Goal: Task Accomplishment & Management: Complete application form

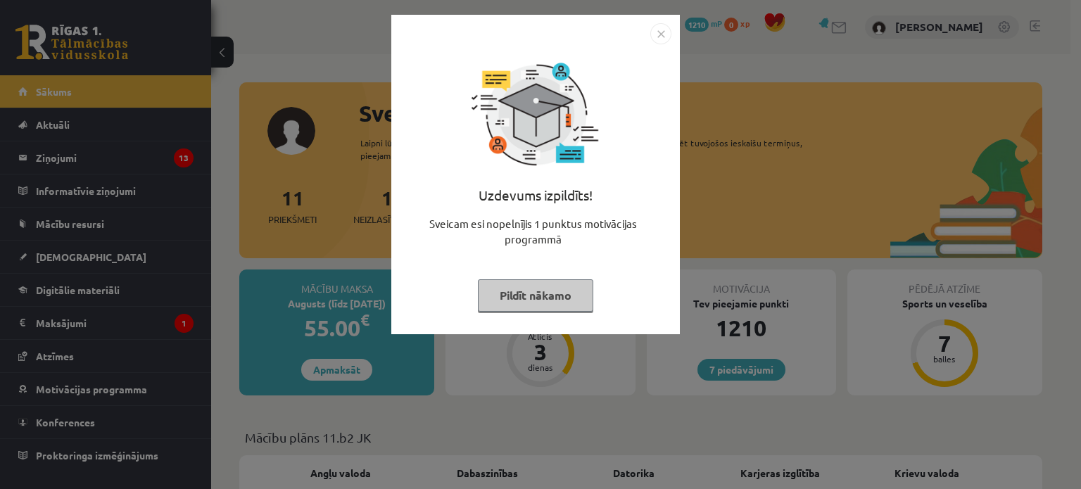
click at [542, 296] on button "Pildīt nākamo" at bounding box center [535, 295] width 115 height 32
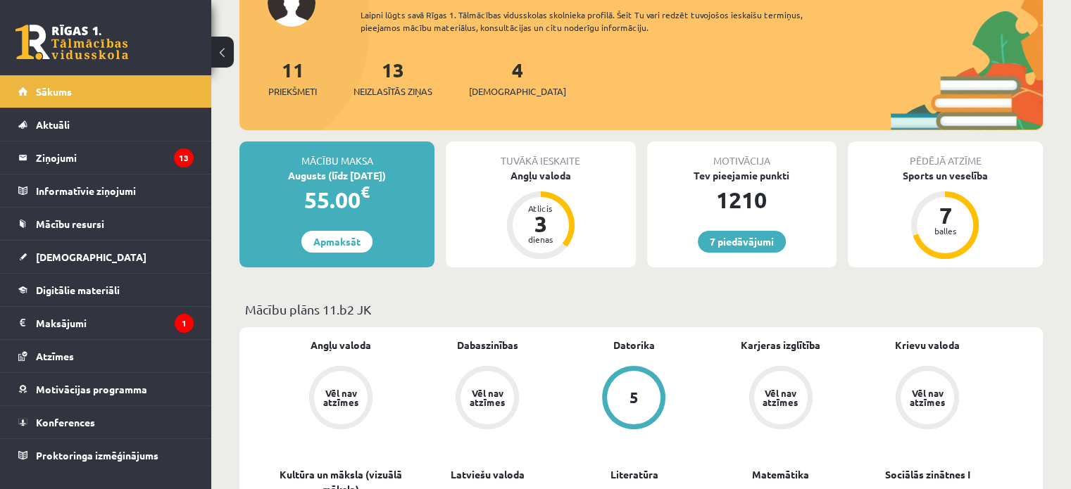
scroll to position [129, 0]
click at [534, 175] on div "Angļu valoda" at bounding box center [540, 175] width 189 height 15
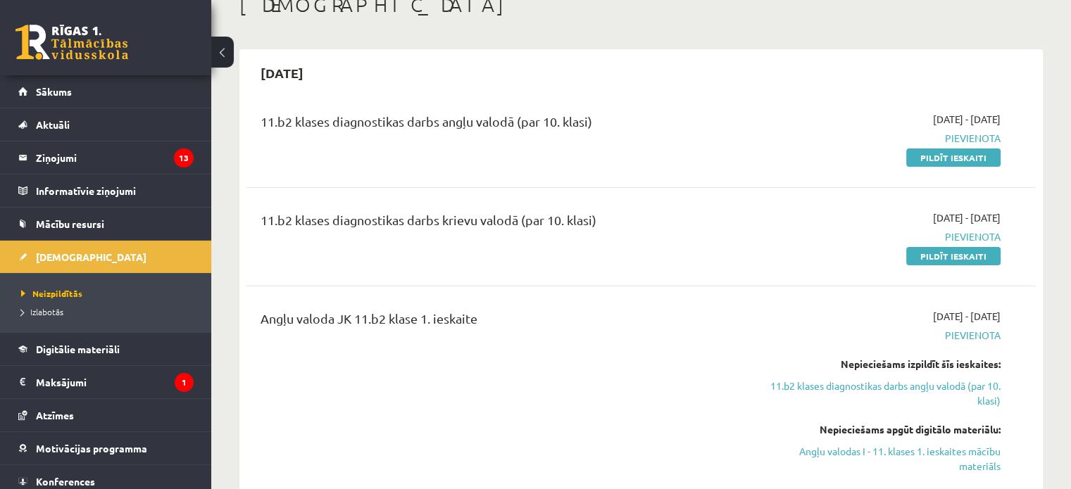
scroll to position [90, 0]
click at [931, 158] on link "Pildīt ieskaiti" at bounding box center [953, 157] width 94 height 18
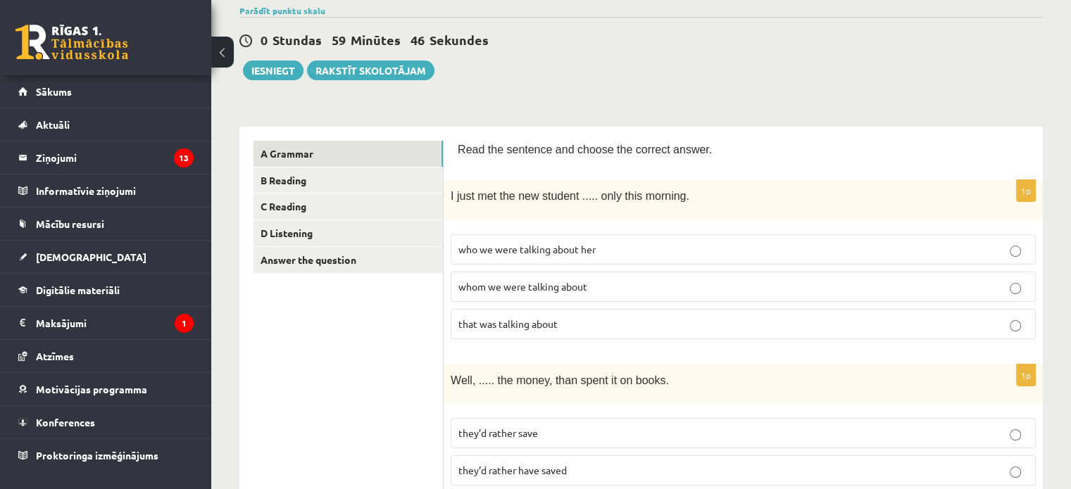
scroll to position [113, 0]
click at [498, 282] on span "whom we were talking about" at bounding box center [522, 285] width 129 height 13
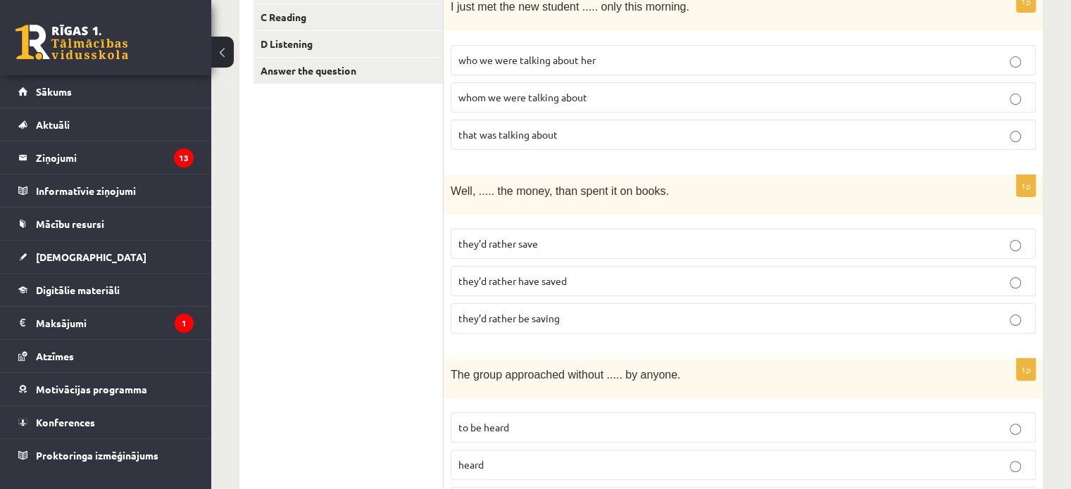
scroll to position [301, 0]
click at [540, 241] on p "they’d rather save" at bounding box center [742, 244] width 569 height 15
click at [508, 280] on span "they’d rather have saved" at bounding box center [512, 281] width 108 height 13
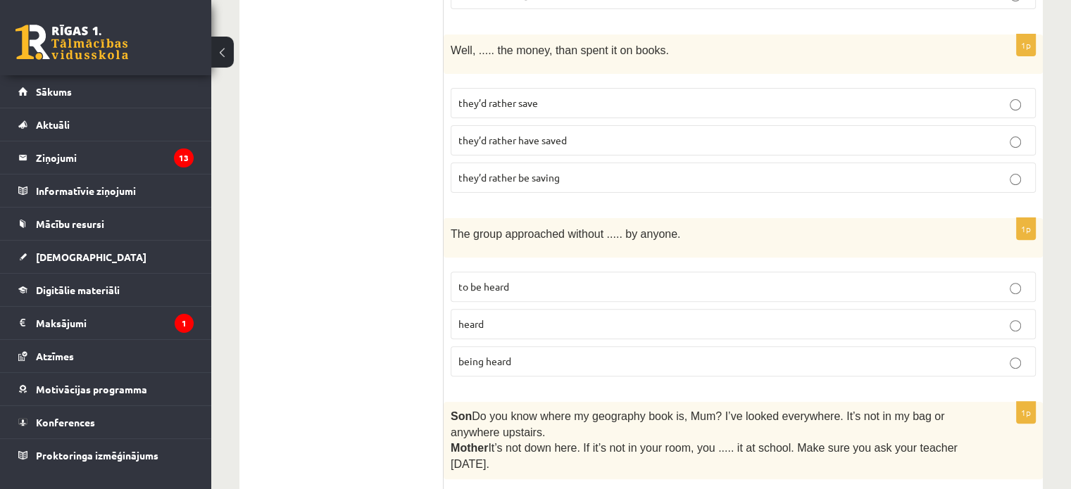
scroll to position [444, 0]
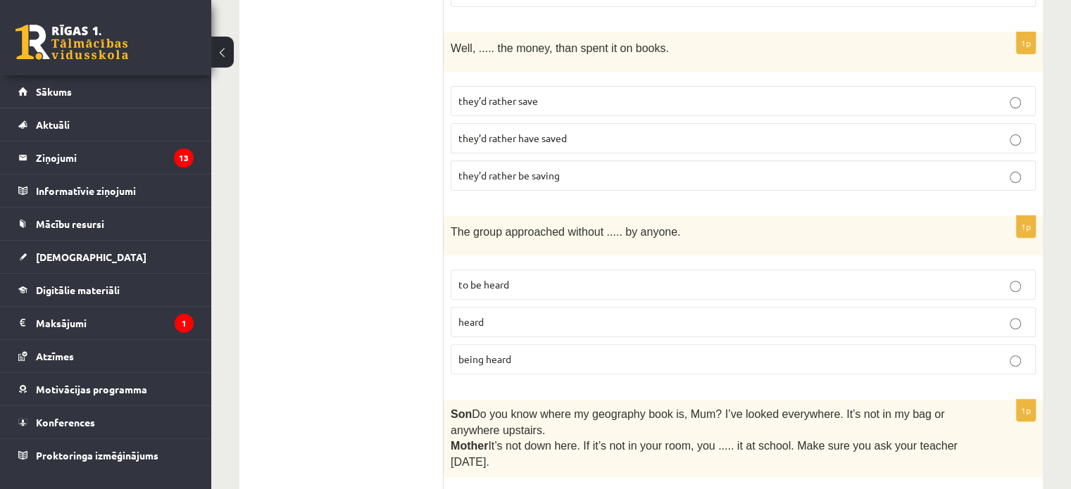
click at [478, 359] on label "being heard" at bounding box center [743, 359] width 585 height 30
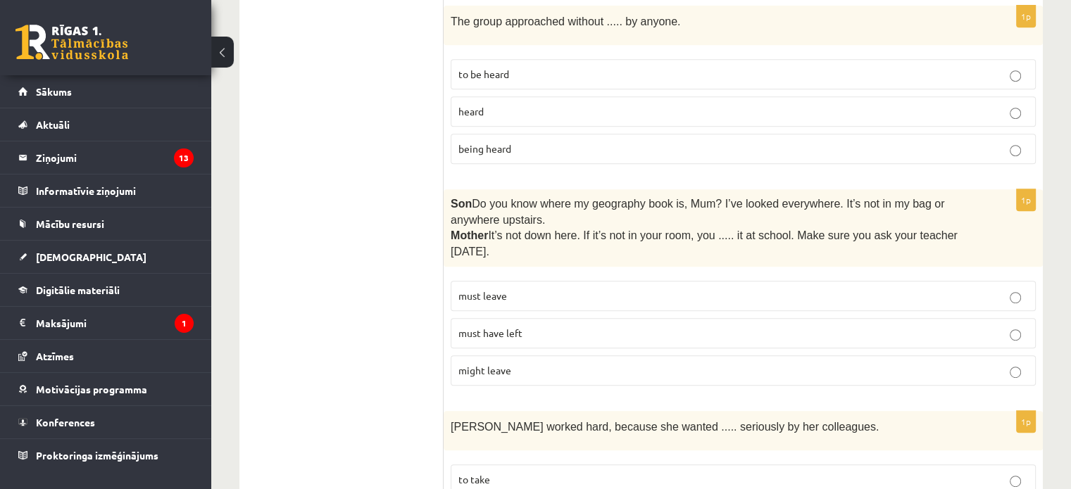
scroll to position [675, 0]
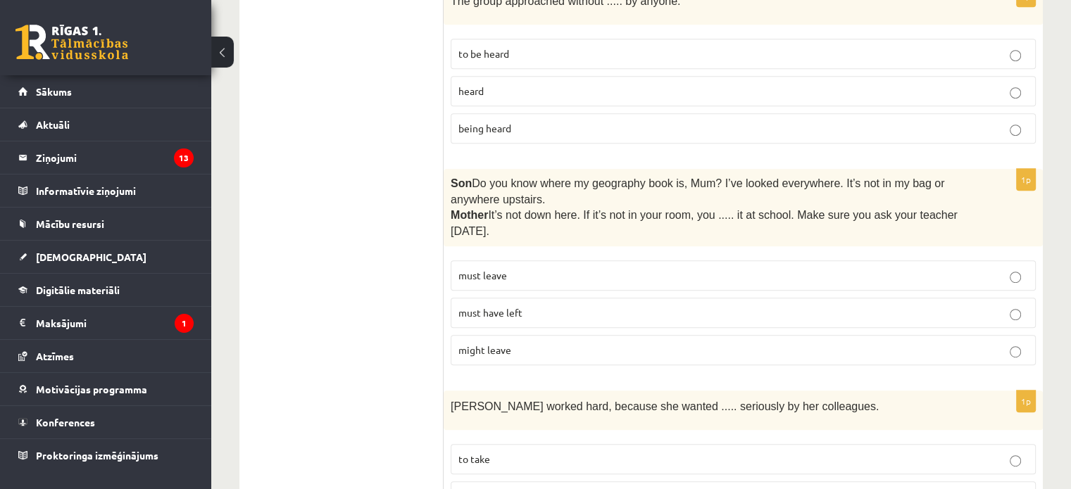
click at [467, 298] on label "must have left" at bounding box center [743, 313] width 585 height 30
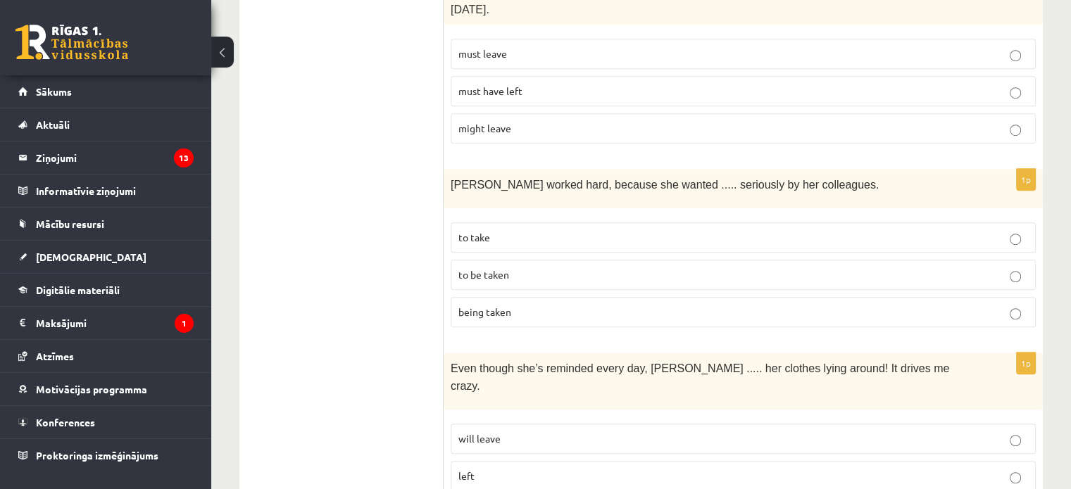
scroll to position [898, 0]
click at [491, 267] on span "to be taken" at bounding box center [483, 273] width 51 height 13
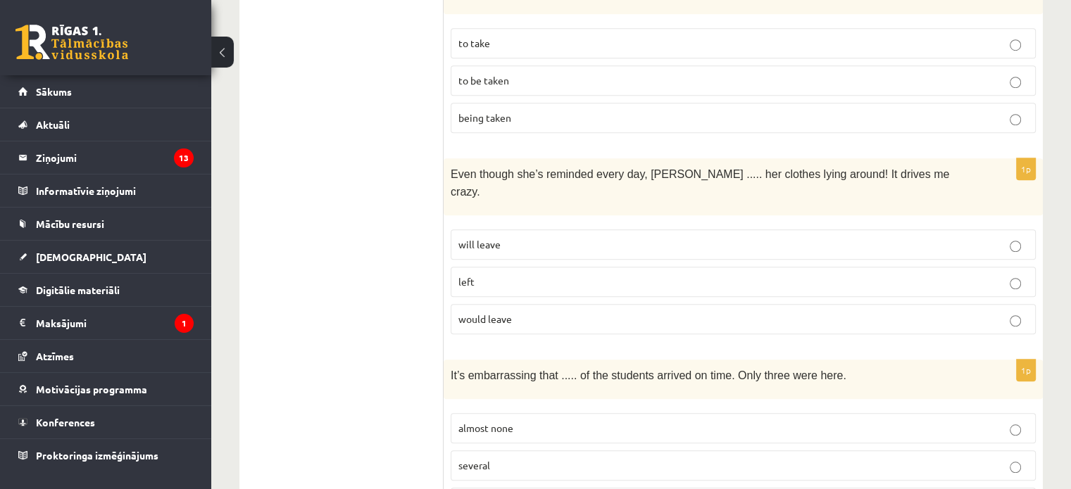
scroll to position [1103, 0]
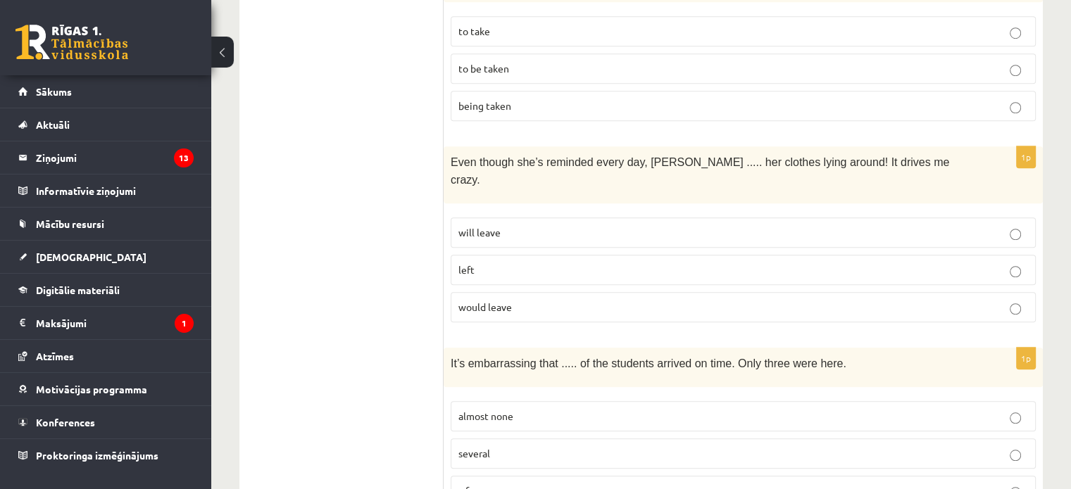
click at [472, 263] on span "left" at bounding box center [466, 269] width 16 height 13
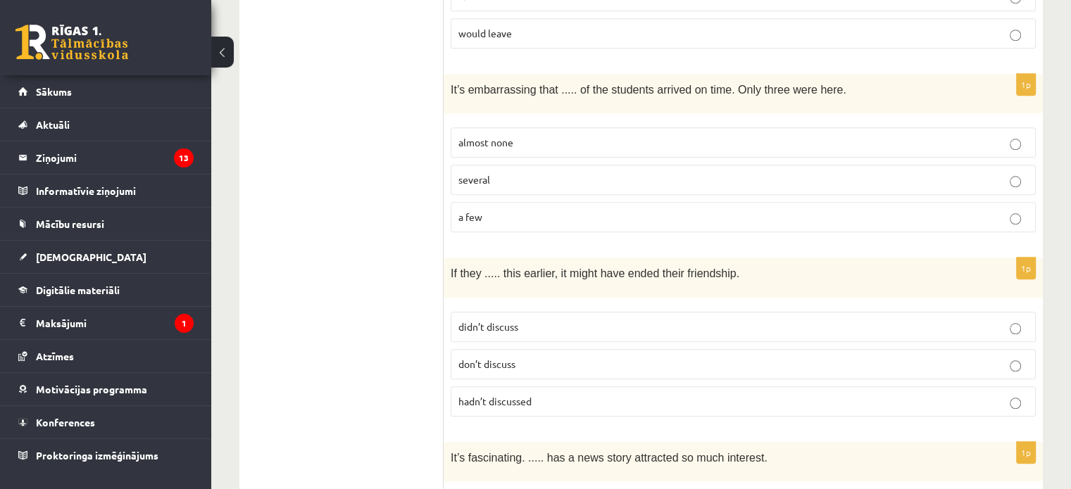
scroll to position [1380, 0]
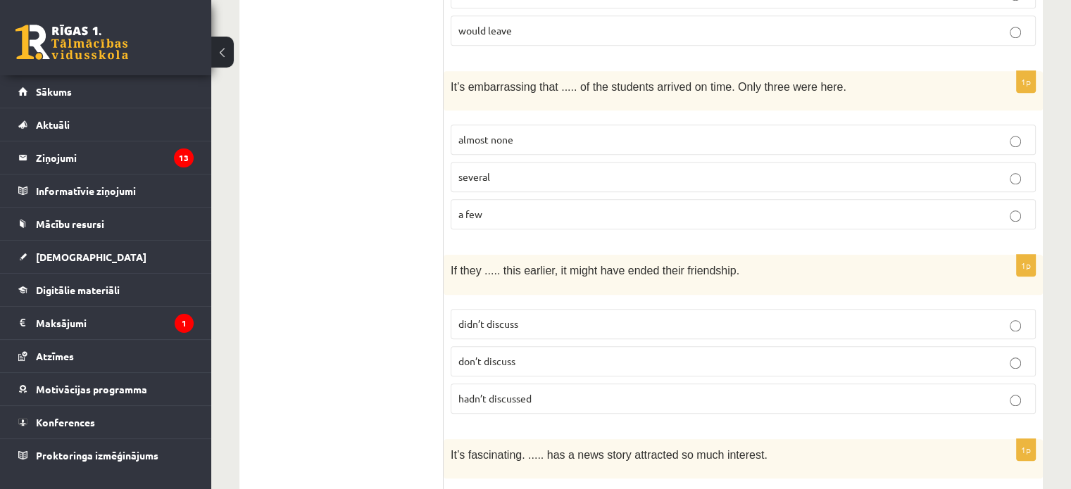
click at [493, 125] on label "almost none" at bounding box center [743, 140] width 585 height 30
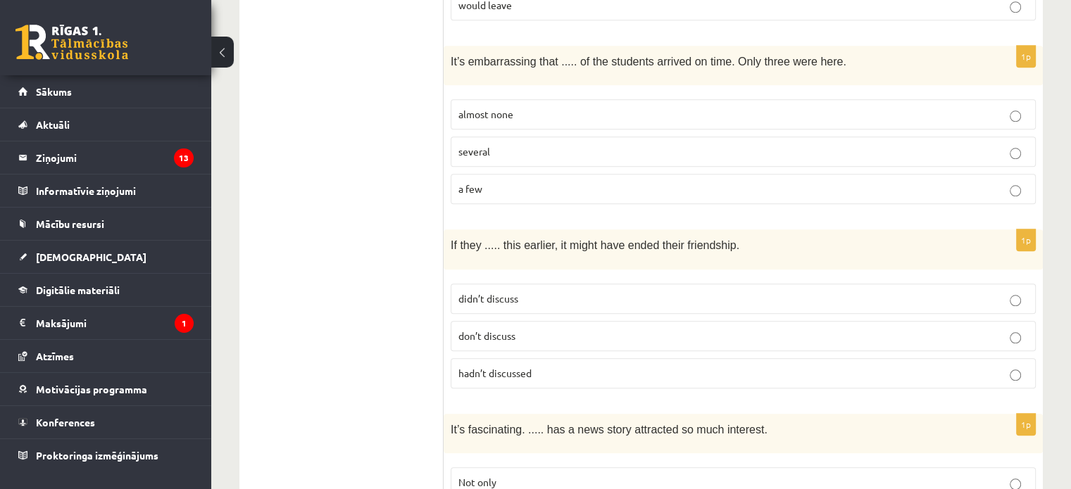
scroll to position [1406, 0]
click at [478, 181] on span "a few" at bounding box center [470, 187] width 24 height 13
click at [512, 98] on label "almost none" at bounding box center [743, 113] width 585 height 30
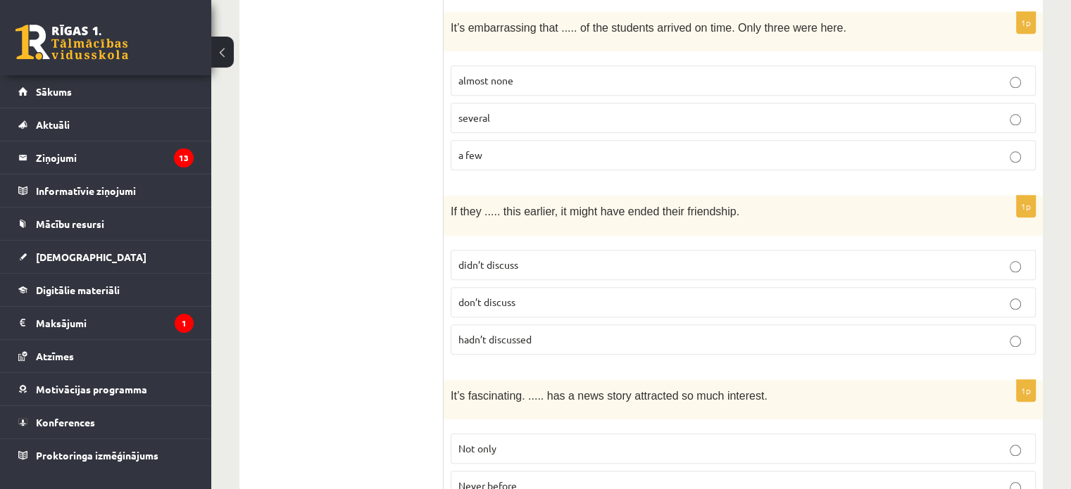
scroll to position [1439, 0]
click at [508, 258] on span "didn’t discuss" at bounding box center [488, 264] width 60 height 13
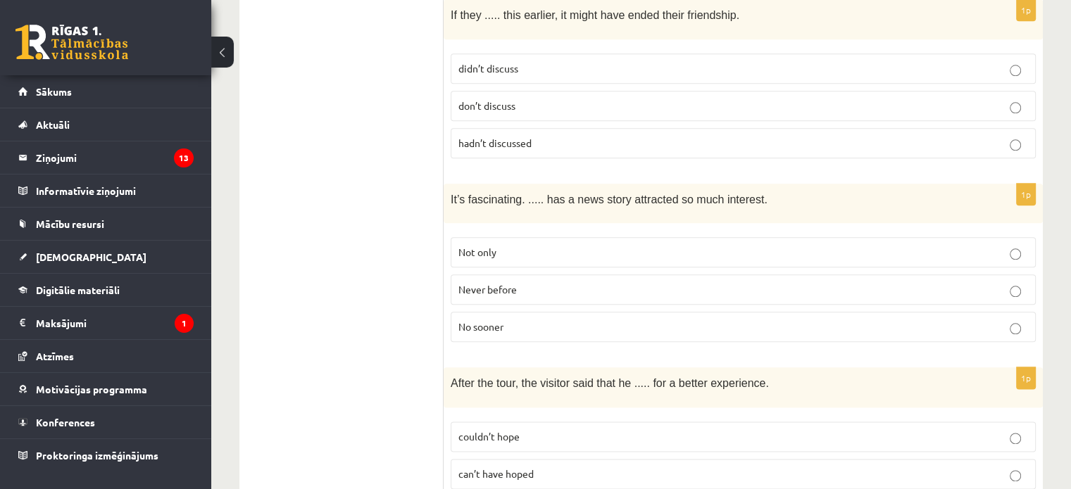
scroll to position [1635, 0]
click at [519, 283] on p "Never before" at bounding box center [742, 290] width 569 height 15
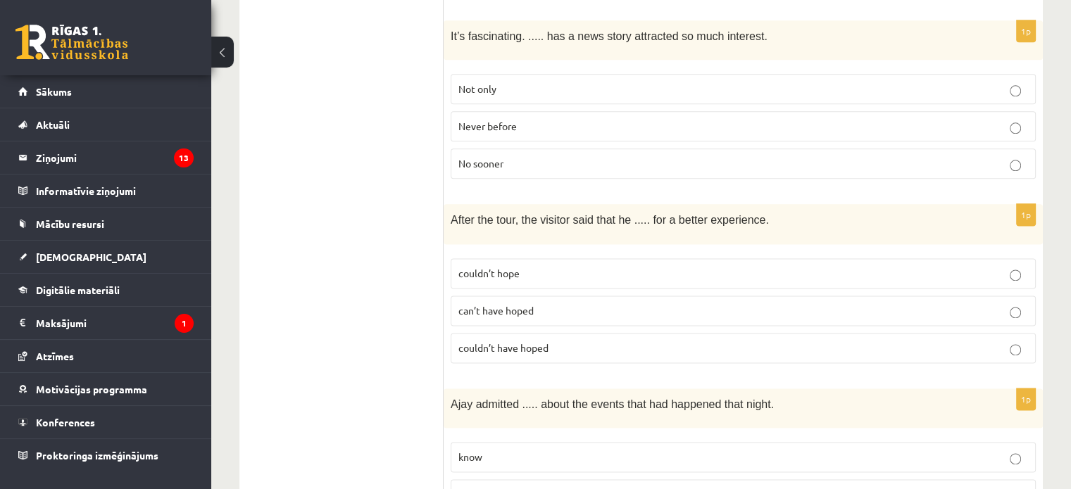
click at [490, 333] on label "couldn’t have hoped" at bounding box center [743, 348] width 585 height 30
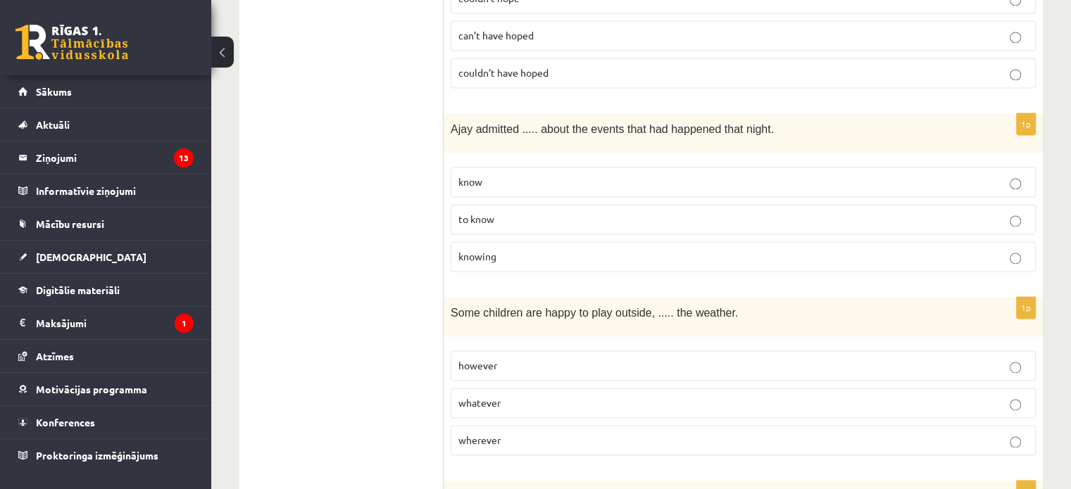
scroll to position [2075, 0]
click at [532, 240] on label "knowing" at bounding box center [743, 255] width 585 height 30
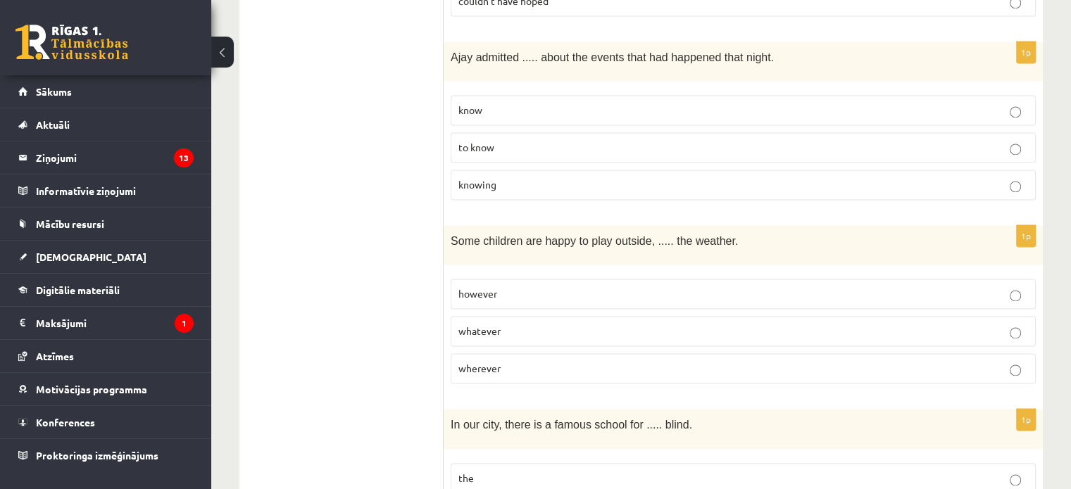
scroll to position [2148, 0]
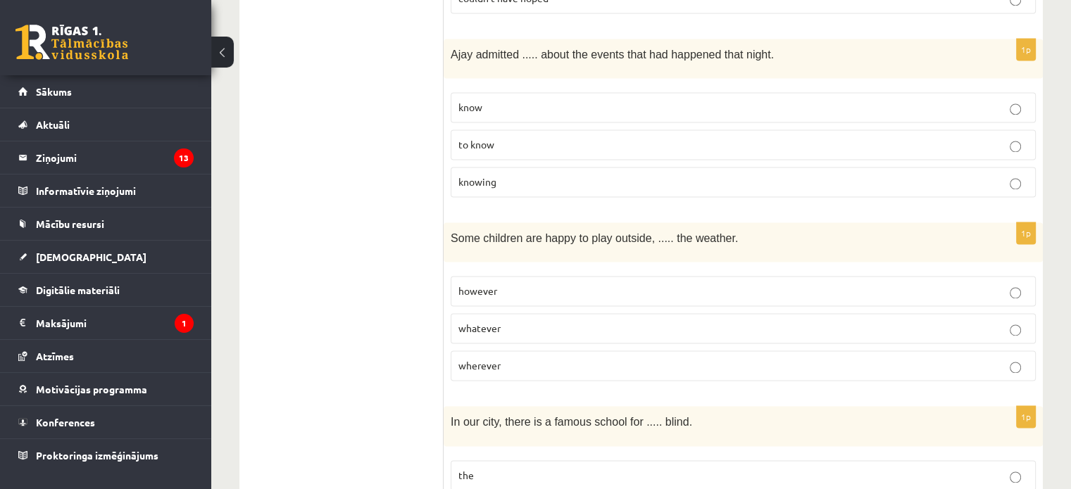
click at [490, 313] on label "whatever" at bounding box center [743, 328] width 585 height 30
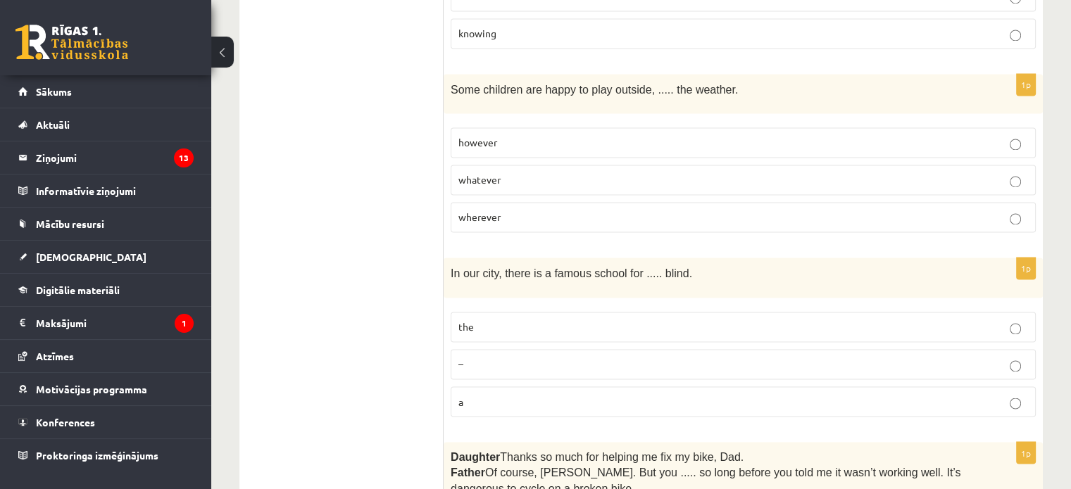
scroll to position [2298, 0]
click at [489, 319] on p "the" at bounding box center [742, 326] width 569 height 15
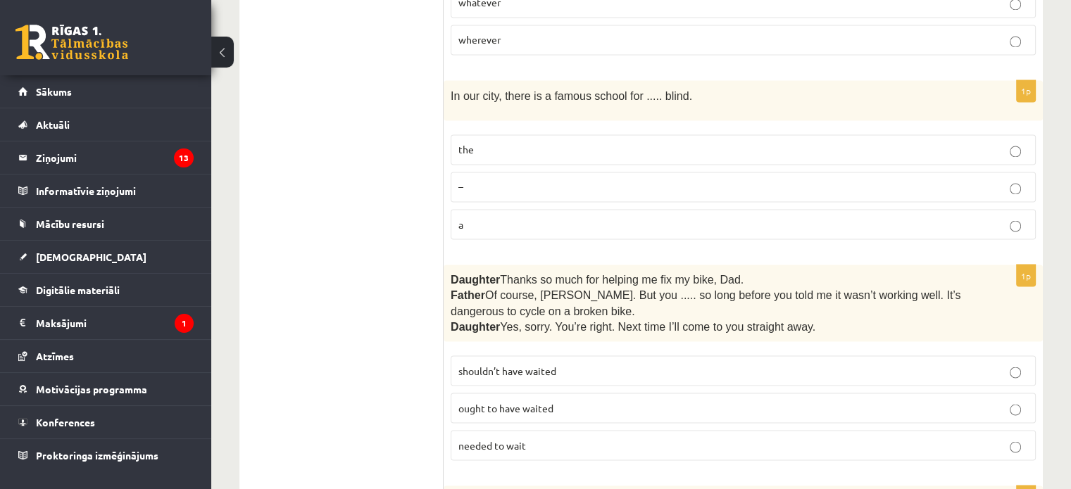
scroll to position [2478, 0]
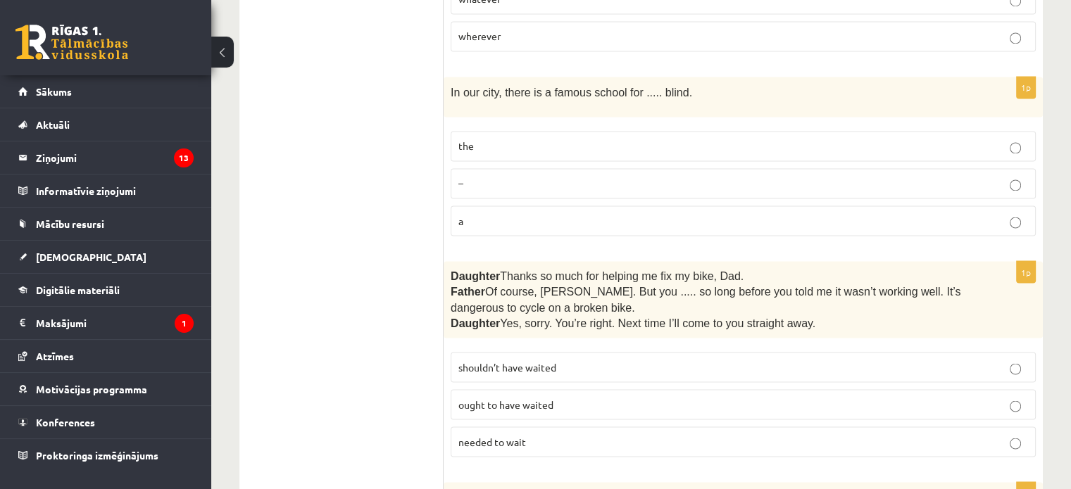
click at [490, 360] on p "shouldn’t have waited" at bounding box center [742, 367] width 569 height 15
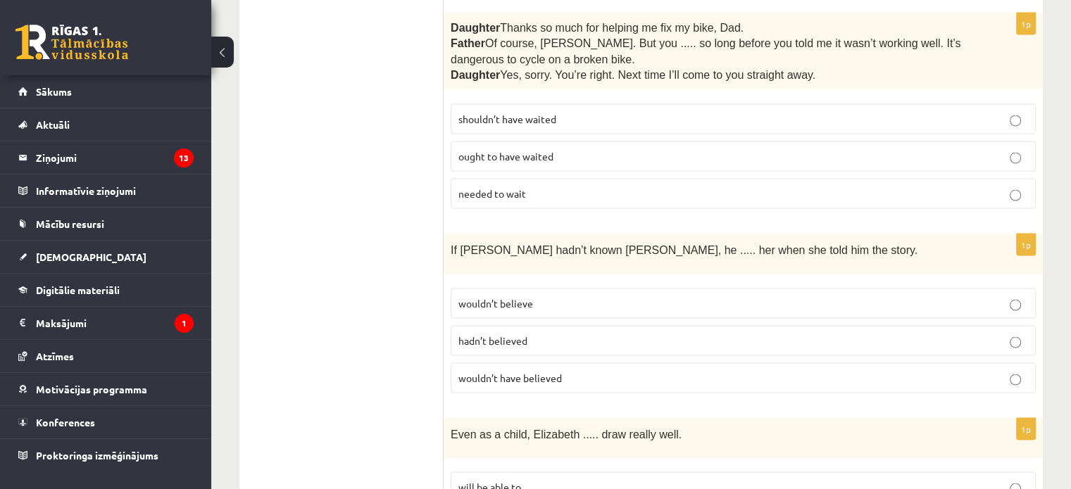
scroll to position [2725, 0]
click at [470, 372] on span "wouldn’t have believed" at bounding box center [509, 378] width 103 height 13
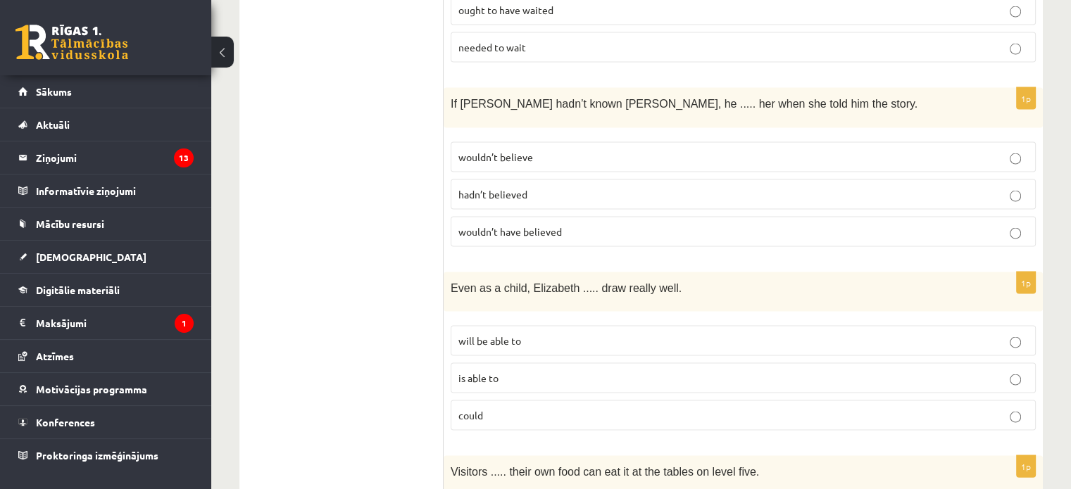
scroll to position [2873, 0]
click at [472, 408] on span "could" at bounding box center [470, 414] width 25 height 13
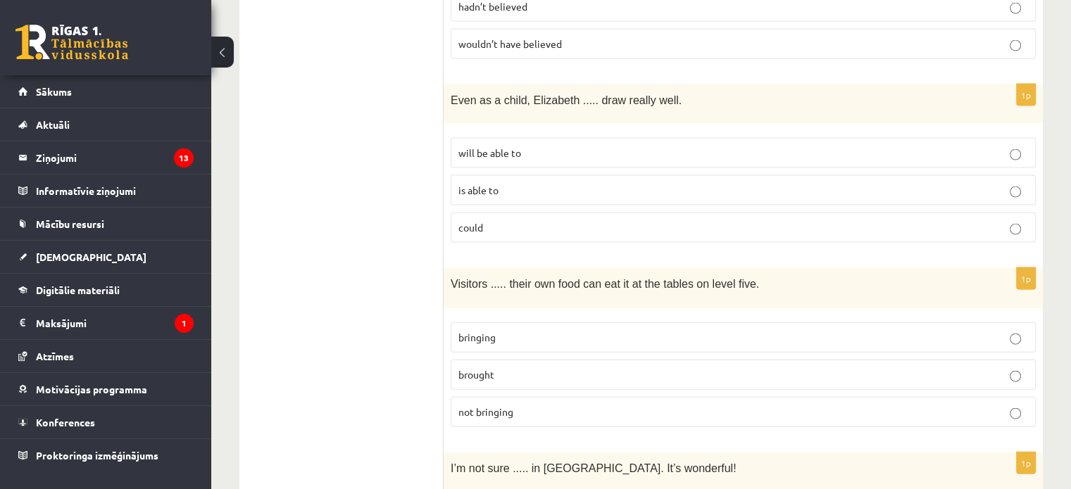
scroll to position [3072, 0]
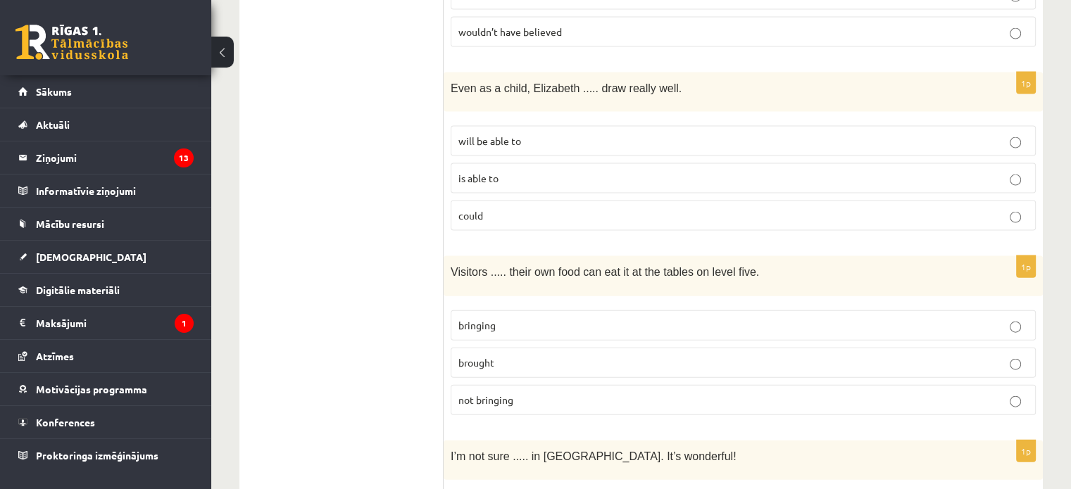
click at [507, 318] on p "bringing" at bounding box center [742, 325] width 569 height 15
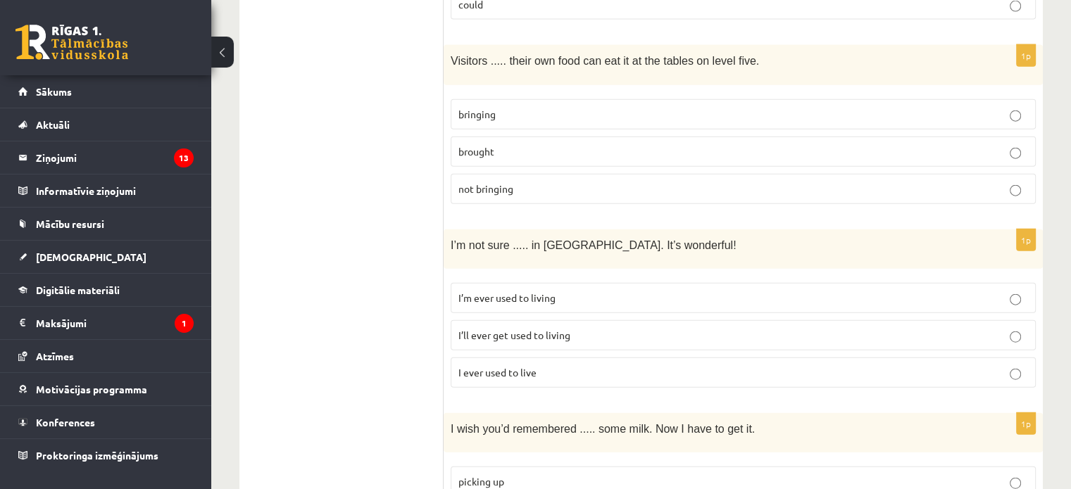
scroll to position [3285, 0]
click at [500, 318] on label "I’ll ever get used to living" at bounding box center [743, 333] width 585 height 30
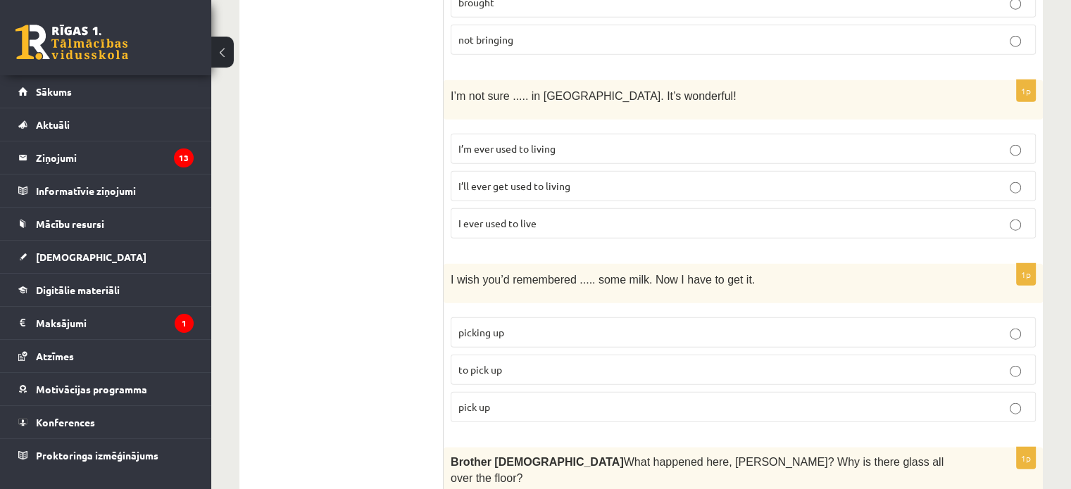
scroll to position [3444, 0]
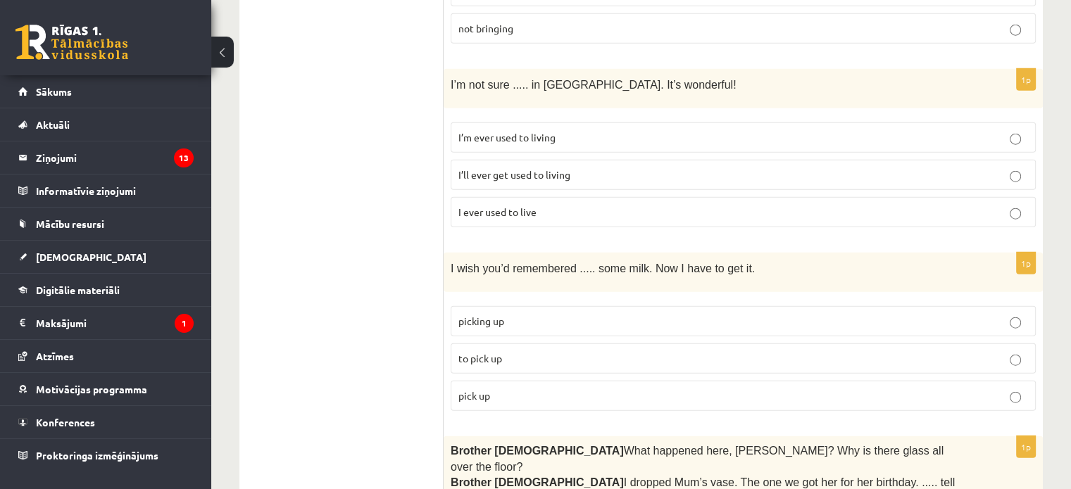
click at [467, 352] on span "to pick up" at bounding box center [480, 358] width 44 height 13
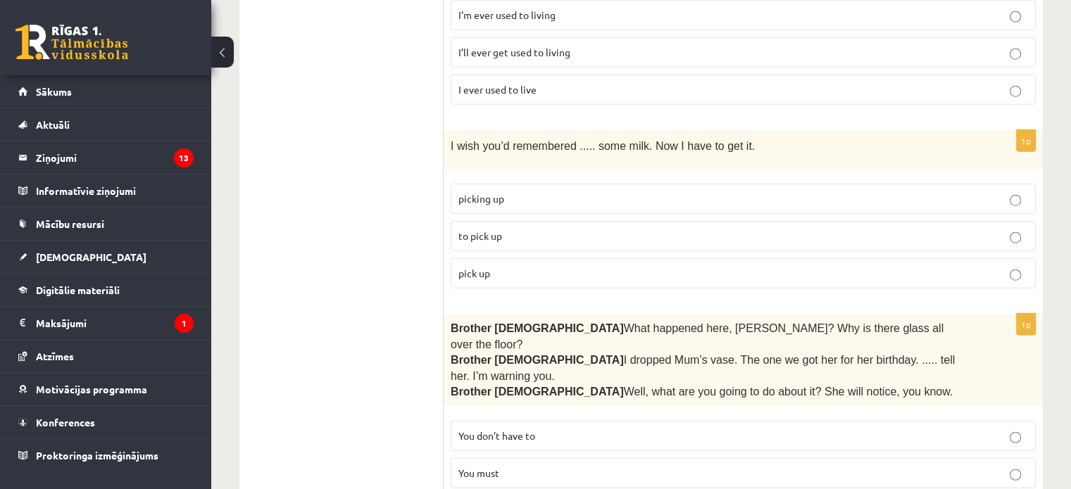
scroll to position [3570, 0]
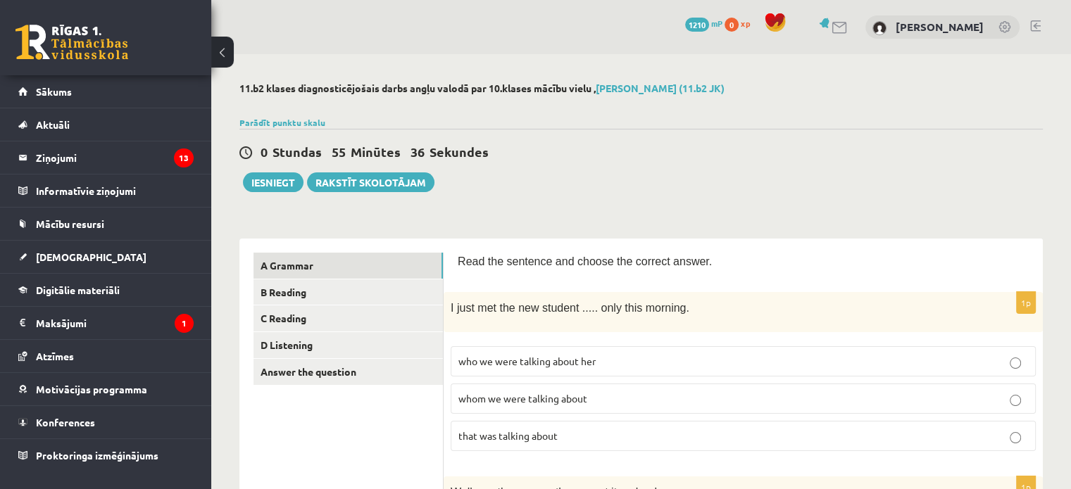
scroll to position [118, 0]
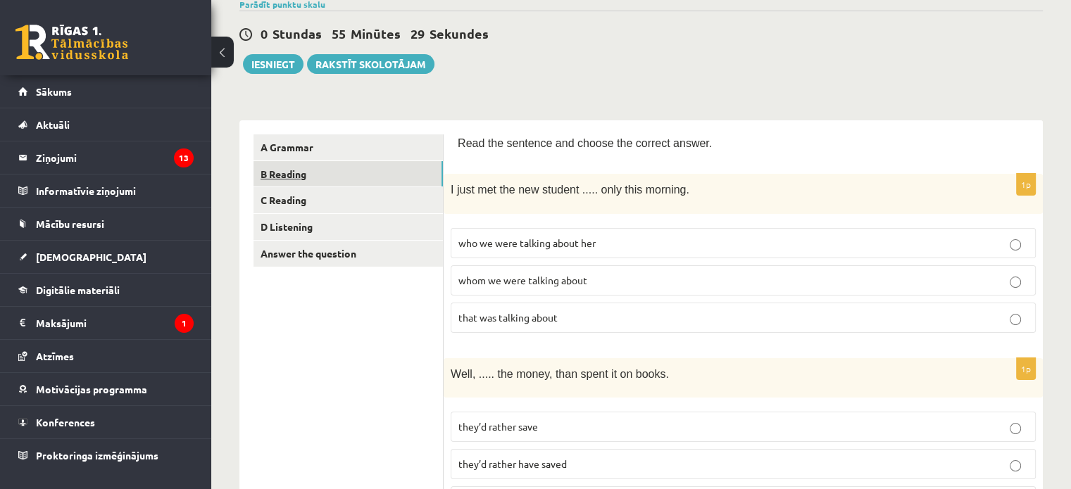
click at [369, 171] on link "B Reading" at bounding box center [347, 174] width 189 height 26
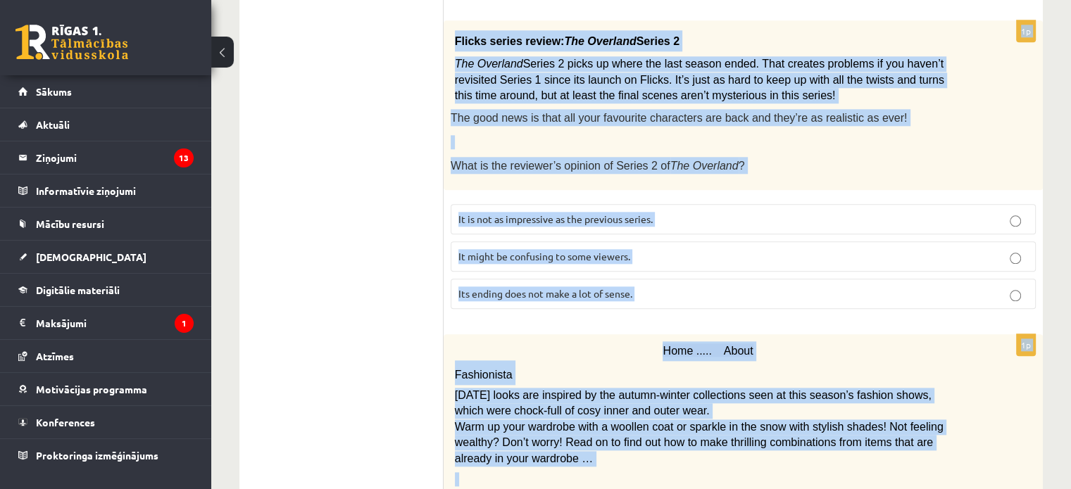
scroll to position [1681, 0]
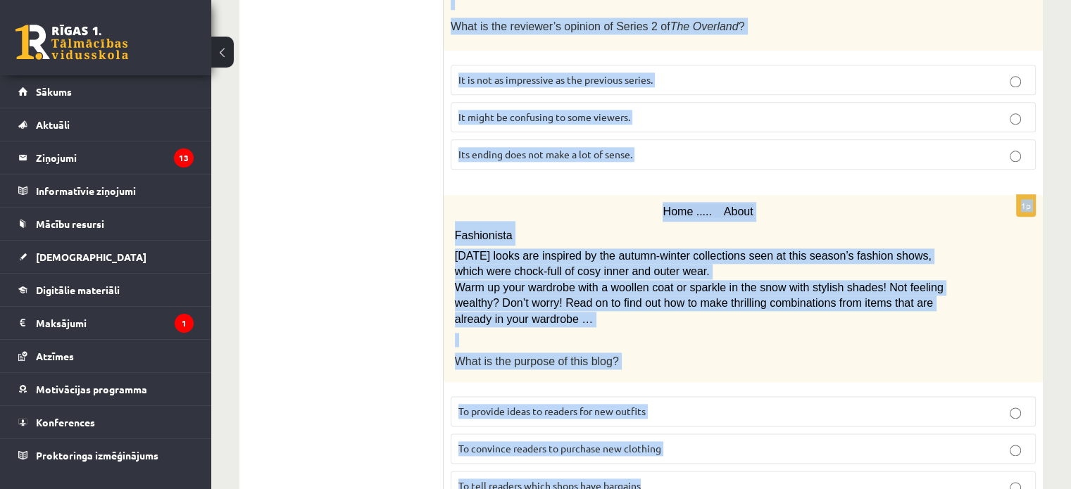
drag, startPoint x: 451, startPoint y: 39, endPoint x: 826, endPoint y: 470, distance: 571.4
copy form "From: Emily To: Priya Subject: University Hi Priya, I’m finding it really tough…"
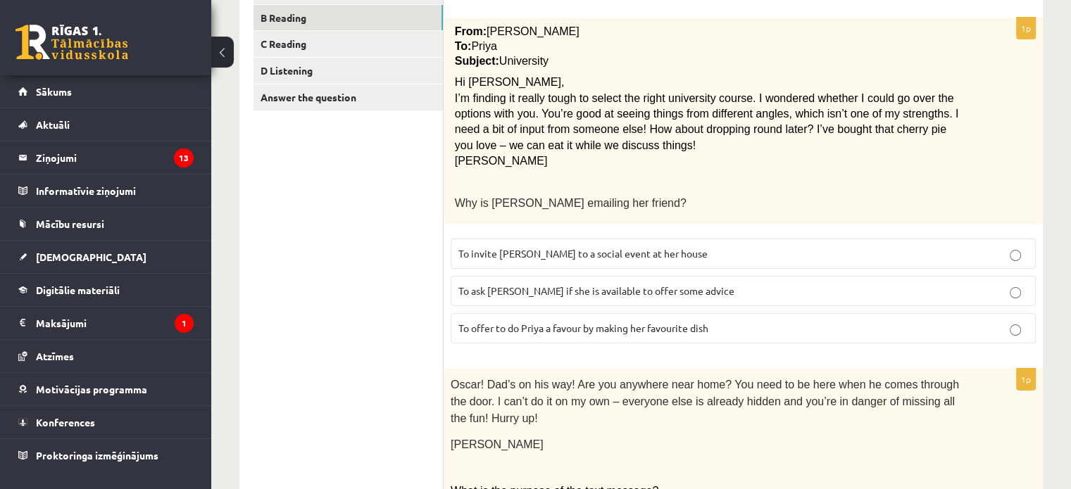
scroll to position [275, 0]
click at [500, 284] on span "To ask Priya if she is available to offer some advice" at bounding box center [596, 290] width 276 height 13
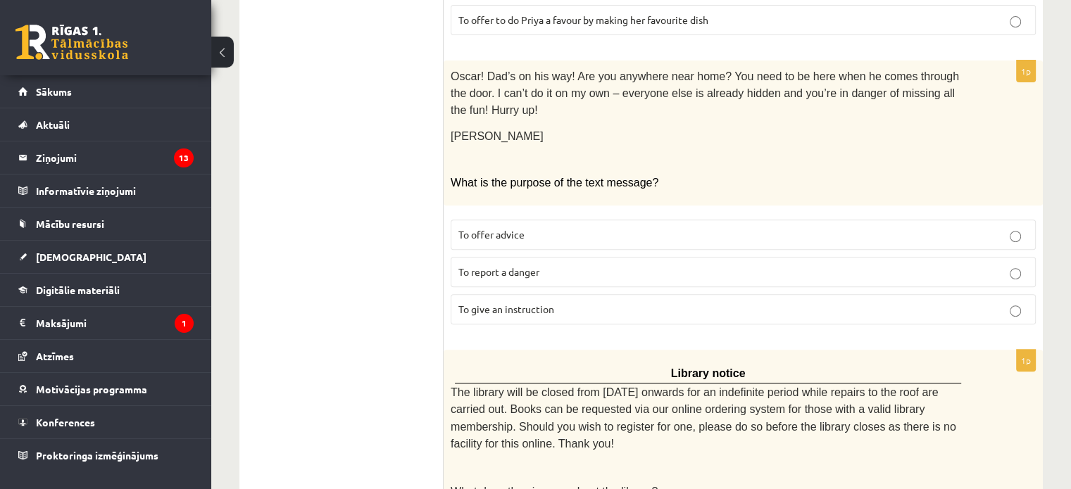
scroll to position [633, 0]
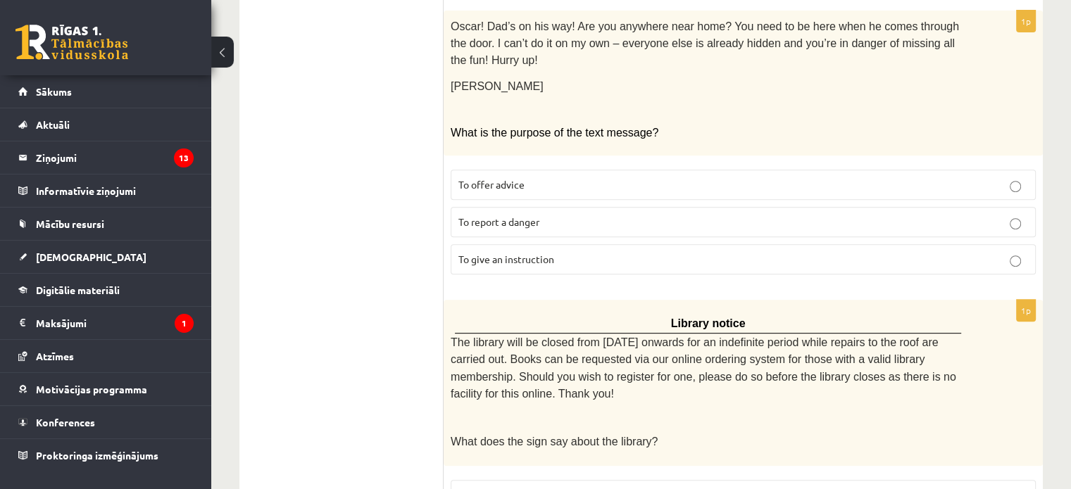
click at [487, 252] on p "To give an instruction" at bounding box center [742, 259] width 569 height 15
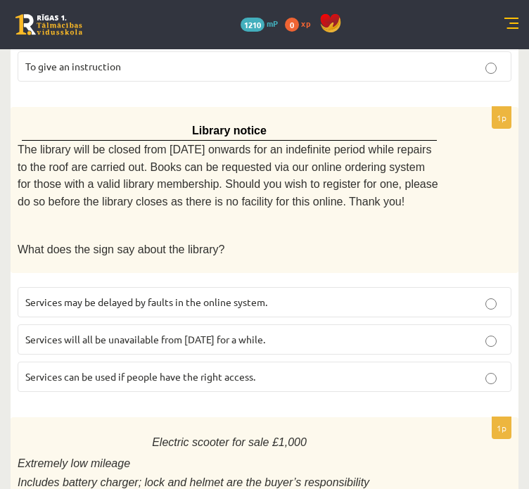
scroll to position [869, 0]
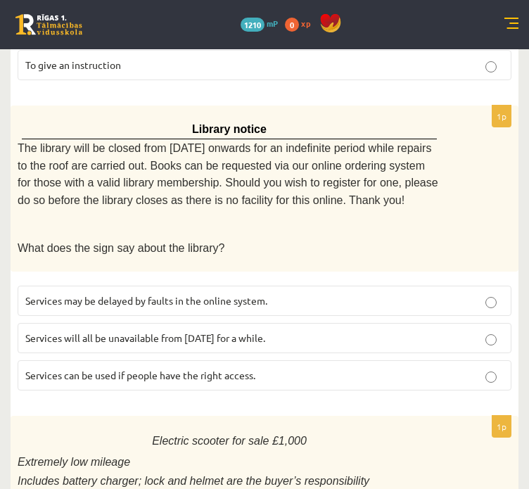
click at [222, 369] on span "Services can be used if people have the right access." at bounding box center [140, 375] width 230 height 13
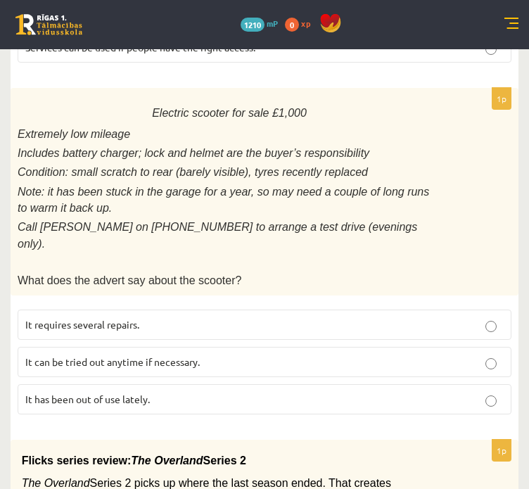
scroll to position [1202, 0]
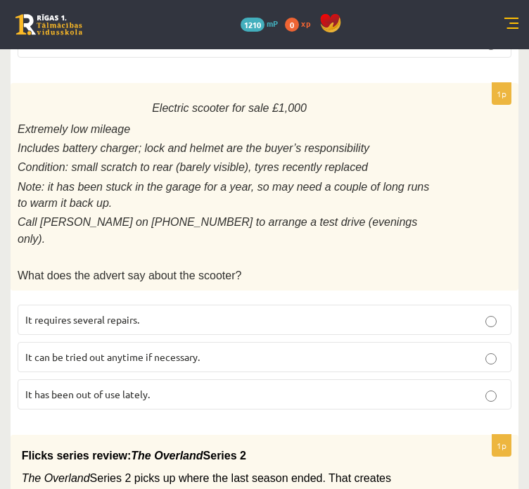
click at [200, 387] on p "It has been out of use lately." at bounding box center [264, 394] width 479 height 15
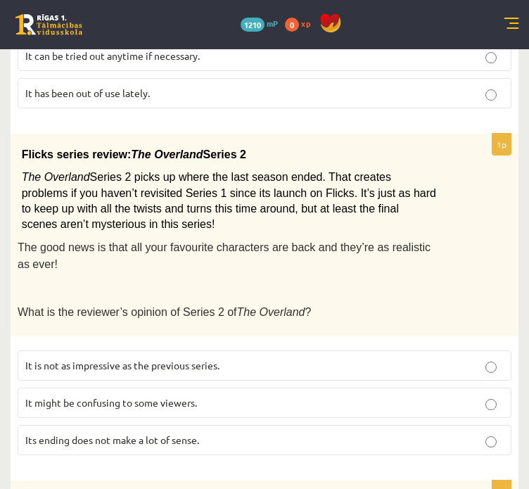
scroll to position [1504, 0]
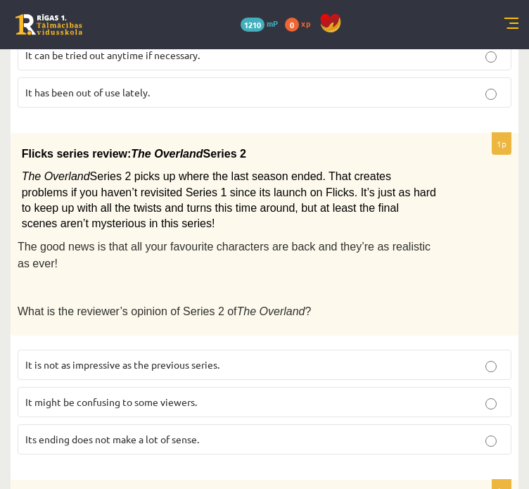
click at [200, 395] on p "It might be confusing to some viewers." at bounding box center [264, 402] width 479 height 15
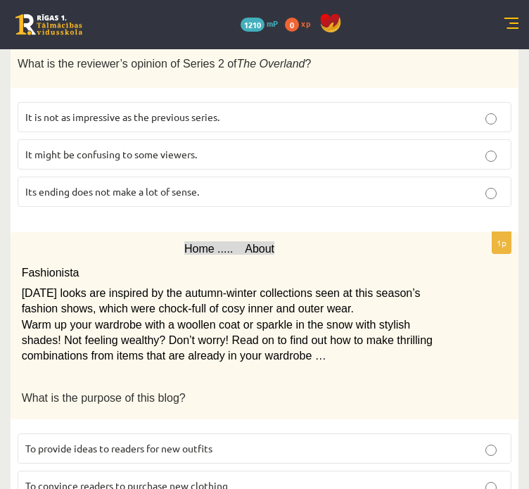
click at [166, 442] on span "To provide ideas to readers for new outfits" at bounding box center [118, 448] width 187 height 13
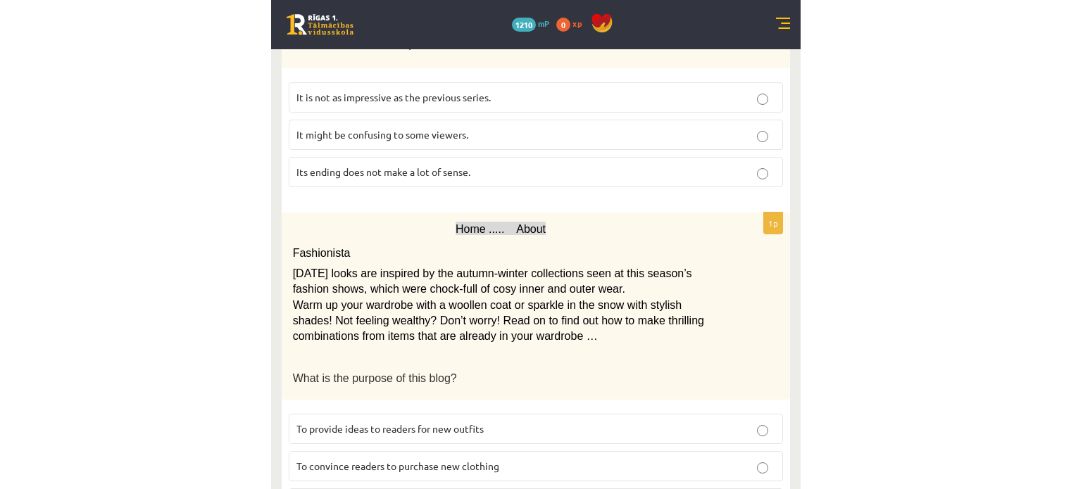
scroll to position [1681, 0]
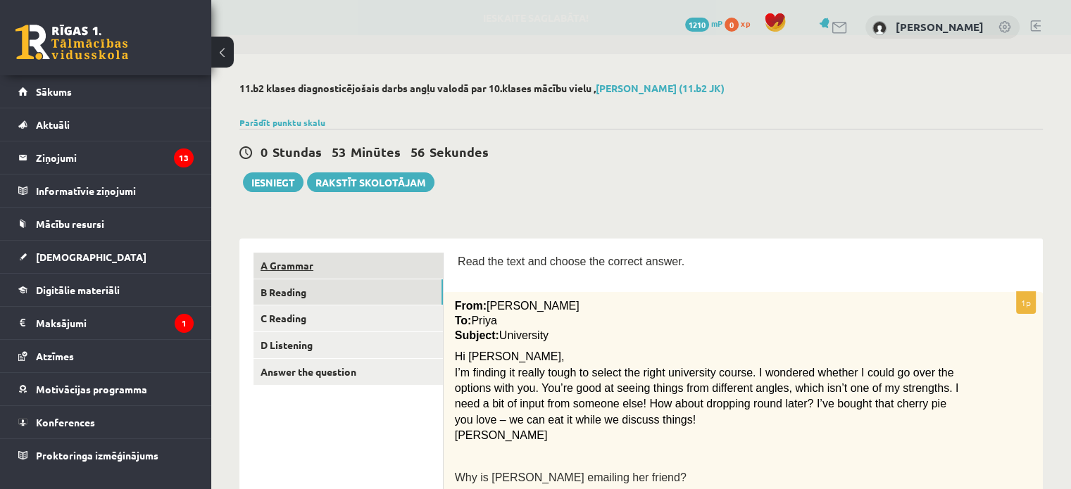
scroll to position [70, 0]
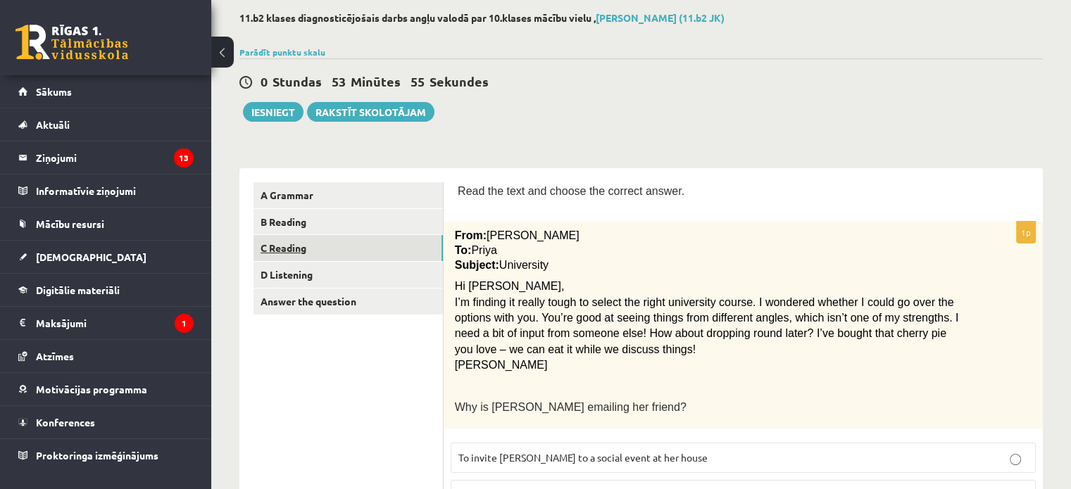
click at [282, 253] on link "C Reading" at bounding box center [347, 248] width 189 height 26
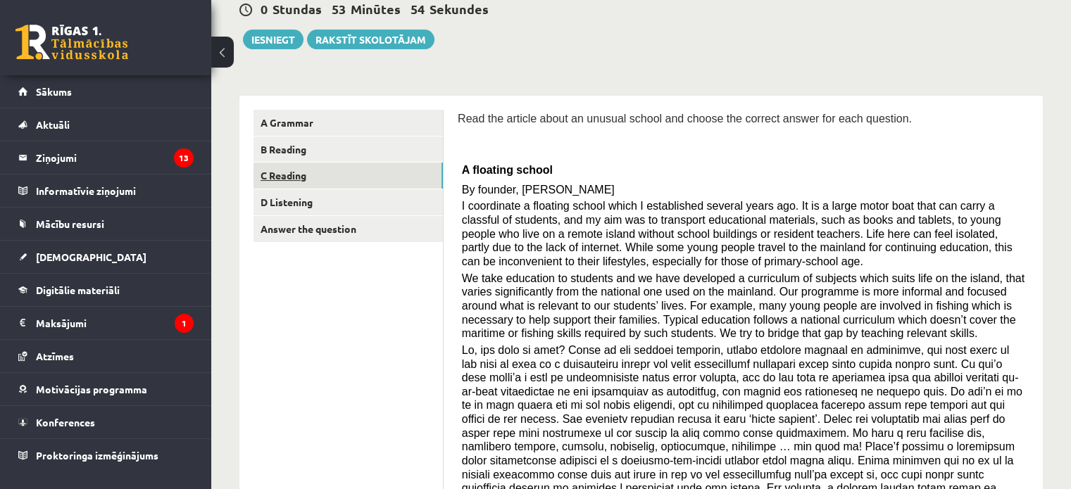
scroll to position [144, 0]
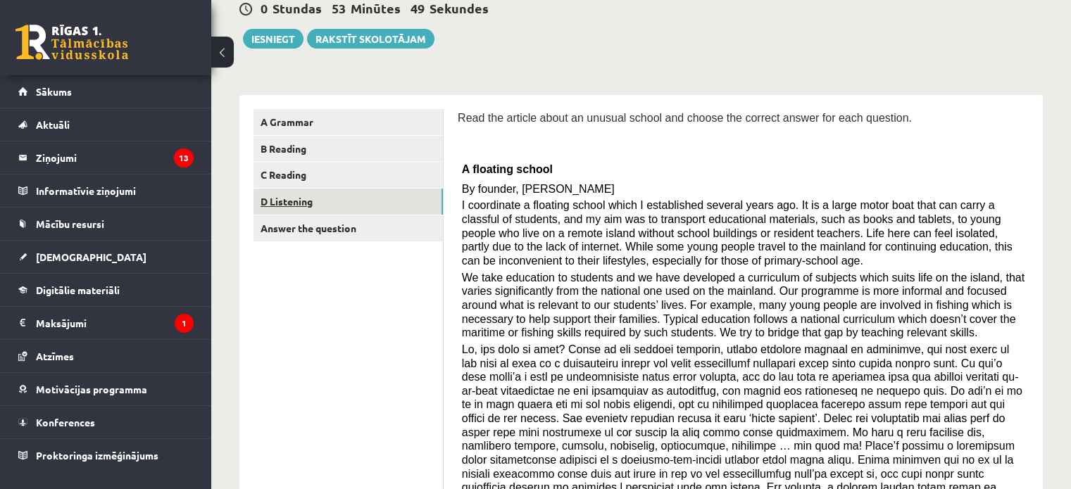
click at [370, 198] on link "D Listening" at bounding box center [347, 202] width 189 height 26
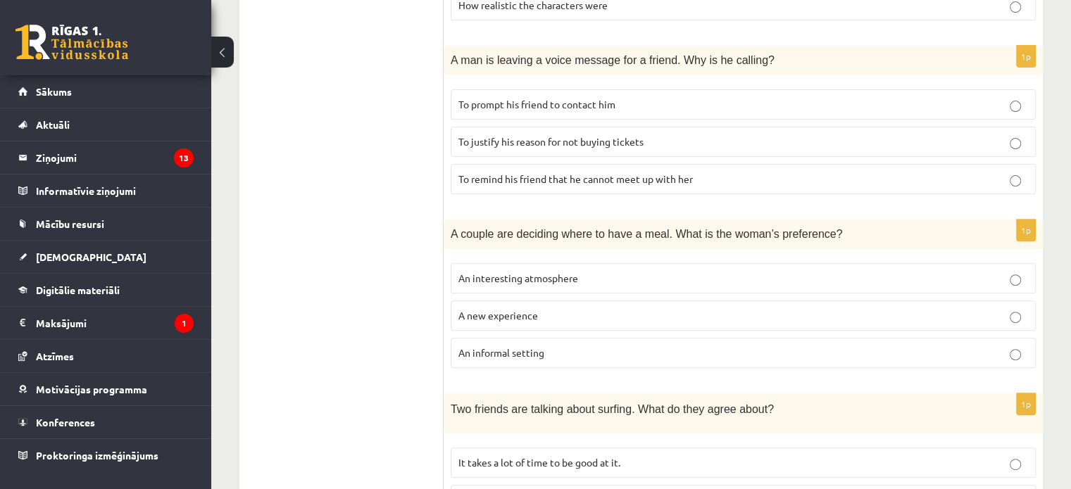
scroll to position [296, 0]
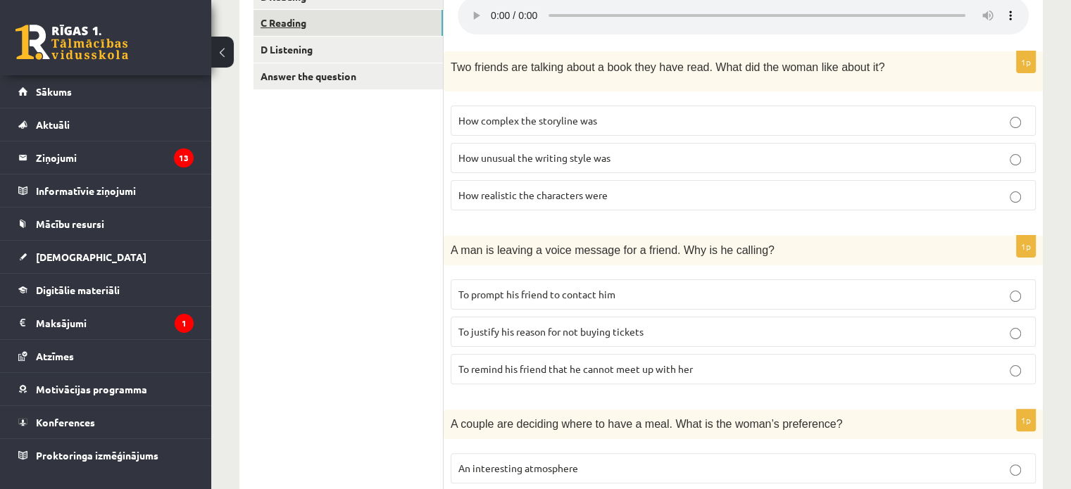
click at [327, 29] on link "C Reading" at bounding box center [347, 23] width 189 height 26
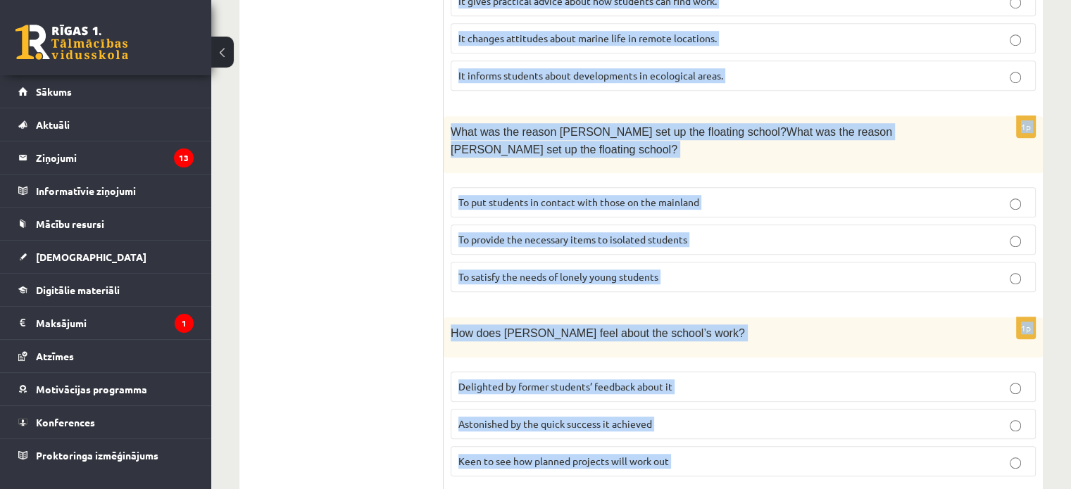
scroll to position [1425, 0]
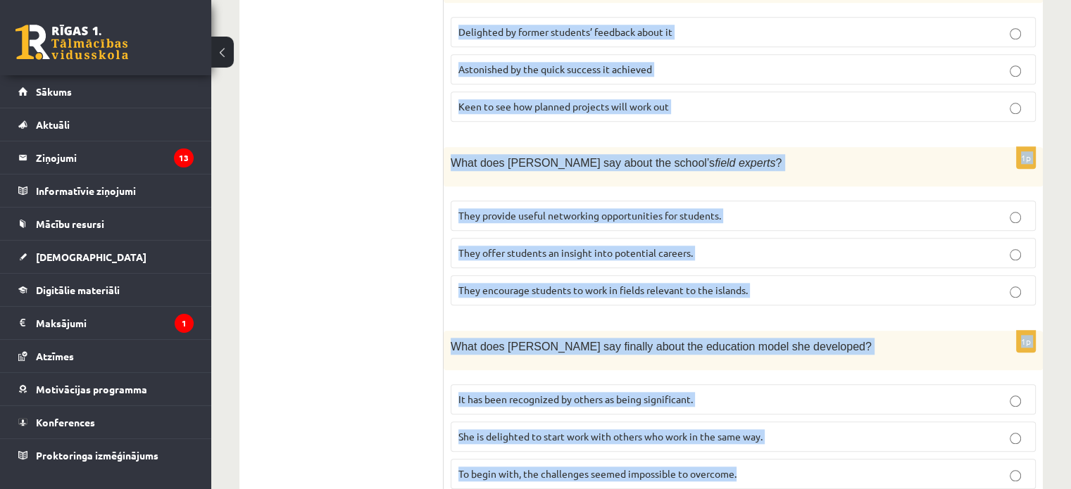
drag, startPoint x: 453, startPoint y: 303, endPoint x: 758, endPoint y: 436, distance: 332.6
copy form "A floating school By founder, Anna Domingo I coordinate a floating school which…"
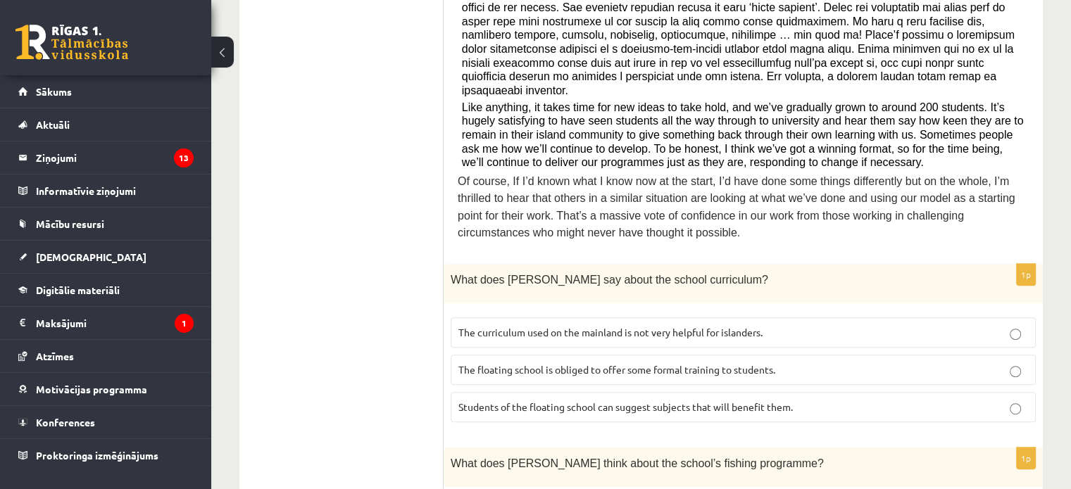
scroll to position [555, 0]
click at [535, 325] on p "The curriculum used on the mainland is not very helpful for islanders." at bounding box center [742, 332] width 569 height 15
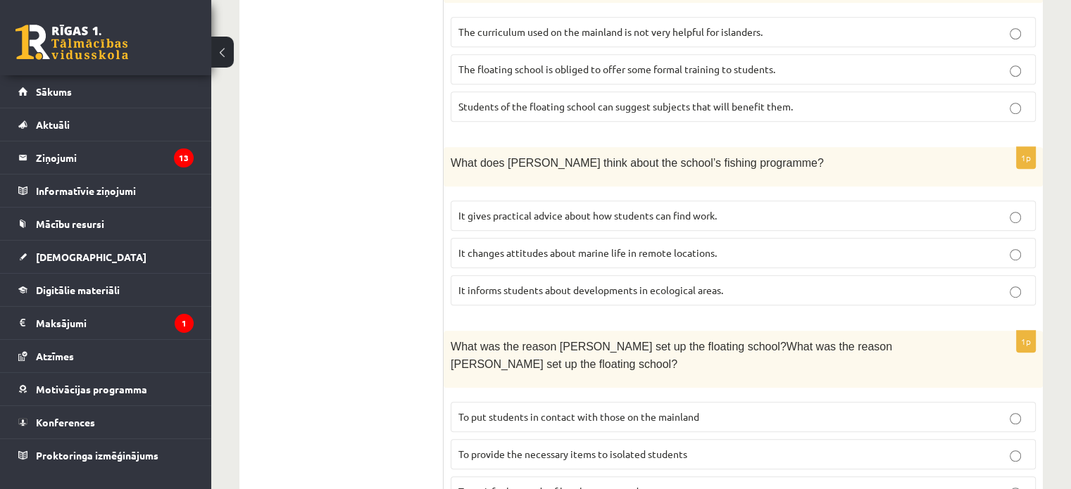
scroll to position [856, 0]
click at [540, 282] on p "It informs students about developments in ecological areas." at bounding box center [742, 289] width 569 height 15
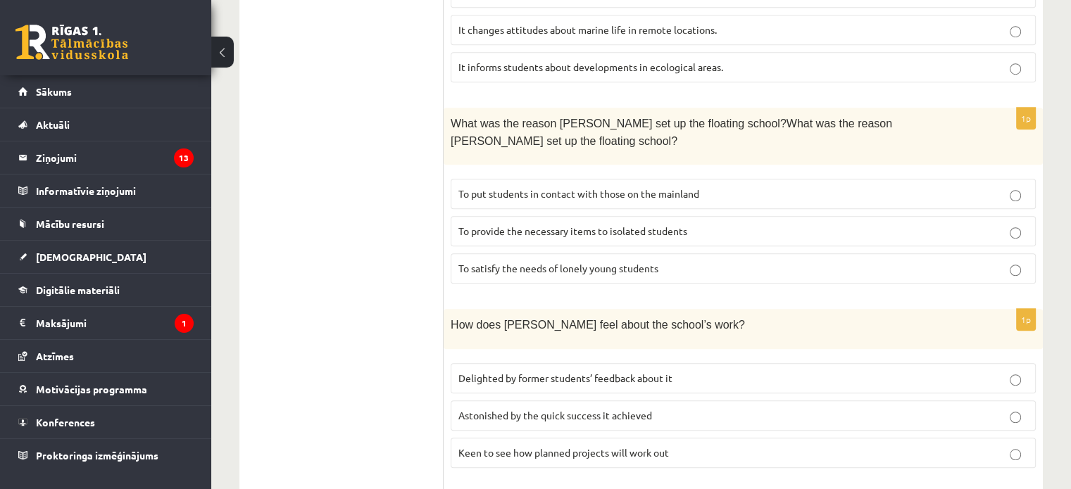
scroll to position [1099, 0]
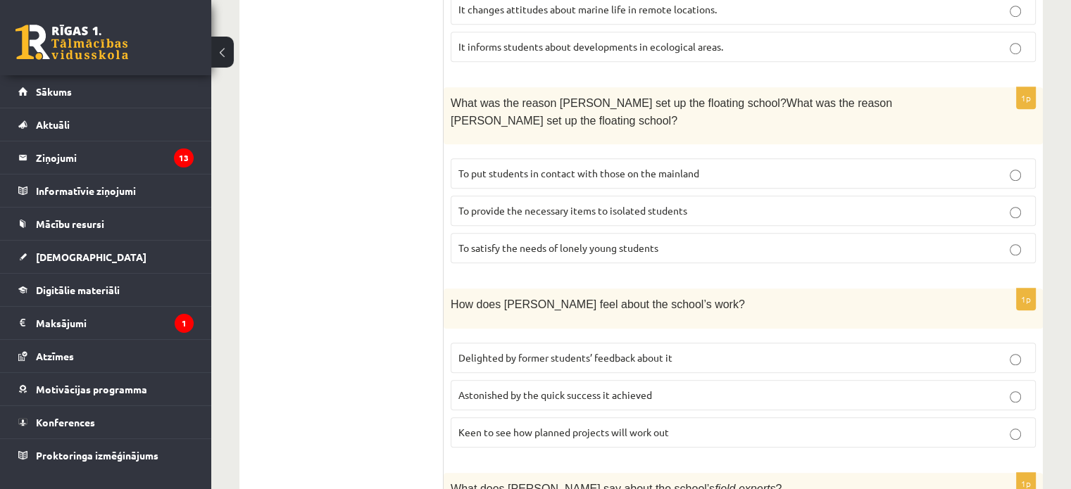
click at [515, 204] on span "To provide the necessary items to isolated students" at bounding box center [572, 210] width 229 height 13
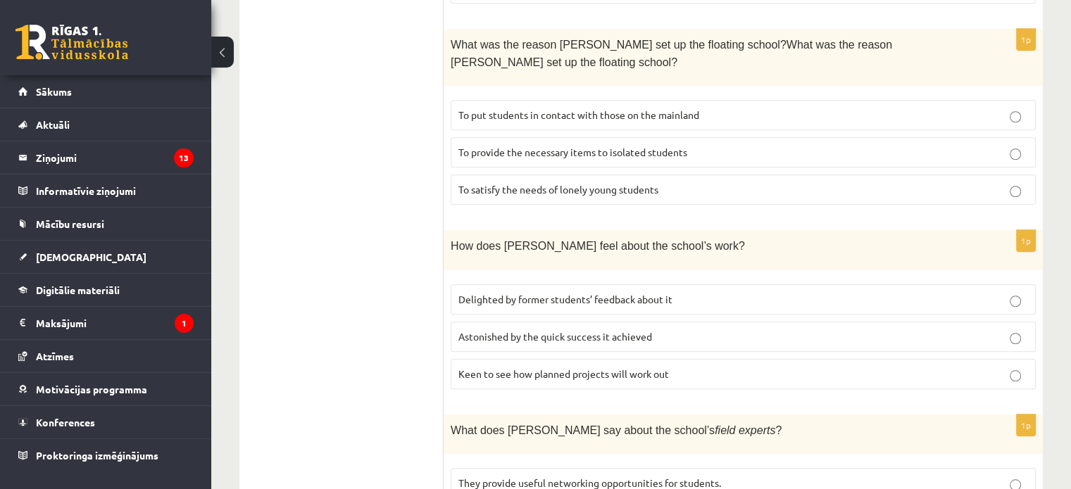
scroll to position [1157, 0]
click at [474, 293] on span "Delighted by former students’ feedback about it" at bounding box center [565, 299] width 214 height 13
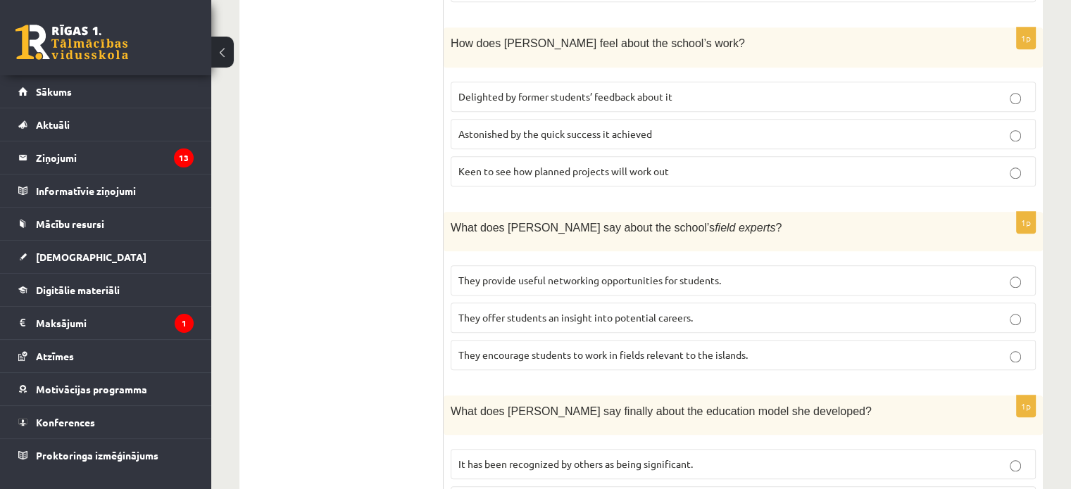
scroll to position [1368, 0]
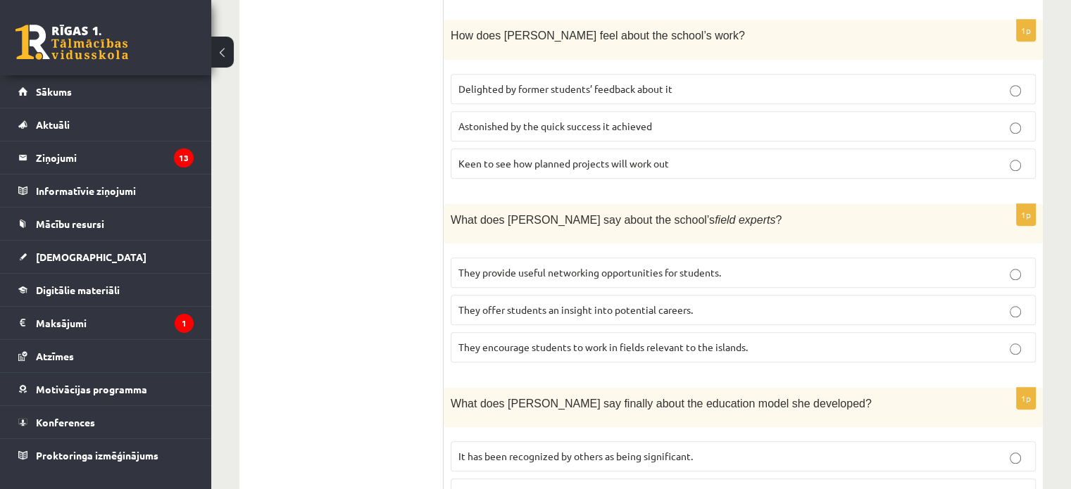
click at [549, 295] on label "They offer students an insight into potential careers." at bounding box center [743, 310] width 585 height 30
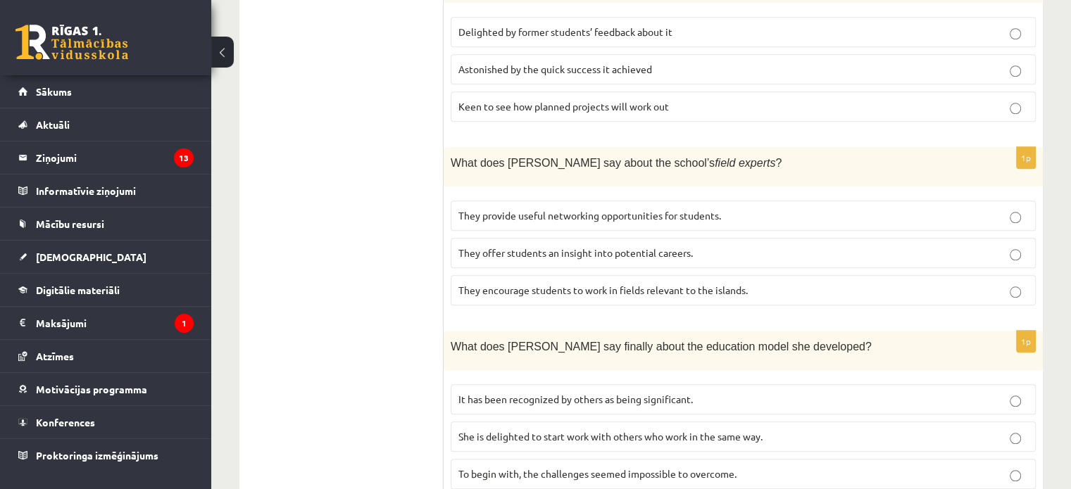
click at [472, 393] on span "It has been recognized by others as being significant." at bounding box center [575, 399] width 234 height 13
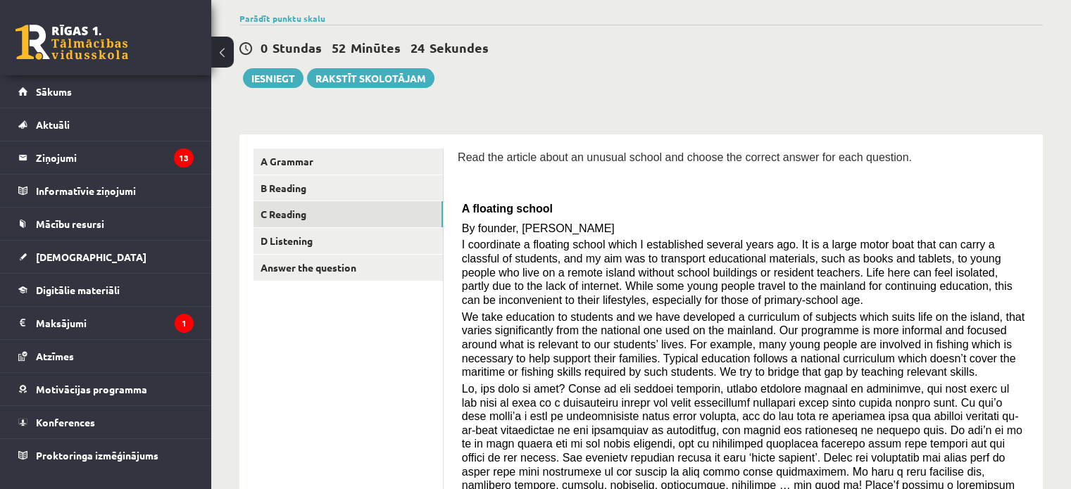
scroll to position [87, 0]
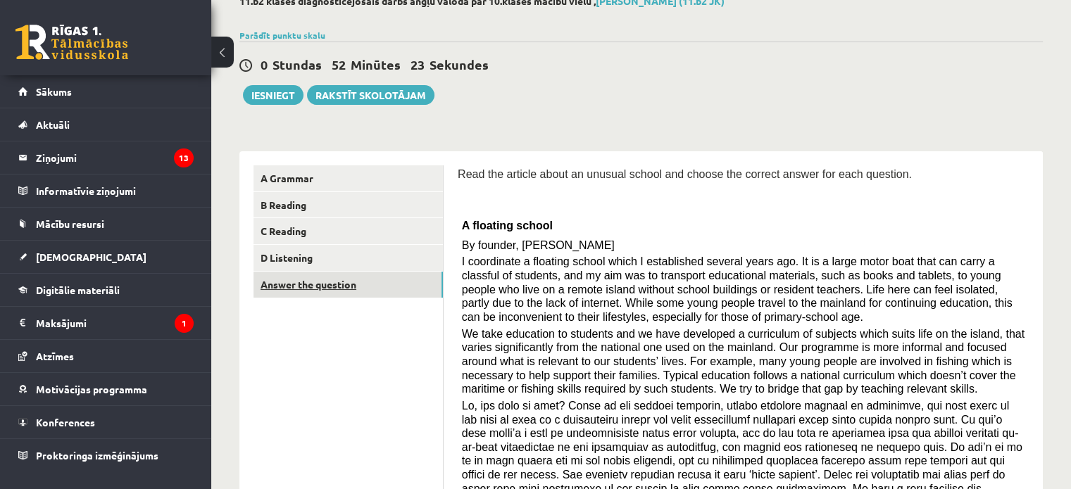
click at [289, 290] on link "Answer the question" at bounding box center [347, 285] width 189 height 26
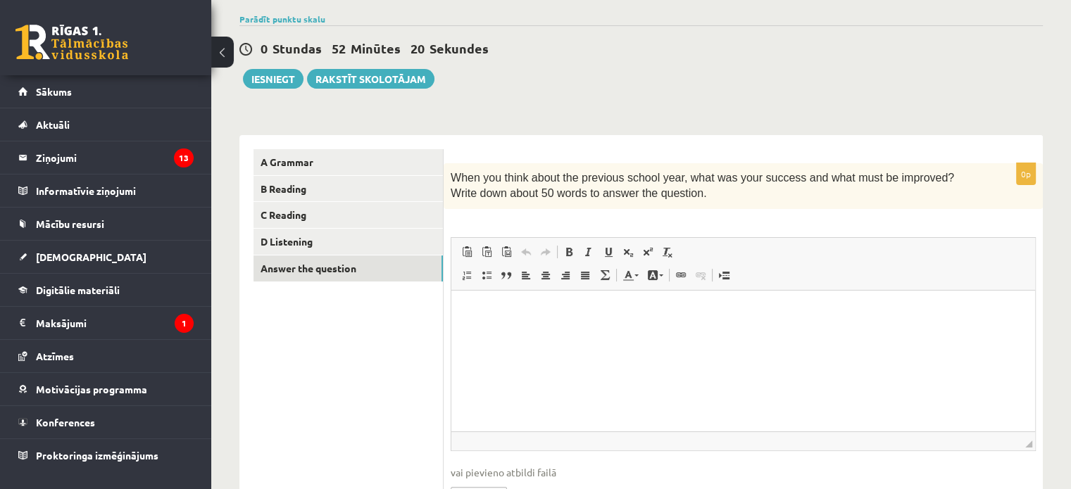
scroll to position [104, 0]
click at [623, 317] on html at bounding box center [743, 310] width 584 height 43
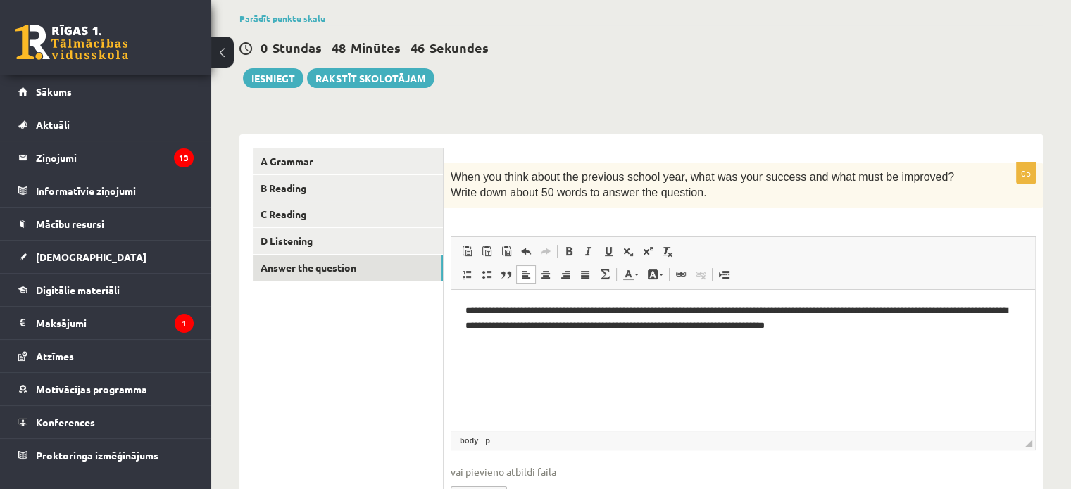
click at [1009, 314] on p "**********" at bounding box center [743, 318] width 556 height 30
click at [699, 327] on p "**********" at bounding box center [743, 318] width 556 height 30
click at [931, 331] on p "**********" at bounding box center [743, 318] width 556 height 30
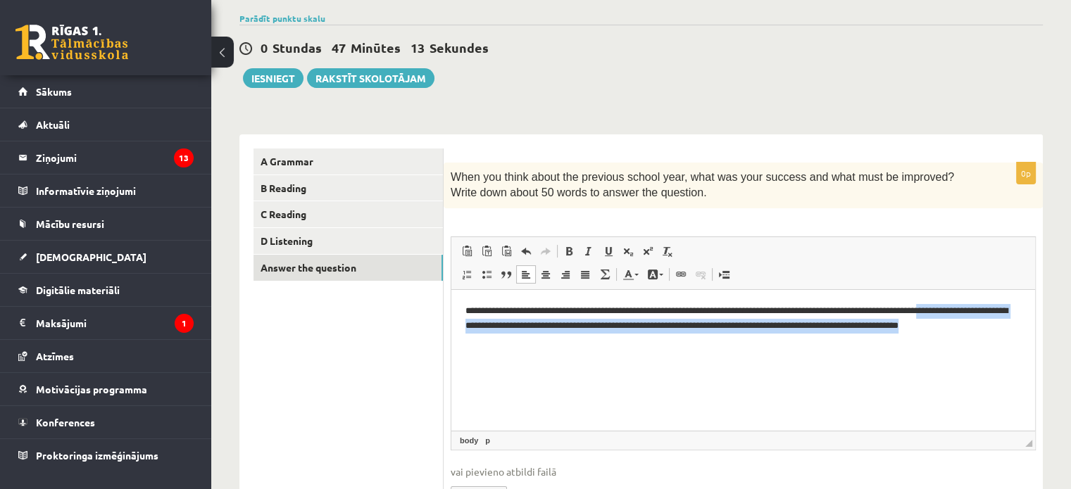
drag, startPoint x: 978, startPoint y: 308, endPoint x: 995, endPoint y: 357, distance: 51.4
click at [995, 357] on html "**********" at bounding box center [743, 325] width 584 height 72
copy p "**********"
click at [481, 344] on p "**********" at bounding box center [743, 325] width 556 height 44
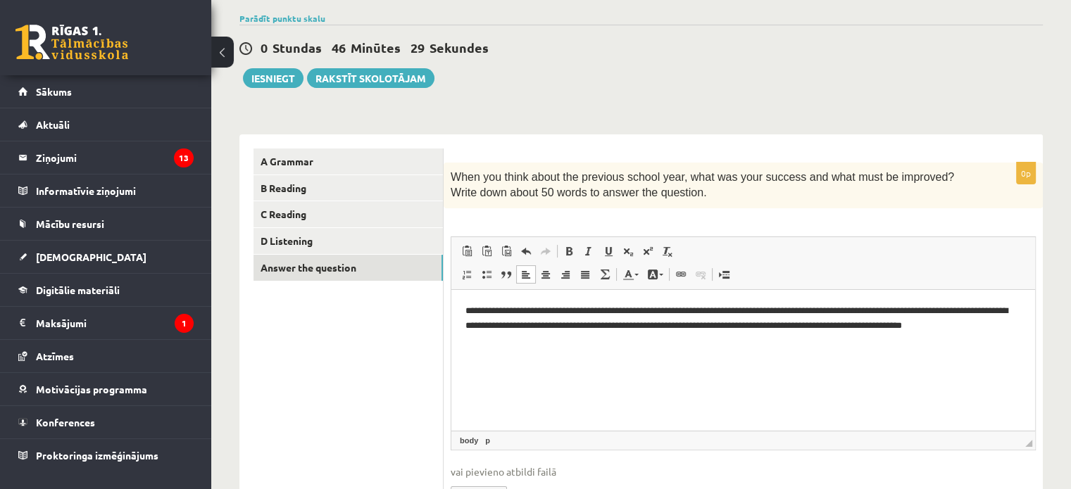
click at [516, 344] on p "**********" at bounding box center [743, 325] width 556 height 44
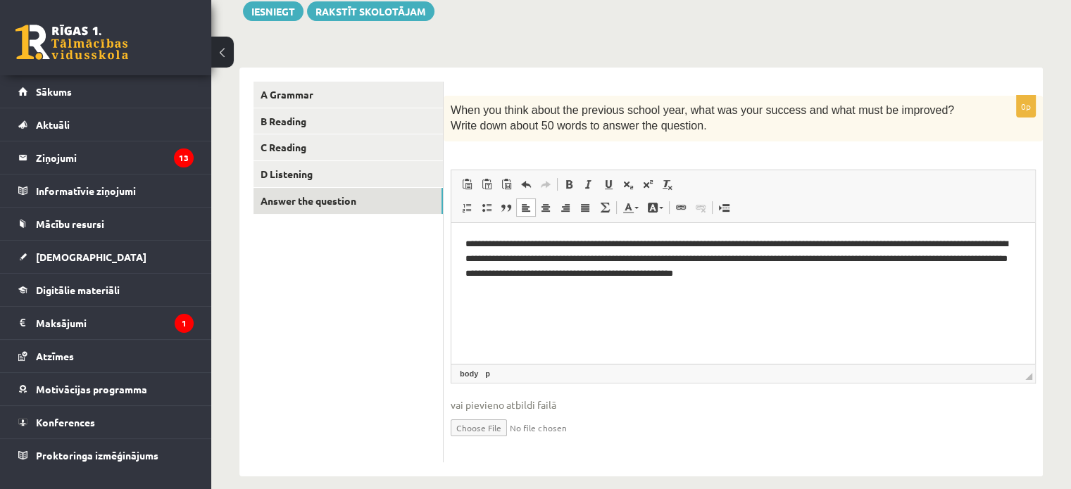
scroll to position [172, 0]
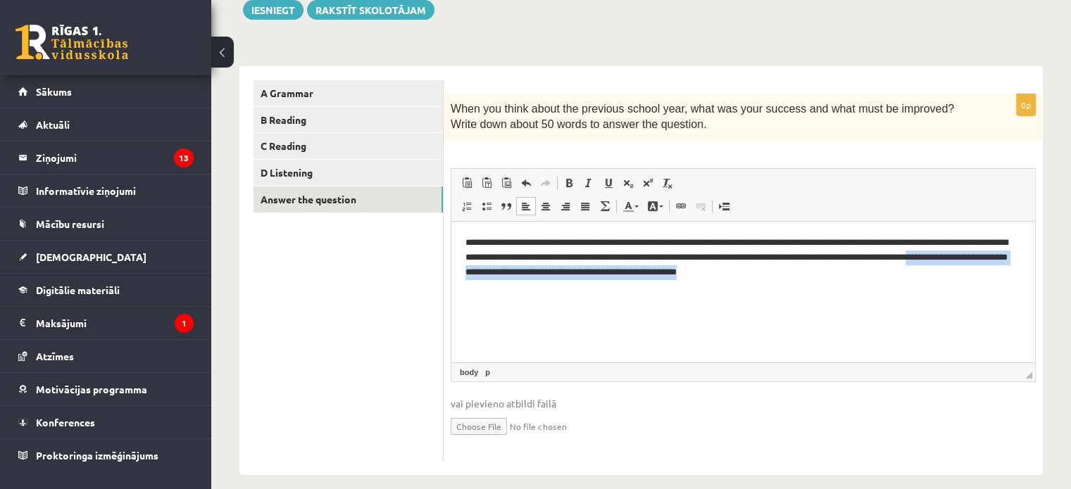
drag, startPoint x: 860, startPoint y: 275, endPoint x: 505, endPoint y: 286, distance: 354.3
click at [505, 286] on html "**********" at bounding box center [743, 257] width 584 height 72
copy p "**********"
click at [622, 293] on html "**********" at bounding box center [743, 257] width 584 height 72
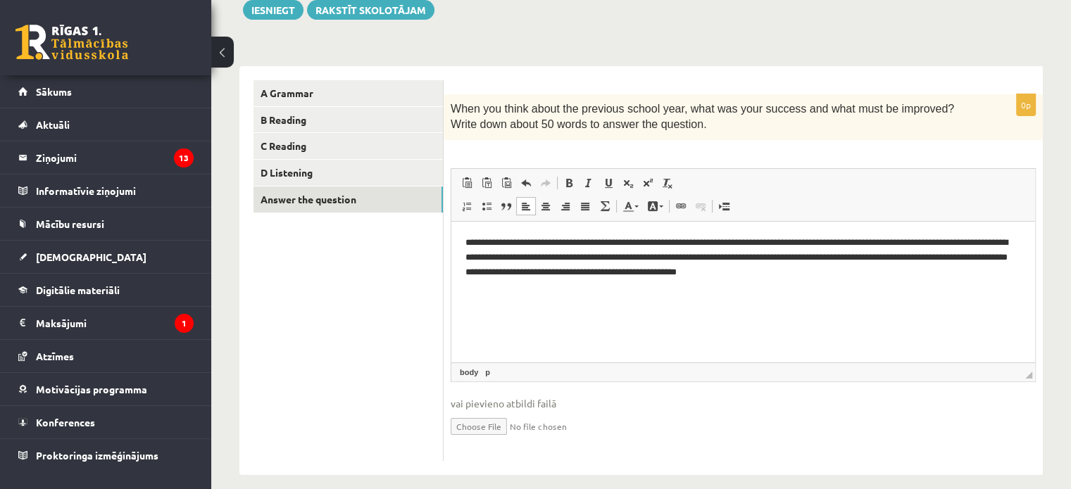
click at [644, 272] on p "**********" at bounding box center [743, 257] width 556 height 44
click at [700, 271] on p "**********" at bounding box center [743, 257] width 556 height 44
click at [886, 273] on p "**********" at bounding box center [743, 257] width 556 height 44
click at [477, 242] on p "**********" at bounding box center [743, 257] width 556 height 44
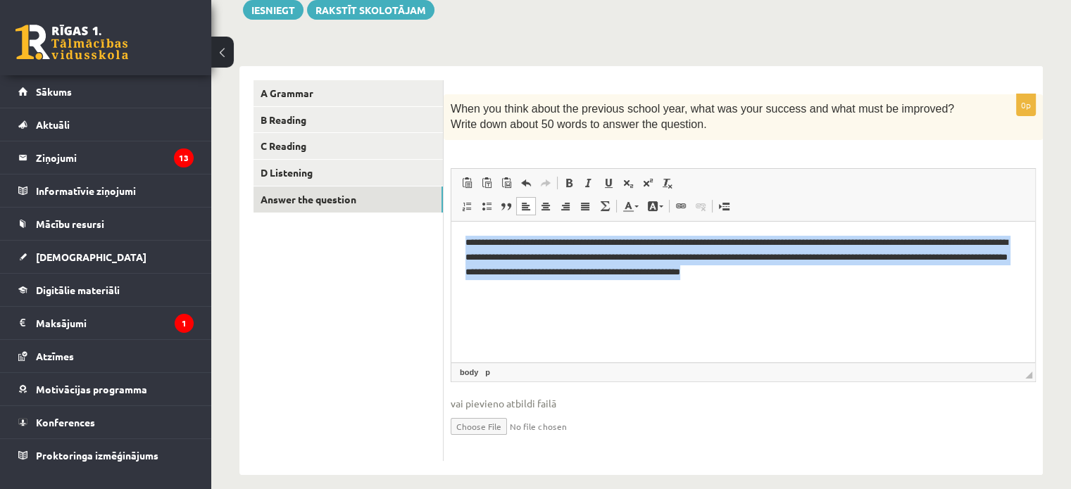
drag, startPoint x: 458, startPoint y: 244, endPoint x: 954, endPoint y: 310, distance: 500.1
click at [954, 293] on html "**********" at bounding box center [743, 257] width 584 height 72
click at [899, 277] on p "**********" at bounding box center [743, 257] width 556 height 44
drag, startPoint x: 899, startPoint y: 277, endPoint x: 441, endPoint y: 211, distance: 462.3
click at [451, 221] on html "**********" at bounding box center [743, 257] width 584 height 72
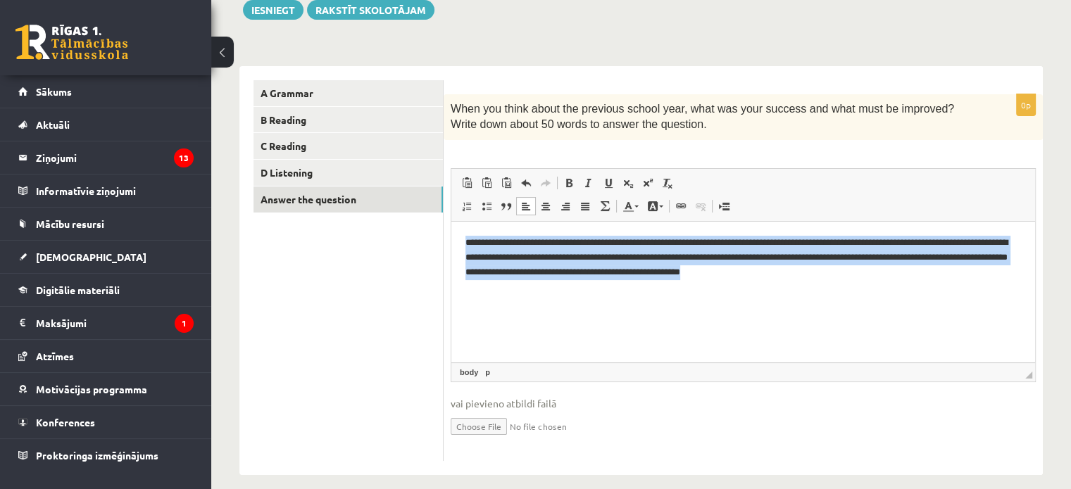
copy p "**********"
drag, startPoint x: 750, startPoint y: 275, endPoint x: 455, endPoint y: 225, distance: 299.2
click at [455, 225] on html "**********" at bounding box center [743, 257] width 584 height 72
click at [590, 186] on span at bounding box center [588, 182] width 11 height 11
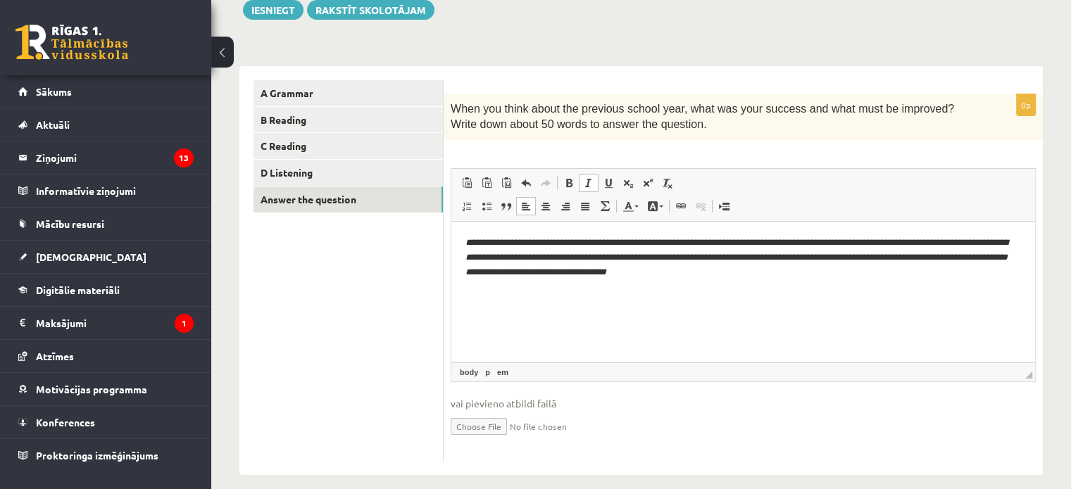
click at [590, 186] on span at bounding box center [588, 182] width 11 height 11
click at [565, 180] on span at bounding box center [568, 182] width 11 height 11
click at [581, 182] on link "Italic Keyboard shortcut Ctrl+I" at bounding box center [589, 183] width 20 height 18
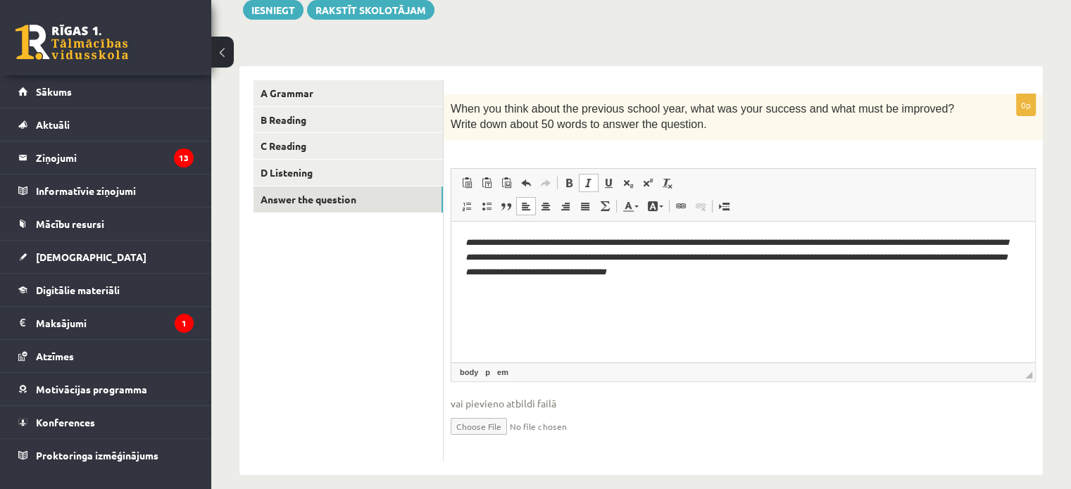
click at [581, 182] on link "Italic Keyboard shortcut Ctrl+I" at bounding box center [589, 183] width 20 height 18
drag, startPoint x: 1032, startPoint y: 403, endPoint x: 764, endPoint y: 260, distance: 304.2
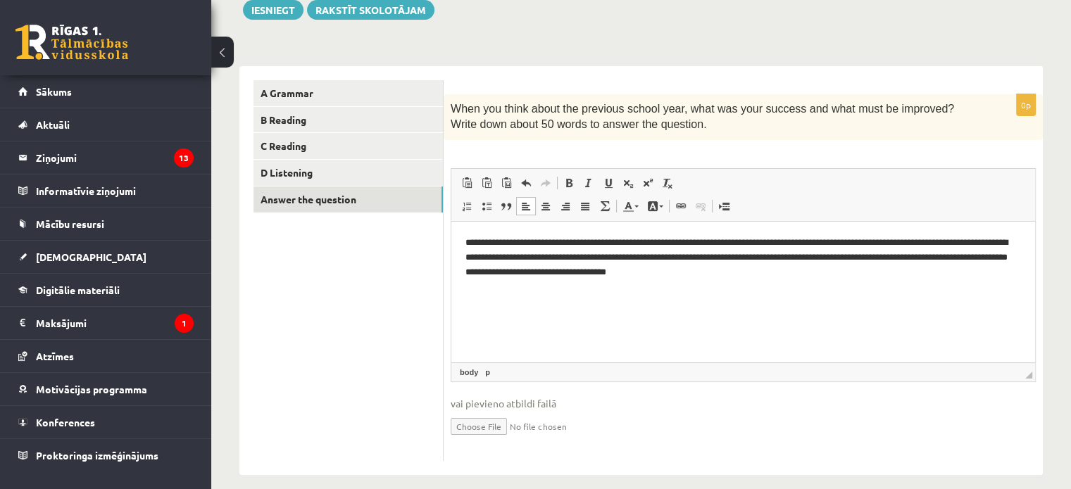
click at [603, 246] on p "**********" at bounding box center [743, 257] width 556 height 44
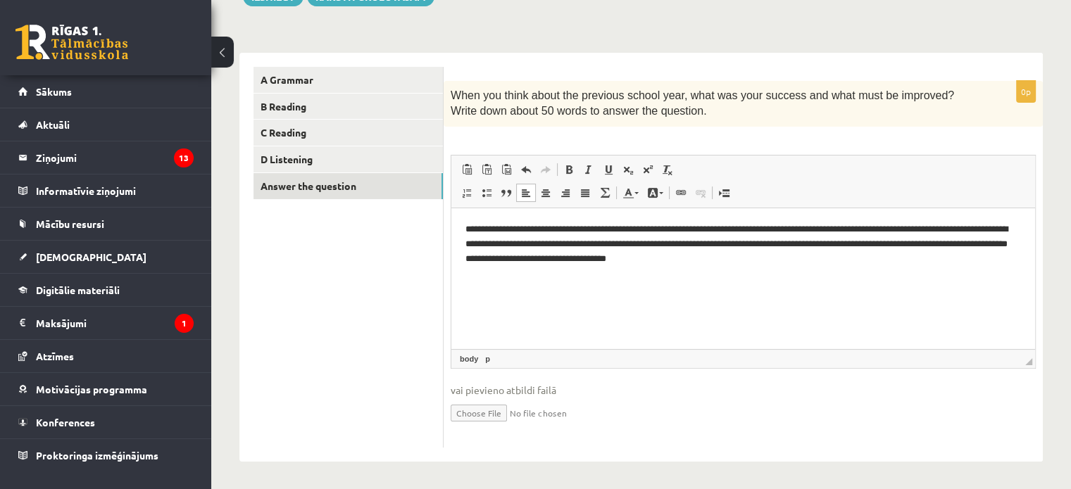
scroll to position [0, 0]
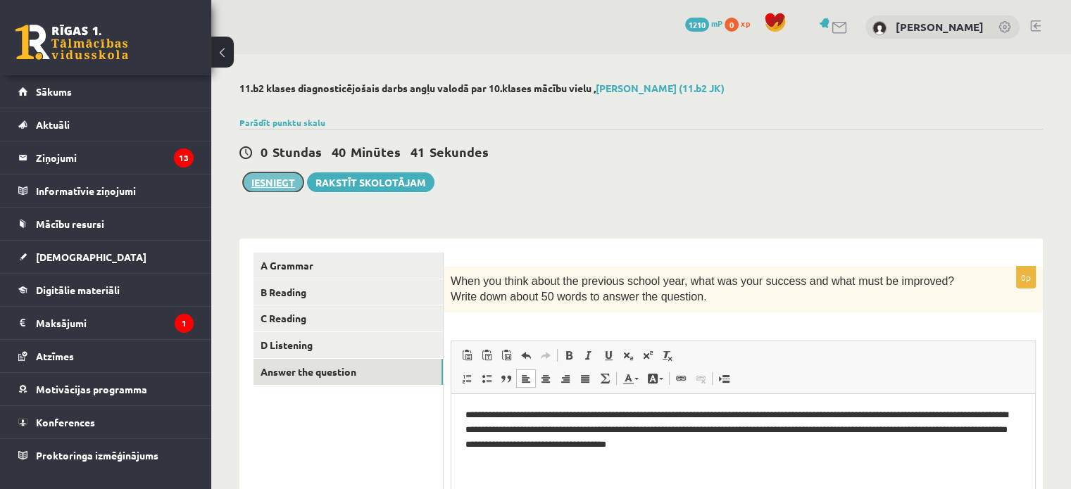
click at [262, 180] on button "Iesniegt" at bounding box center [273, 182] width 61 height 20
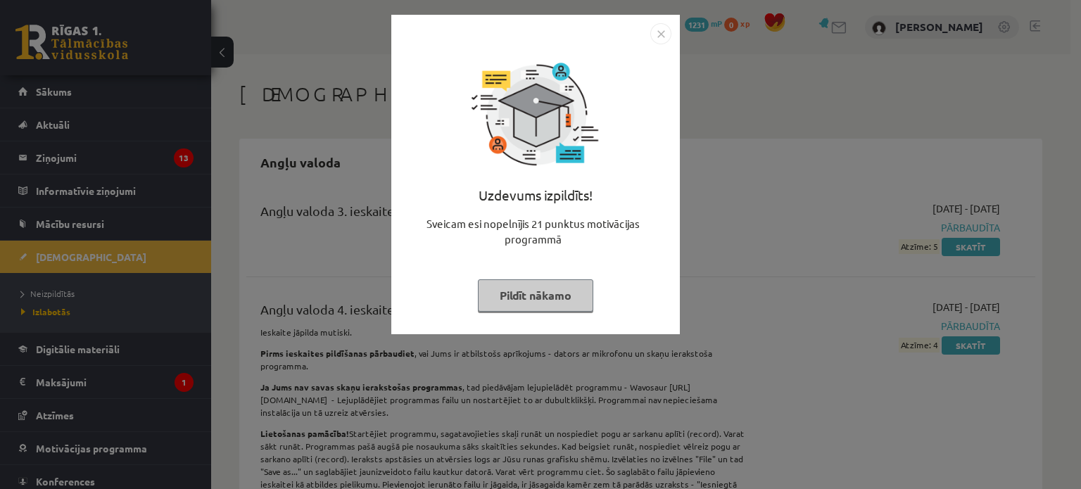
click at [655, 30] on img "Close" at bounding box center [660, 33] width 21 height 21
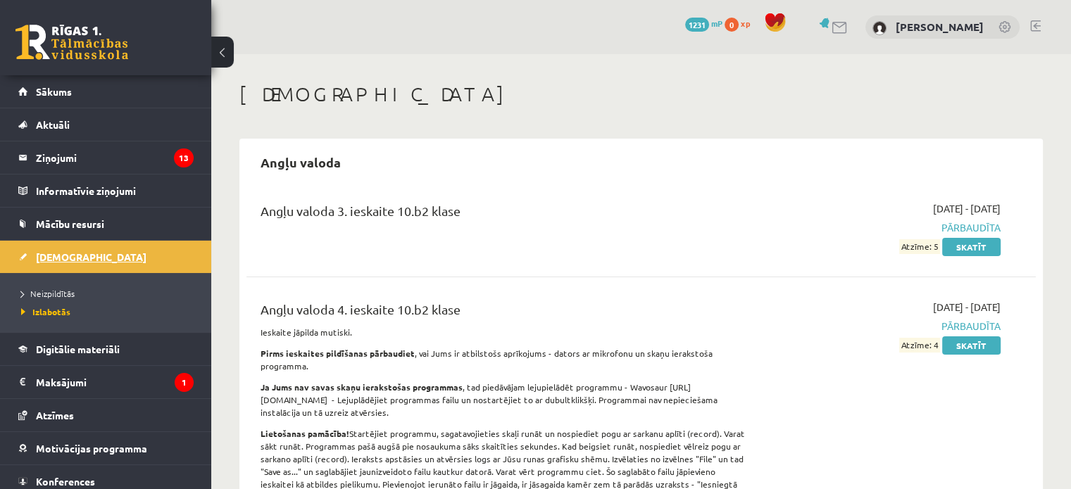
click at [62, 261] on link "[DEMOGRAPHIC_DATA]" at bounding box center [105, 257] width 175 height 32
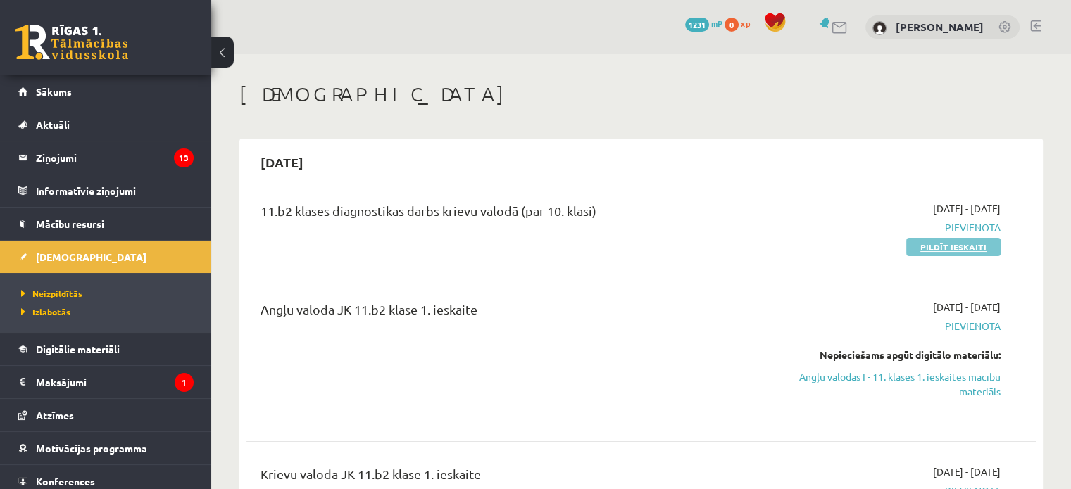
click at [940, 248] on link "Pildīt ieskaiti" at bounding box center [953, 247] width 94 height 18
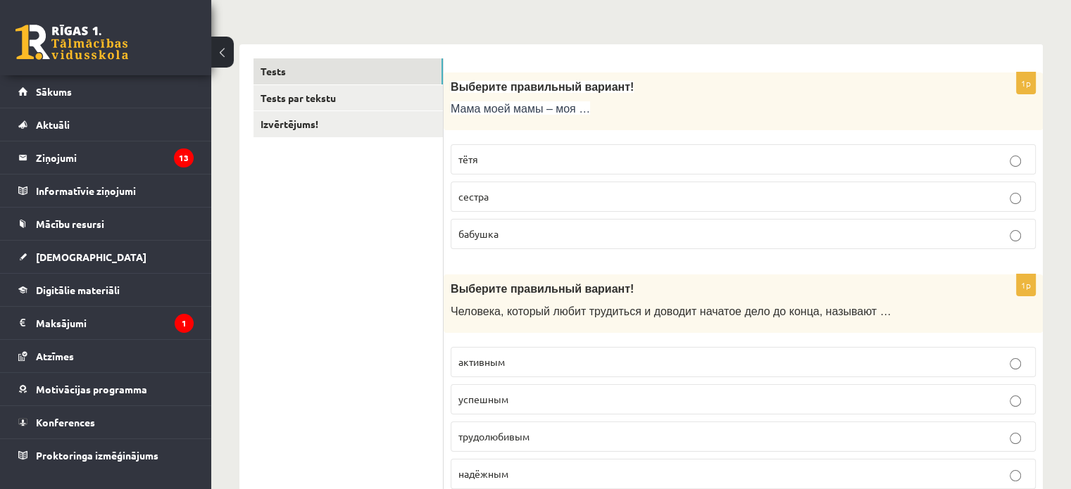
scroll to position [194, 0]
click at [496, 232] on span "бабушка" at bounding box center [478, 233] width 40 height 13
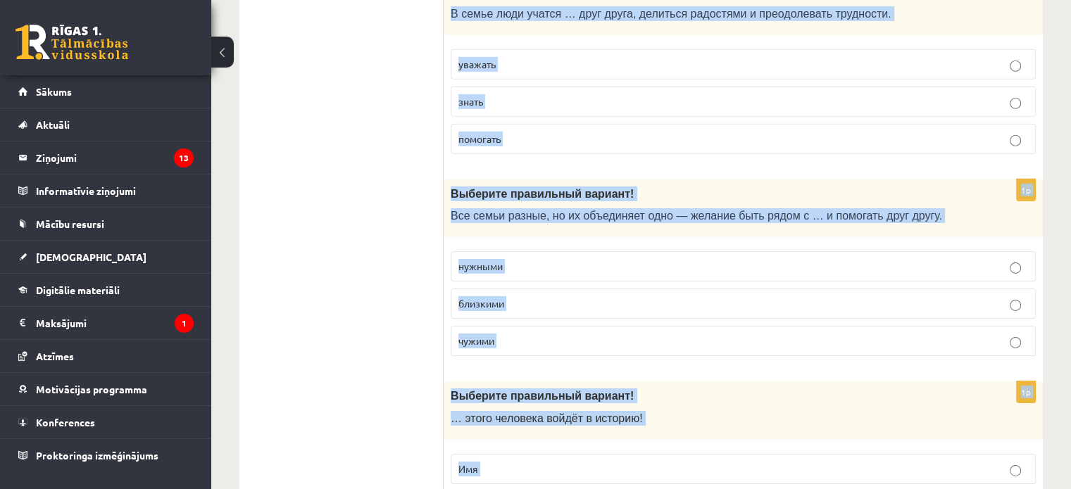
scroll to position [4566, 0]
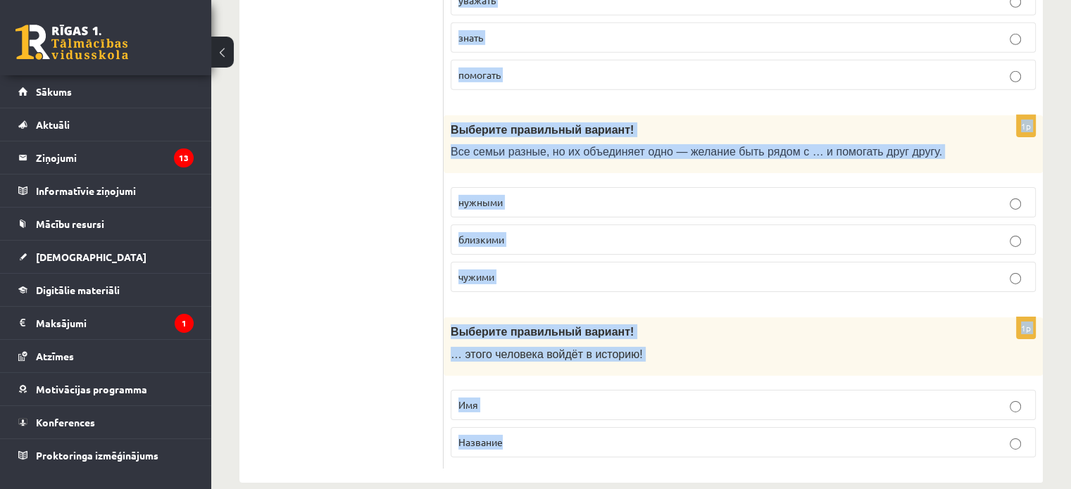
drag, startPoint x: 448, startPoint y: 100, endPoint x: 732, endPoint y: 433, distance: 437.9
copy form "Выберите правильный вариант! Человека, который любит трудиться и доводит начато…"
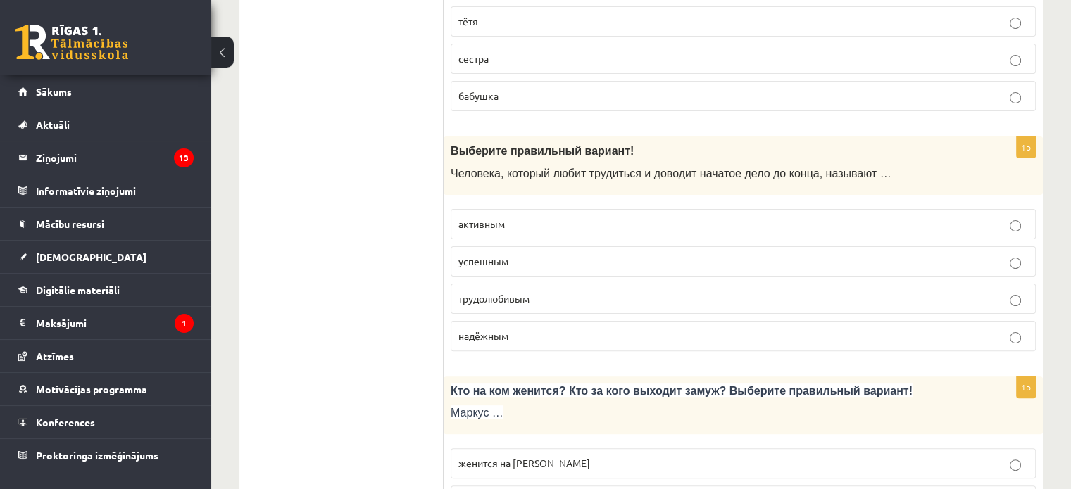
scroll to position [335, 0]
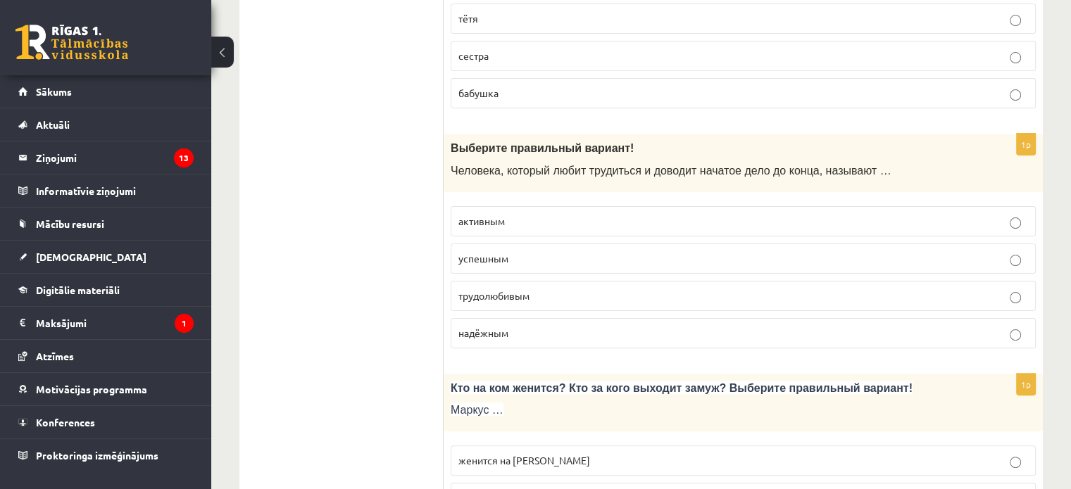
click at [494, 305] on label "трудолюбивым" at bounding box center [743, 296] width 585 height 30
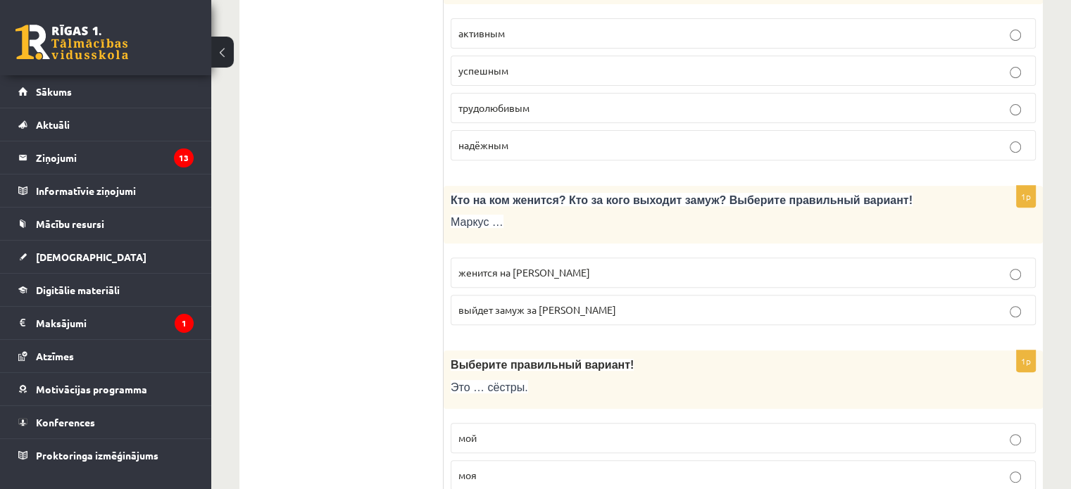
scroll to position [537, 0]
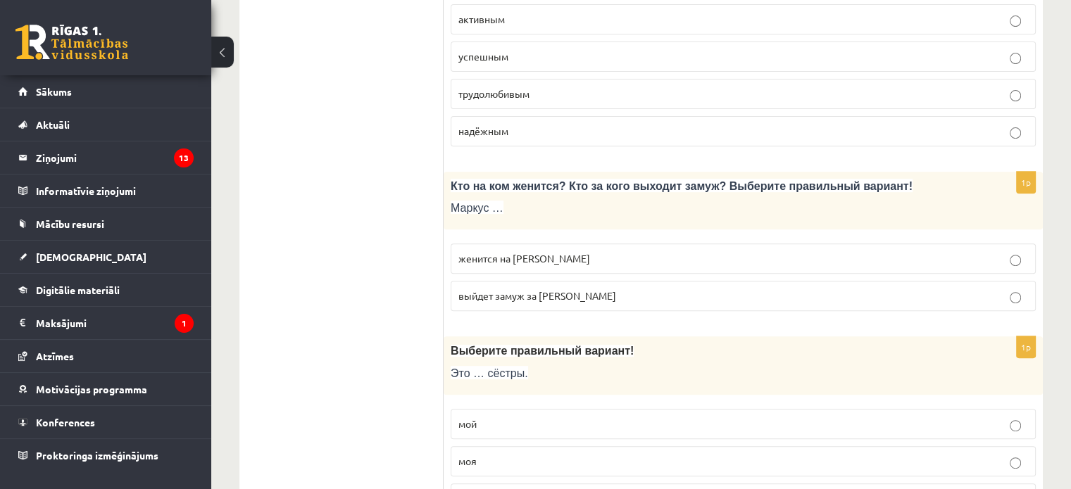
click at [532, 251] on p "женится на Агнии" at bounding box center [742, 258] width 569 height 15
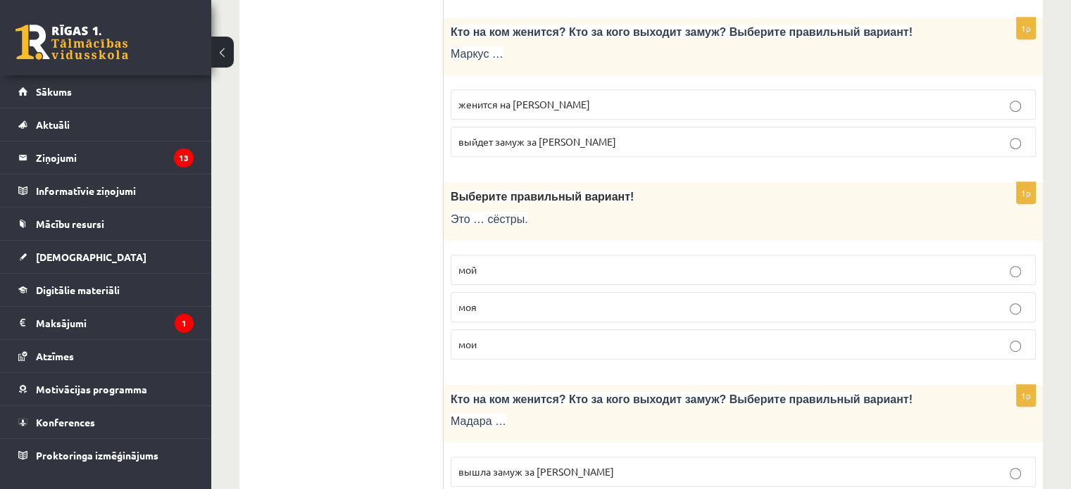
scroll to position [695, 0]
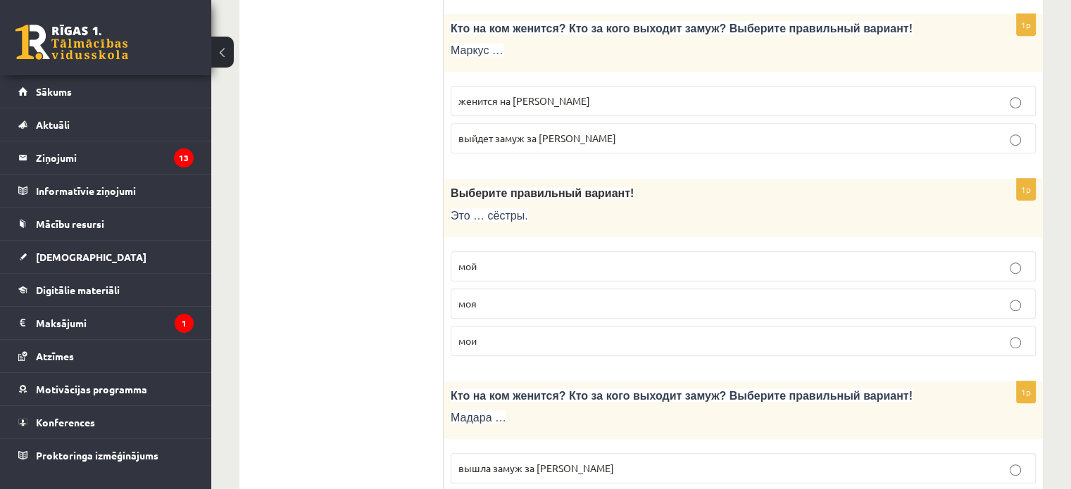
click at [479, 334] on p "мои" at bounding box center [742, 341] width 569 height 15
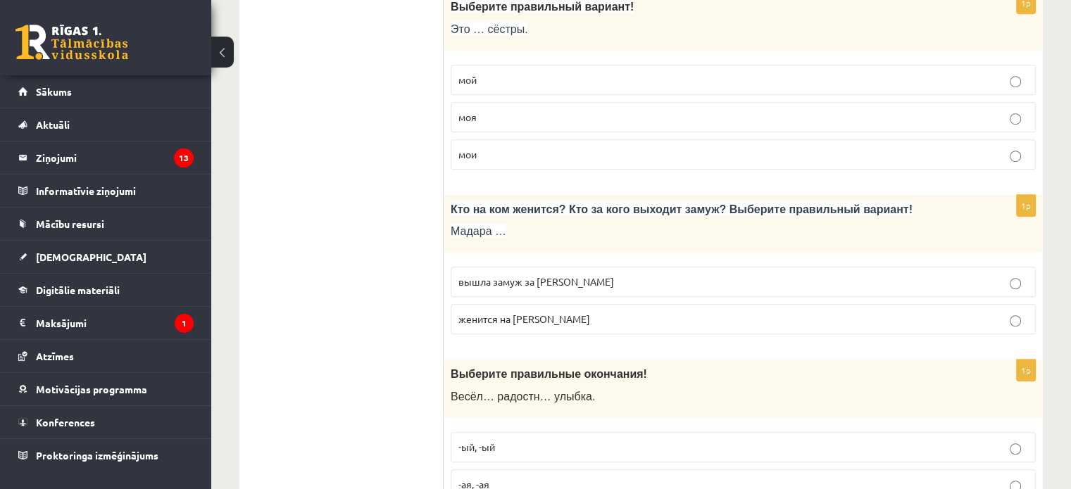
scroll to position [912, 0]
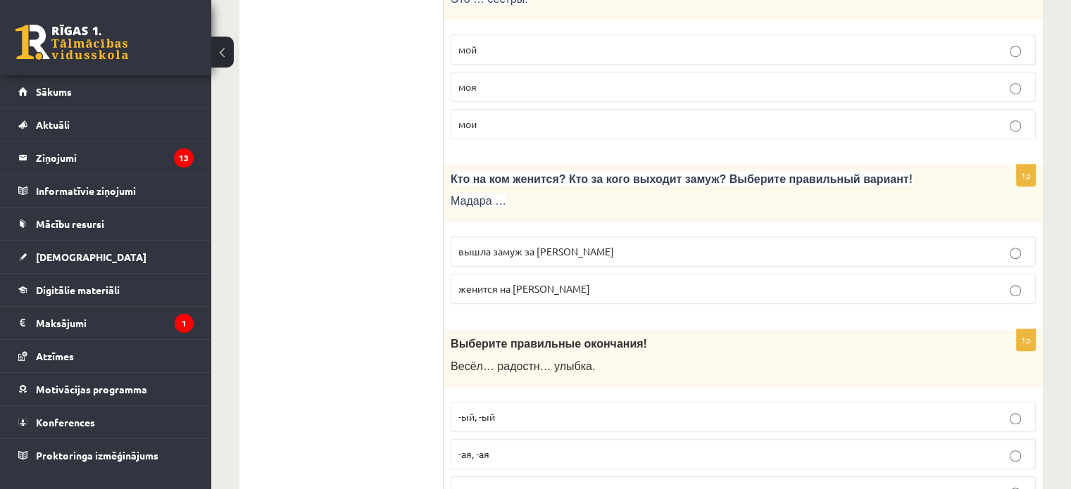
click at [501, 246] on span "вышла замуж за Марка" at bounding box center [536, 251] width 156 height 13
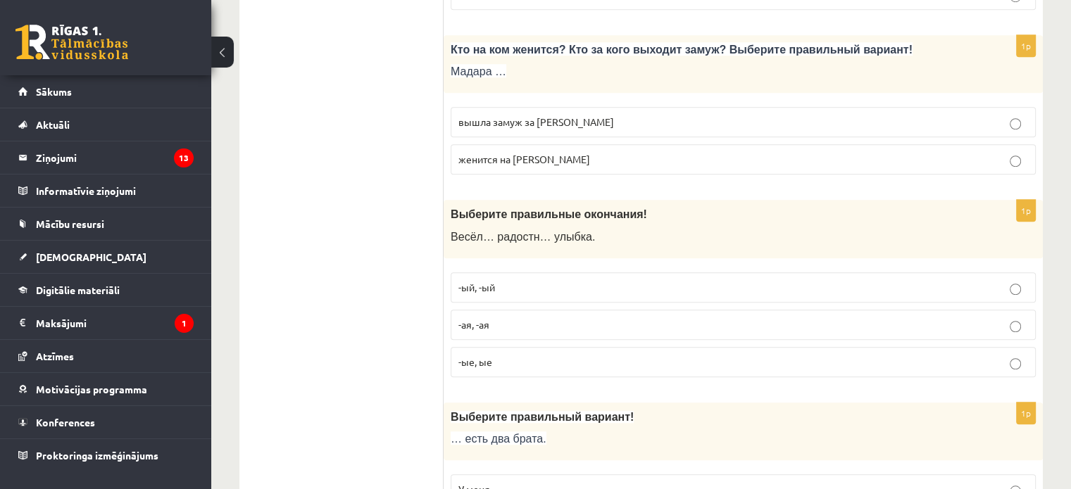
scroll to position [1042, 0]
click at [476, 317] on p "-ая, -ая" at bounding box center [742, 324] width 569 height 15
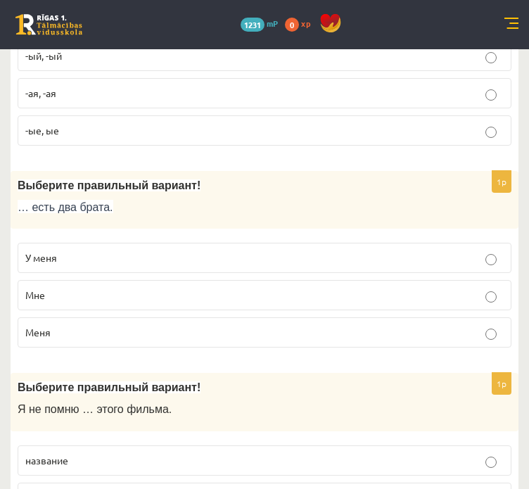
scroll to position [1343, 0]
click at [365, 242] on label "У меня" at bounding box center [265, 257] width 494 height 30
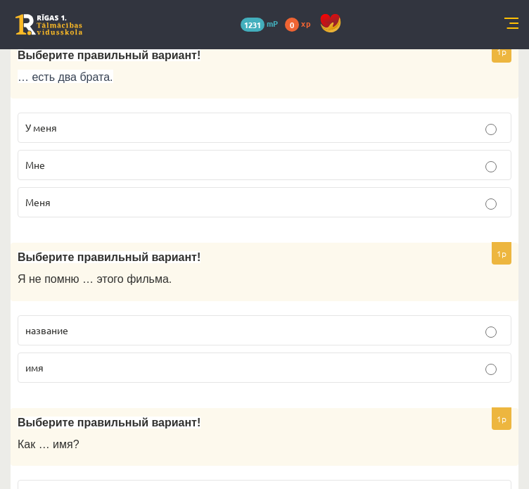
scroll to position [1474, 0]
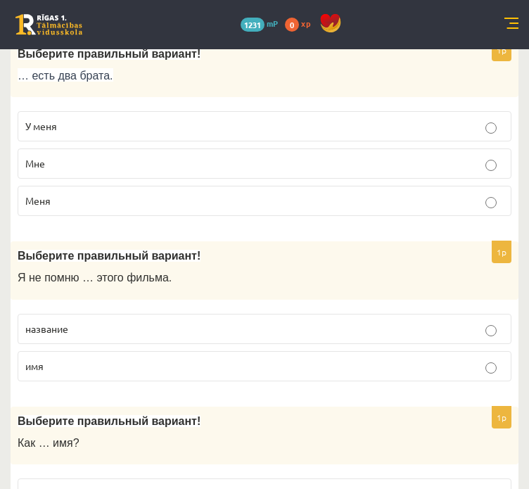
click at [112, 314] on label "название" at bounding box center [265, 329] width 494 height 30
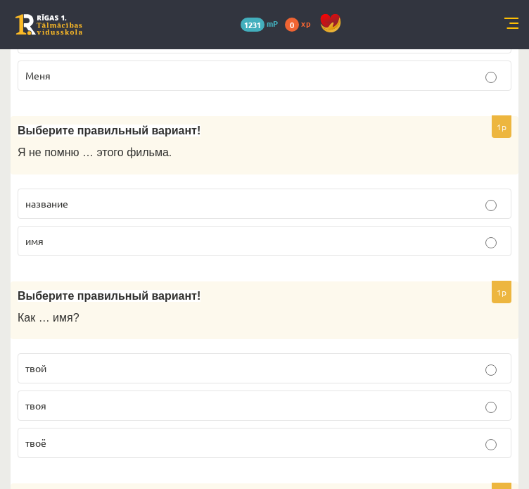
scroll to position [1601, 0]
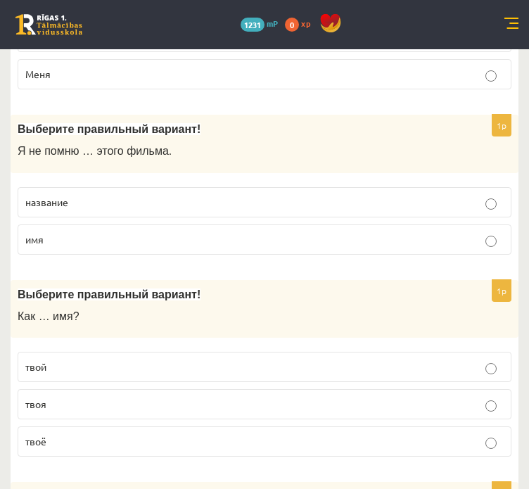
click at [87, 427] on label "твоё" at bounding box center [265, 442] width 494 height 30
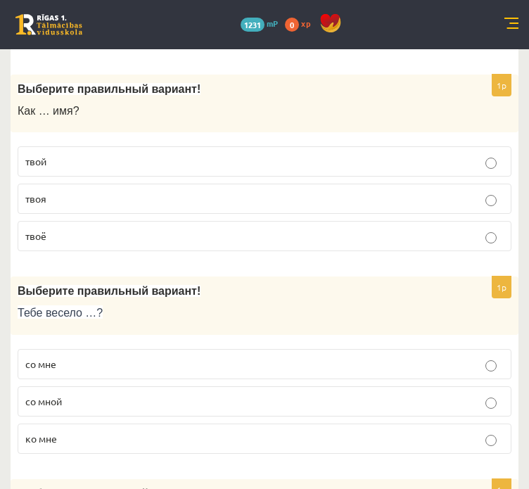
scroll to position [1813, 0]
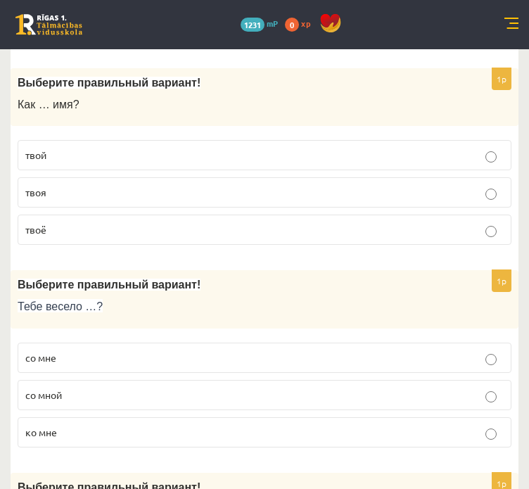
click at [77, 351] on p "со мне" at bounding box center [264, 358] width 479 height 15
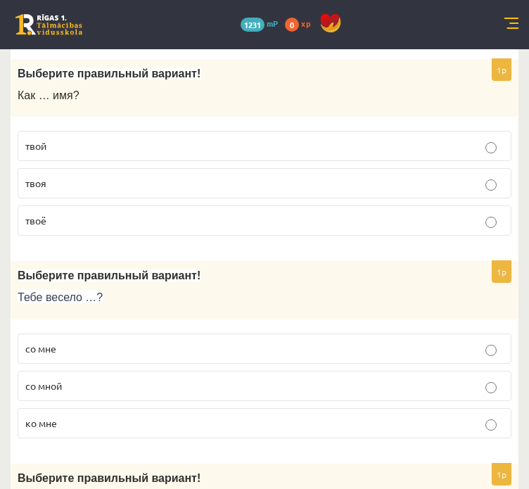
scroll to position [1823, 0]
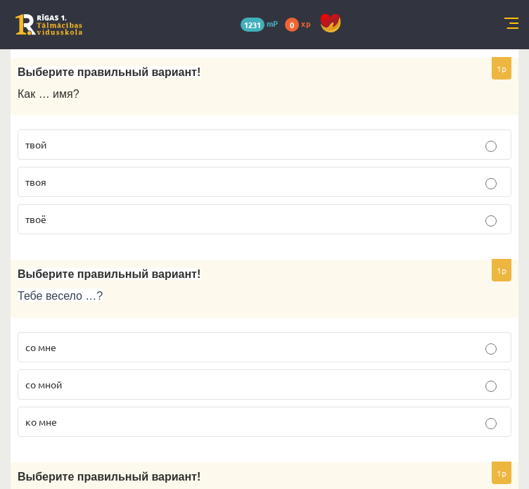
click at [97, 370] on label "со мной" at bounding box center [265, 385] width 494 height 30
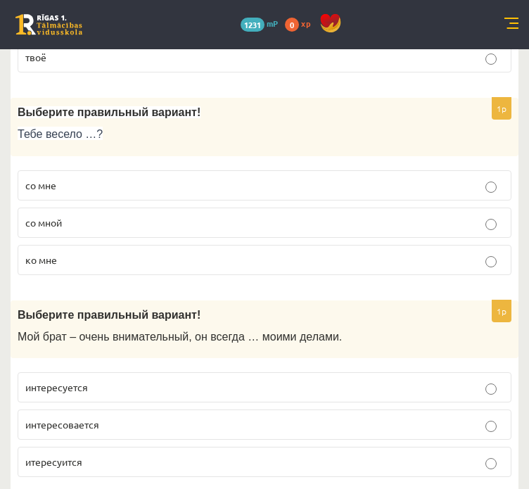
scroll to position [1986, 0]
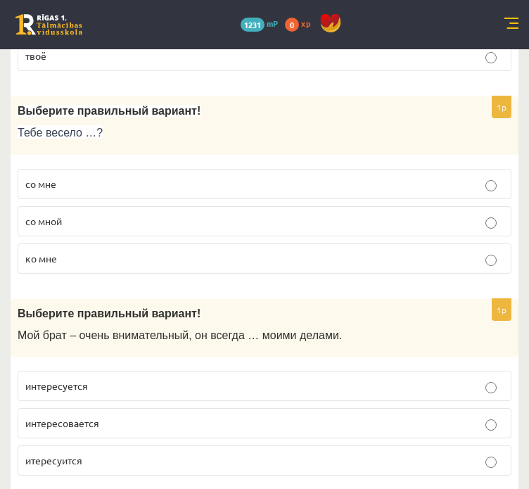
click at [84, 453] on p "итересуится" at bounding box center [264, 460] width 479 height 15
click at [84, 379] on p "интересуется" at bounding box center [264, 386] width 479 height 15
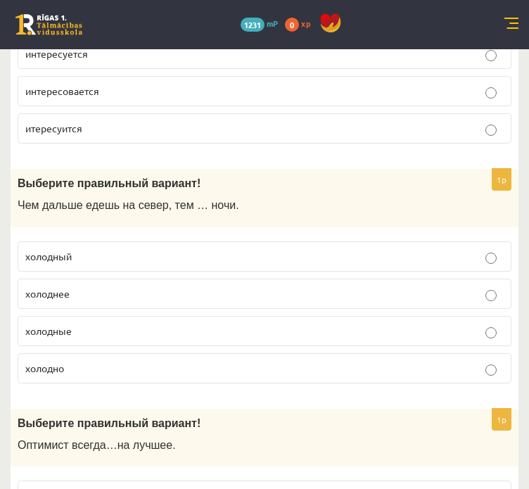
scroll to position [2327, 0]
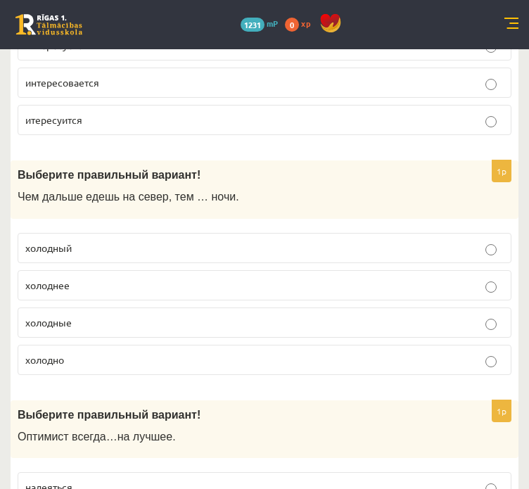
click at [117, 278] on p "холоднее" at bounding box center [264, 285] width 479 height 15
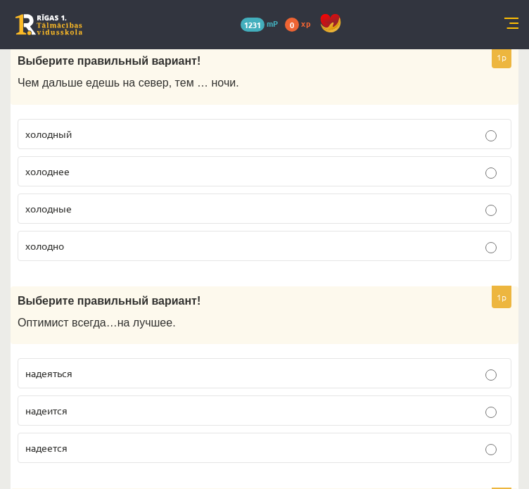
scroll to position [2443, 0]
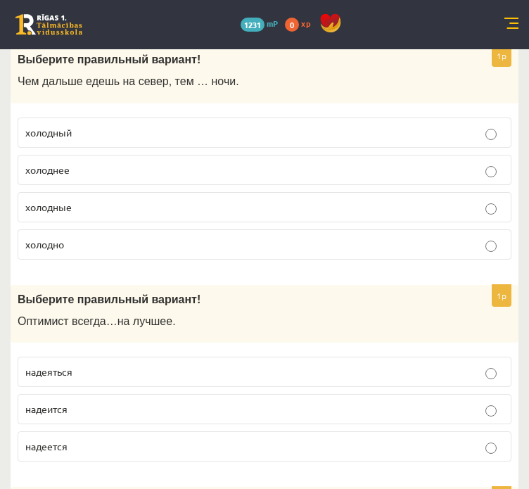
click at [141, 439] on p "надеется" at bounding box center [264, 446] width 479 height 15
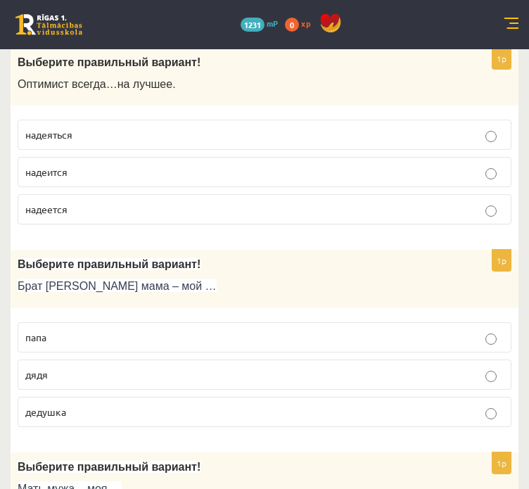
scroll to position [2719, 0]
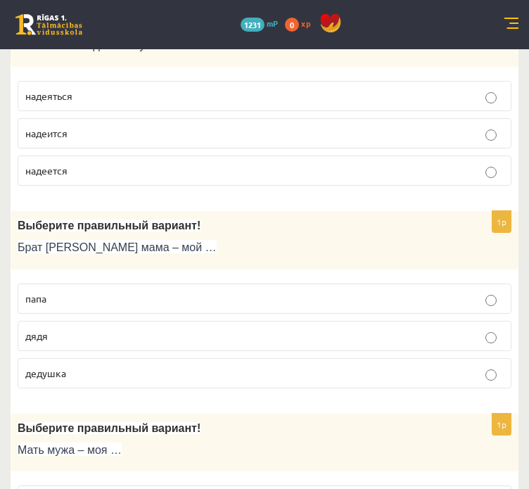
click at [99, 329] on p "дядя" at bounding box center [264, 336] width 479 height 15
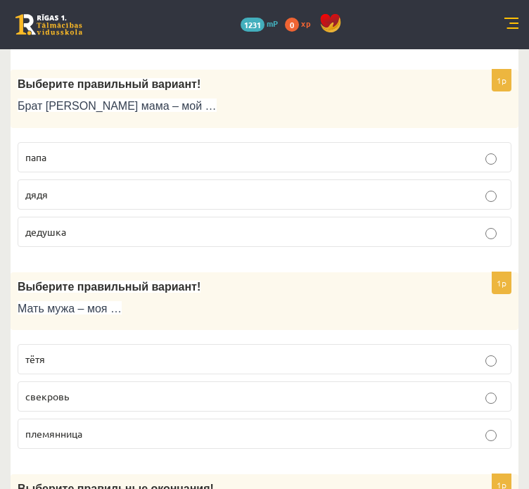
scroll to position [2861, 0]
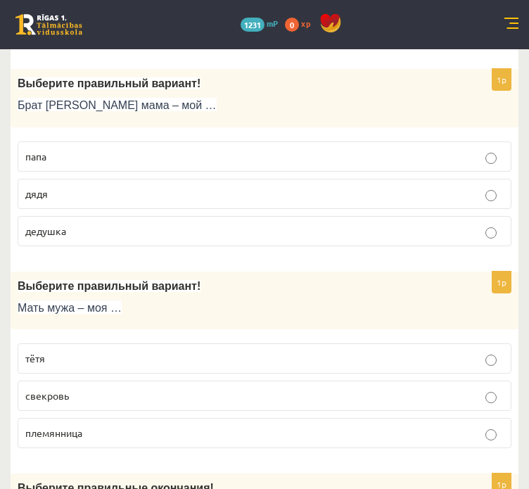
click at [68, 389] on p "свекровь" at bounding box center [264, 396] width 479 height 15
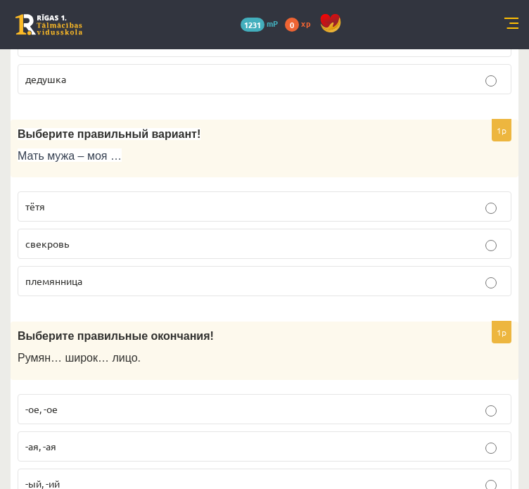
scroll to position [3013, 0]
click at [69, 402] on p "-ое, -ое" at bounding box center [264, 409] width 479 height 15
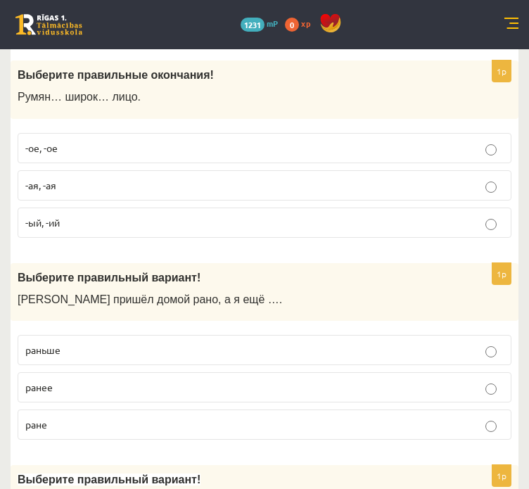
scroll to position [3280, 0]
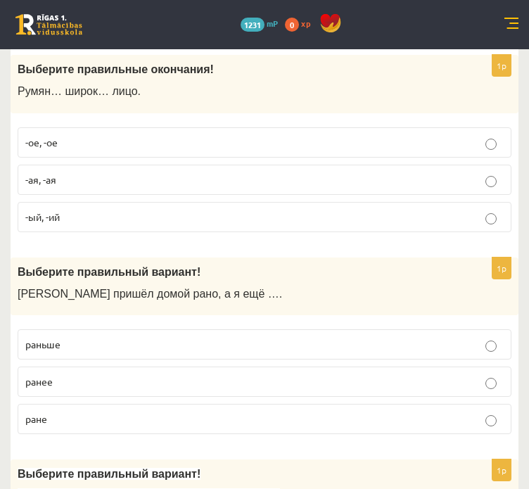
click at [64, 337] on p "раньше" at bounding box center [264, 344] width 479 height 15
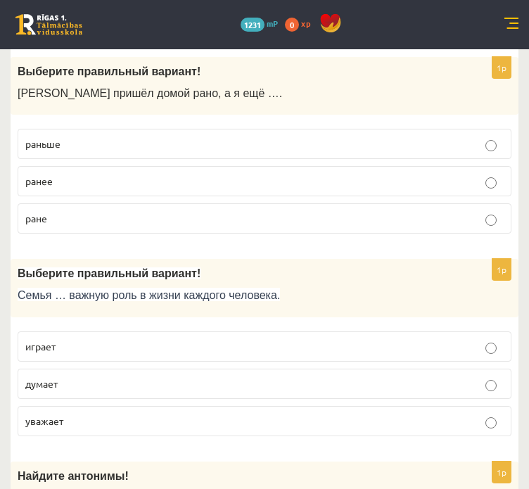
scroll to position [3508, 0]
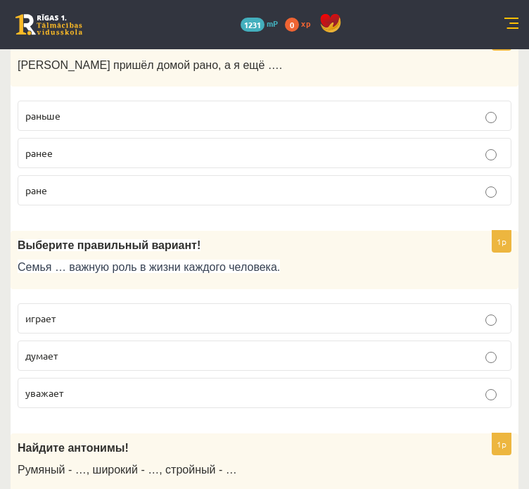
click at [70, 311] on p "играет" at bounding box center [264, 318] width 479 height 15
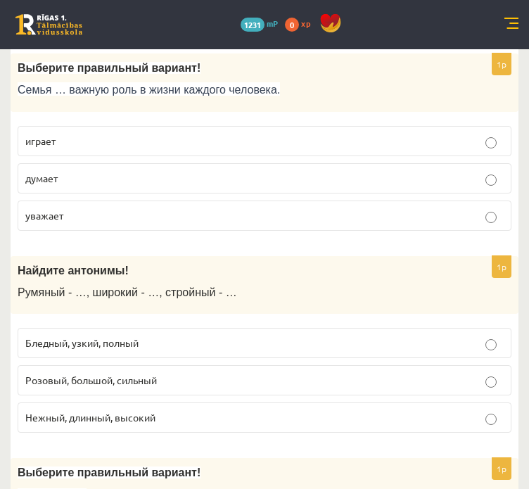
scroll to position [3691, 0]
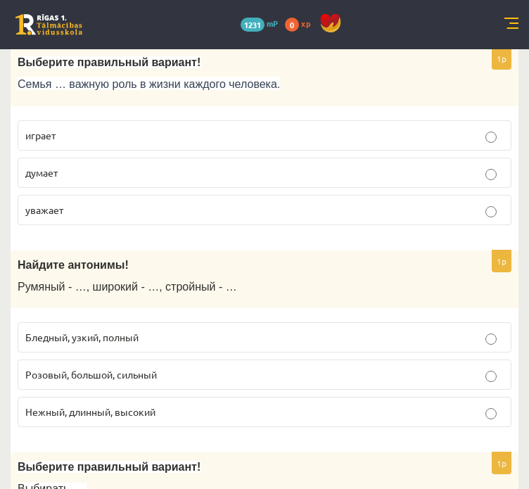
click at [82, 331] on span "Бледный, узкий, полный" at bounding box center [81, 337] width 113 height 13
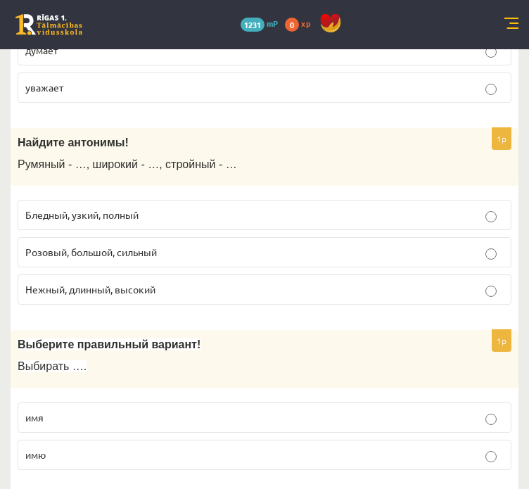
scroll to position [3817, 0]
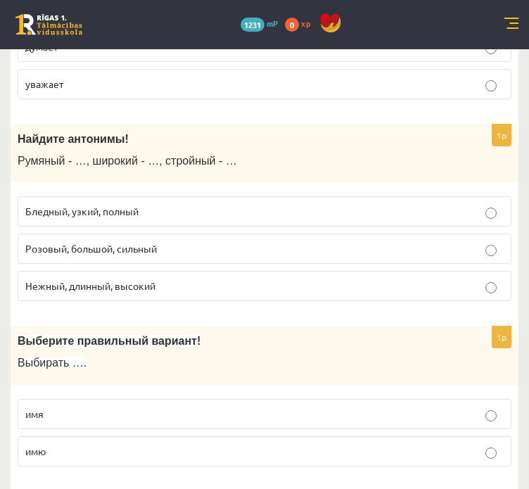
click at [329, 399] on label "имя" at bounding box center [265, 414] width 494 height 30
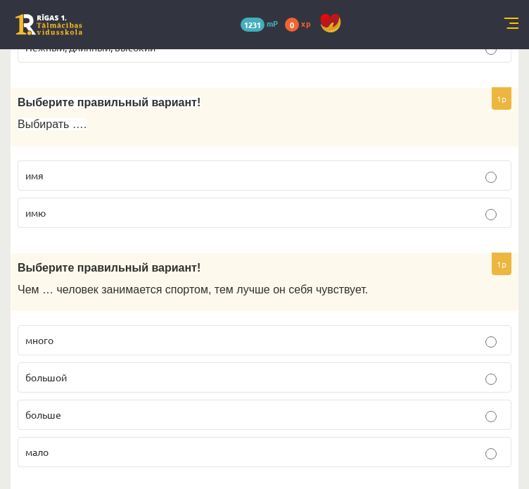
scroll to position [4060, 0]
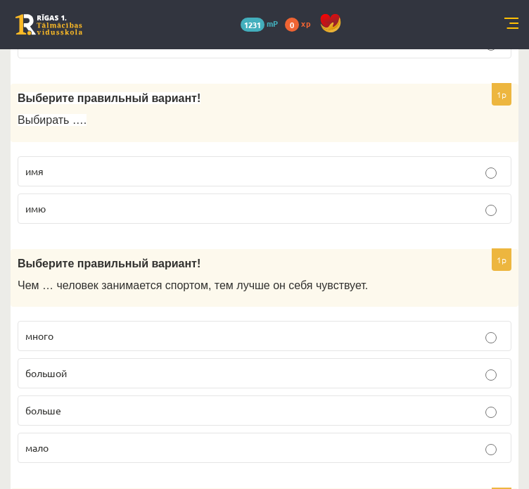
click at [237, 366] on p "большой" at bounding box center [264, 373] width 479 height 15
click at [227, 403] on p "больше" at bounding box center [264, 410] width 479 height 15
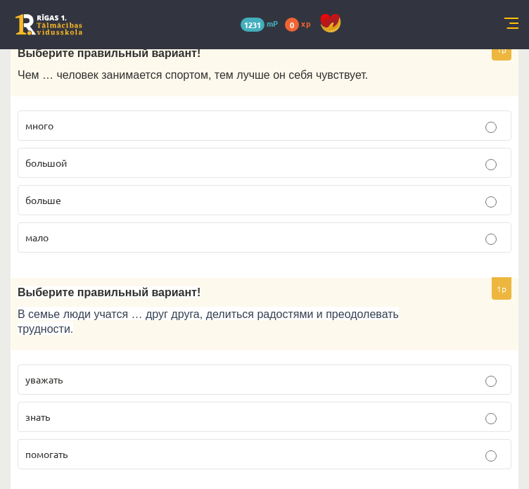
scroll to position [4279, 0]
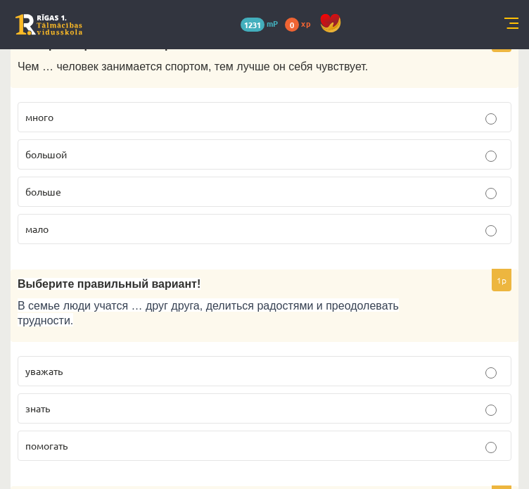
click at [149, 364] on p "уважать" at bounding box center [264, 371] width 479 height 15
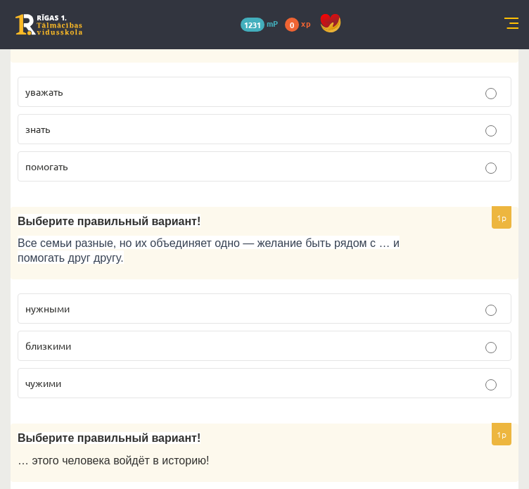
scroll to position [4563, 0]
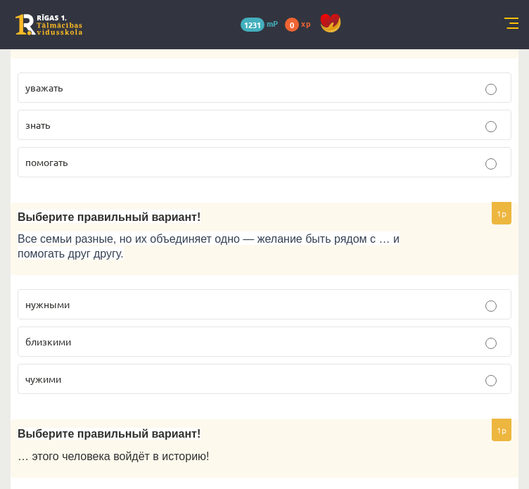
click at [142, 334] on p "близкими" at bounding box center [264, 341] width 479 height 15
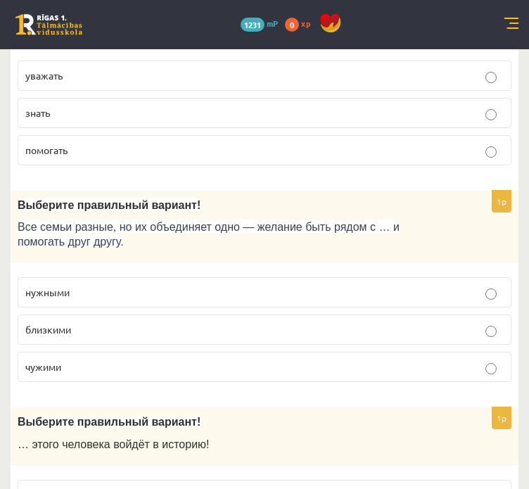
scroll to position [4589, 0]
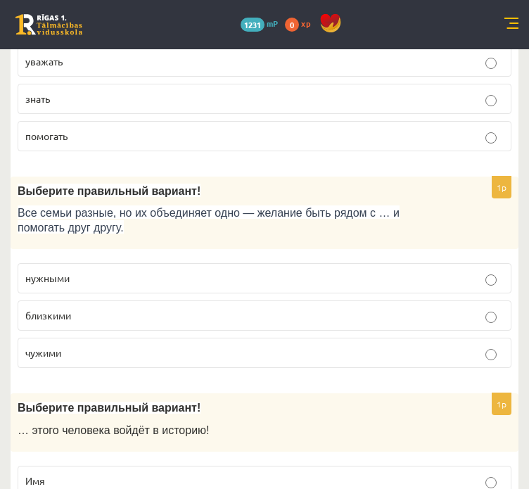
click at [118, 474] on p "Имя" at bounding box center [264, 481] width 479 height 15
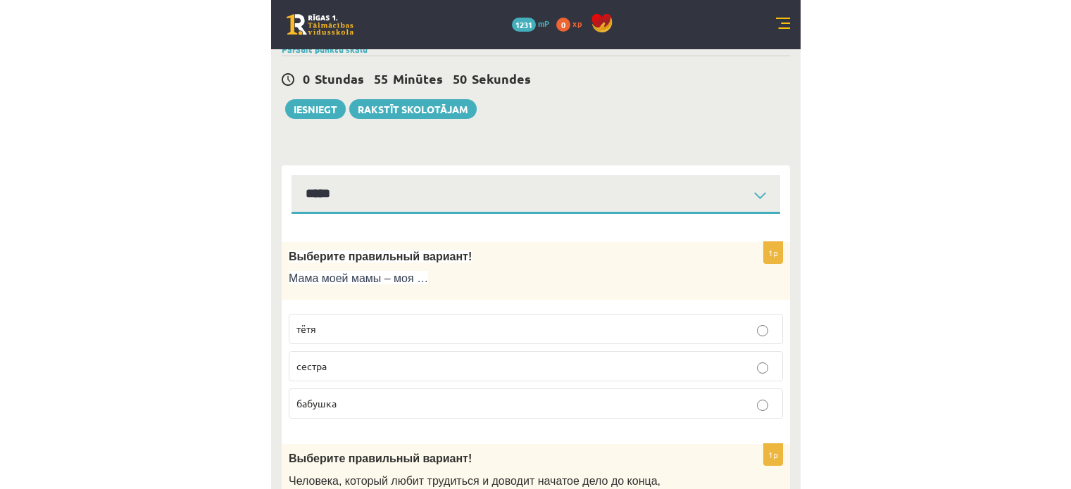
scroll to position [0, 0]
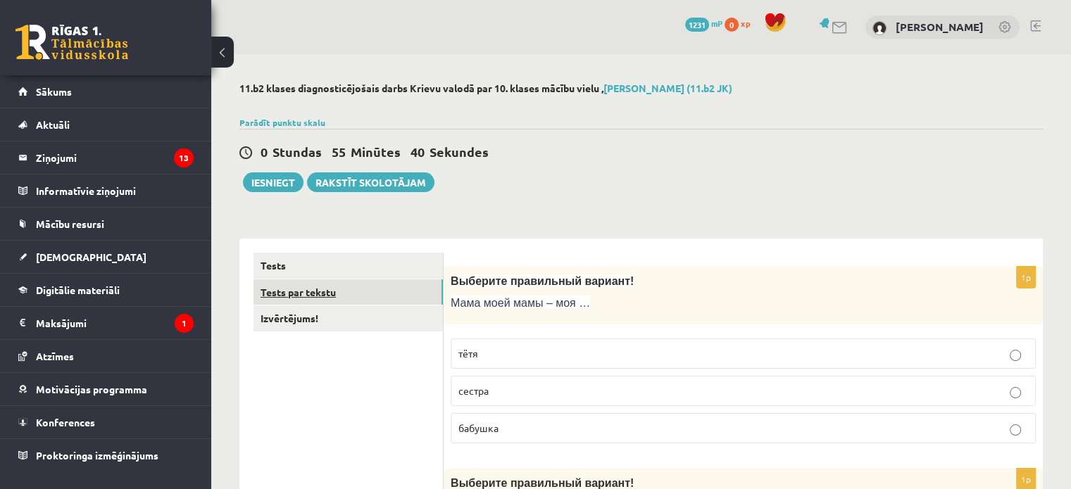
click at [357, 289] on link "Tests par tekstu" at bounding box center [347, 292] width 189 height 26
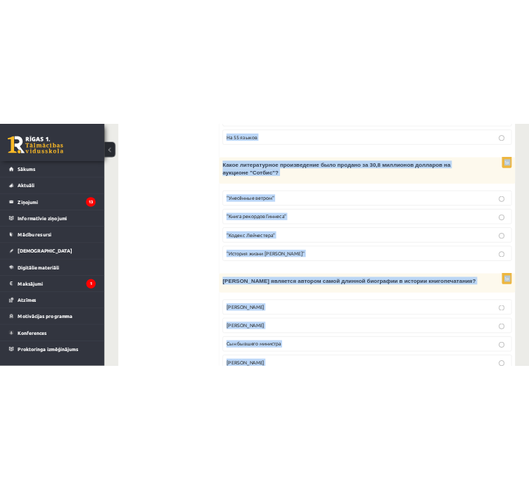
scroll to position [1408, 0]
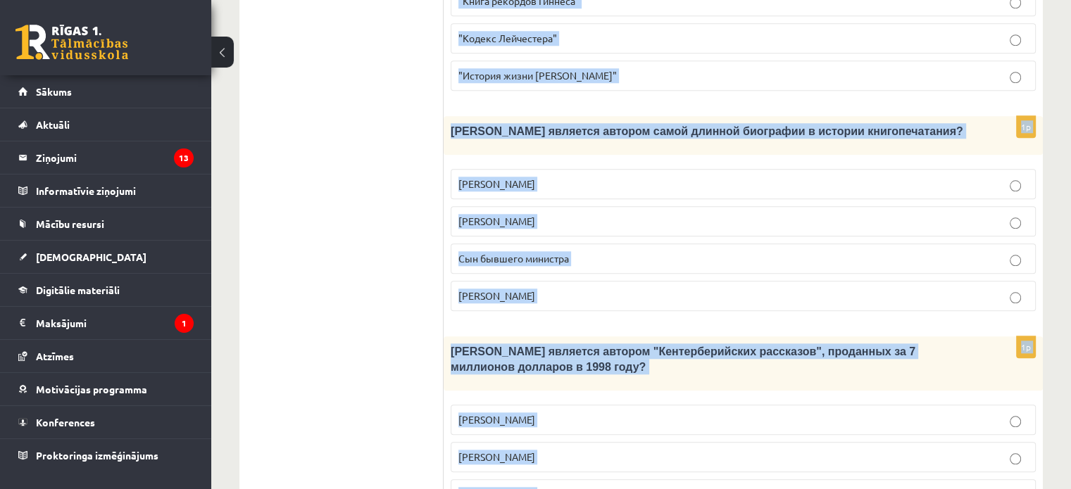
drag, startPoint x: 455, startPoint y: 256, endPoint x: 896, endPoint y: 522, distance: 515.4
copy form "Прочитайте текст «Интересные факты о книгах», выберите правильный вариант! Инте…"
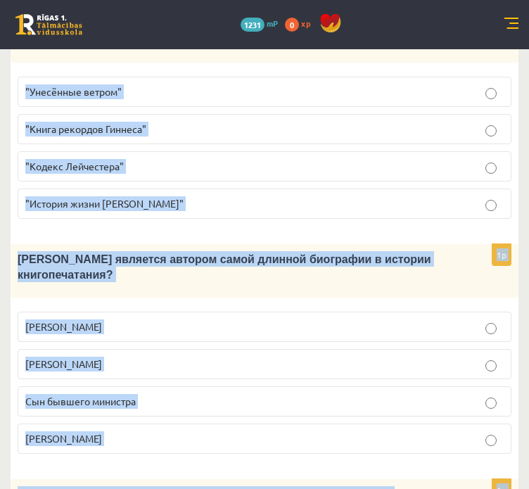
click at [386, 305] on fieldset "Билл Гейтс Лопе де Вега Сын бывшего министра Агата Кристи" at bounding box center [265, 381] width 494 height 153
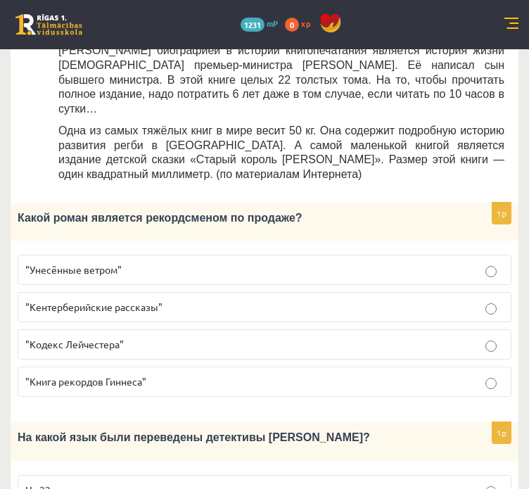
scroll to position [774, 0]
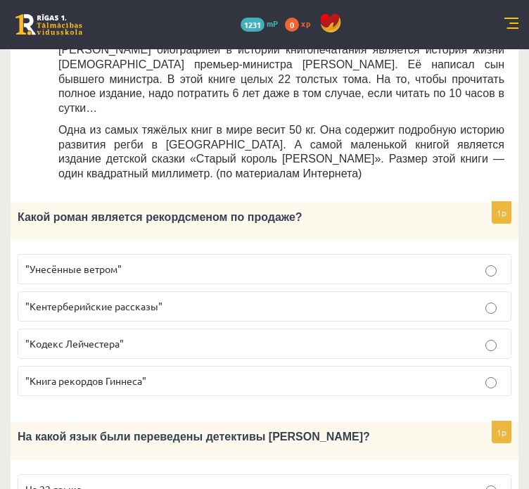
click at [115, 262] on p ""Унесённые ветром"" at bounding box center [264, 269] width 479 height 15
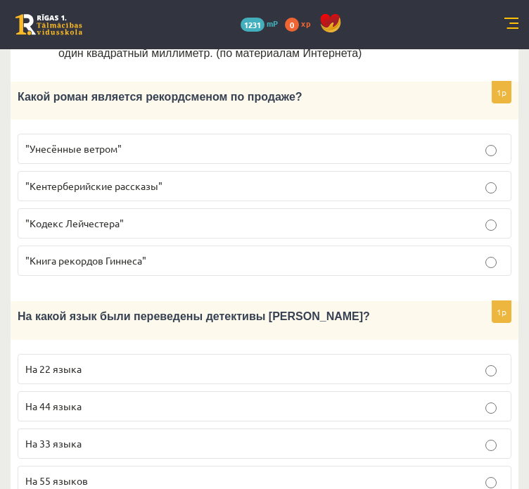
scroll to position [895, 0]
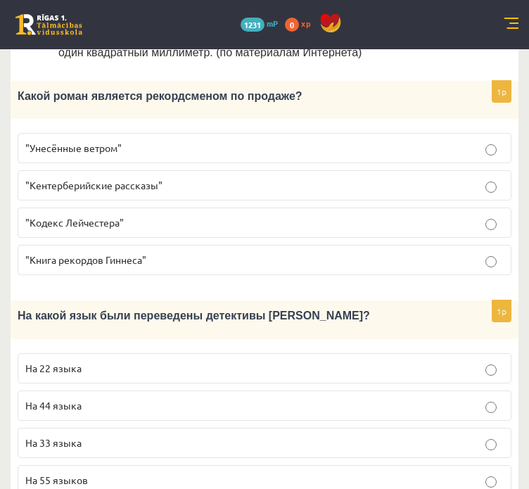
click at [92, 398] on p "На 44 языка" at bounding box center [264, 405] width 479 height 15
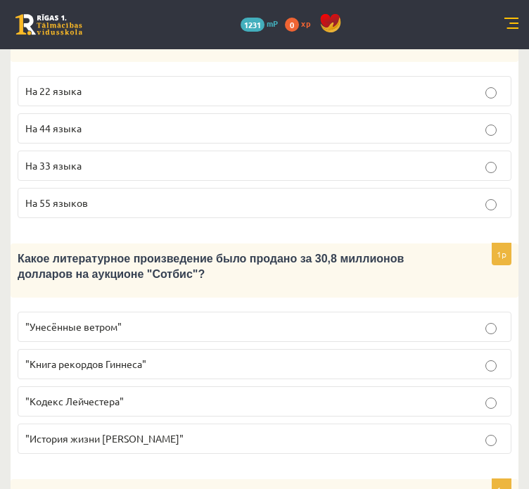
scroll to position [1174, 0]
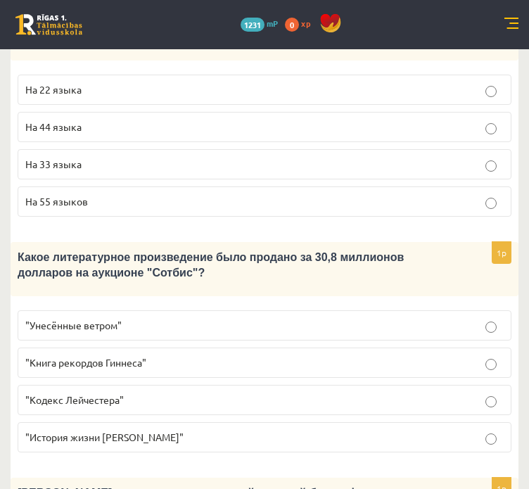
click at [162, 393] on p ""Кодекс Лейчестера"" at bounding box center [264, 400] width 479 height 15
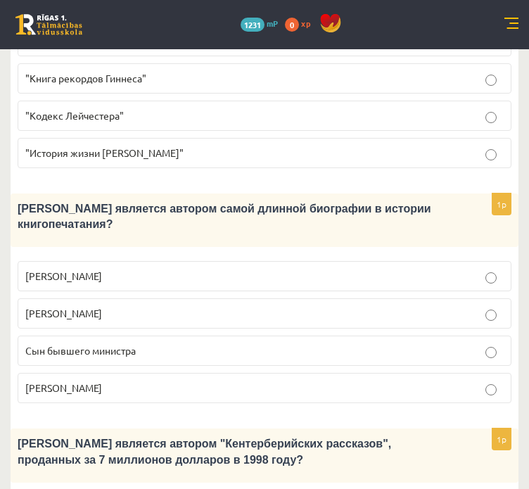
scroll to position [1459, 0]
click at [137, 344] on p "Сын бывшего министра" at bounding box center [264, 351] width 479 height 15
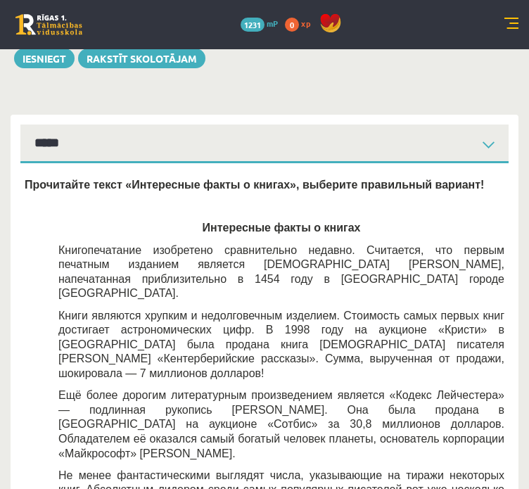
scroll to position [0, 0]
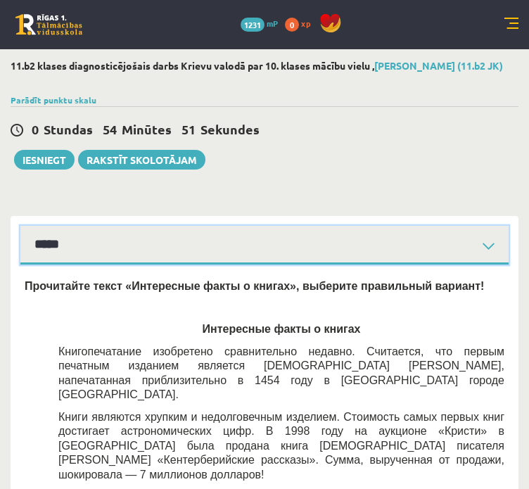
click at [141, 236] on select "**********" at bounding box center [264, 245] width 489 height 39
click at [20, 226] on select "**********" at bounding box center [264, 245] width 489 height 39
click at [148, 246] on select "**********" at bounding box center [264, 245] width 489 height 39
click at [20, 226] on select "**********" at bounding box center [264, 245] width 489 height 39
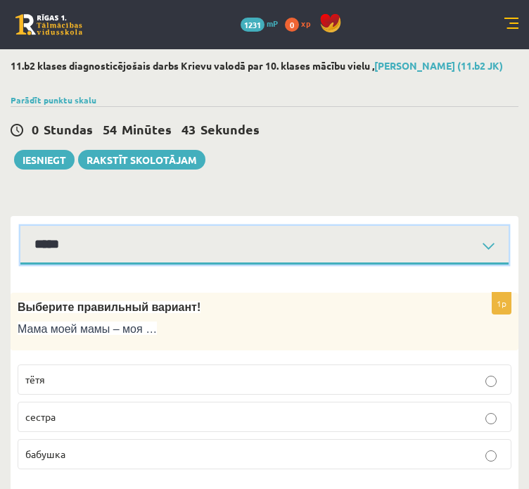
click at [104, 251] on select "**********" at bounding box center [264, 245] width 489 height 39
click at [20, 226] on select "**********" at bounding box center [264, 245] width 489 height 39
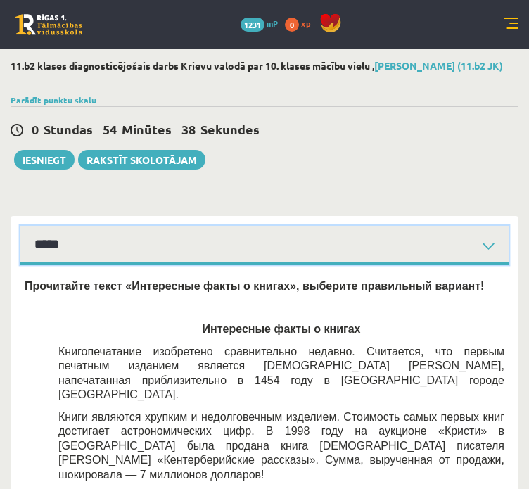
click at [114, 260] on select "**********" at bounding box center [264, 245] width 489 height 39
select select "**********"
click at [20, 226] on select "**********" at bounding box center [264, 245] width 489 height 39
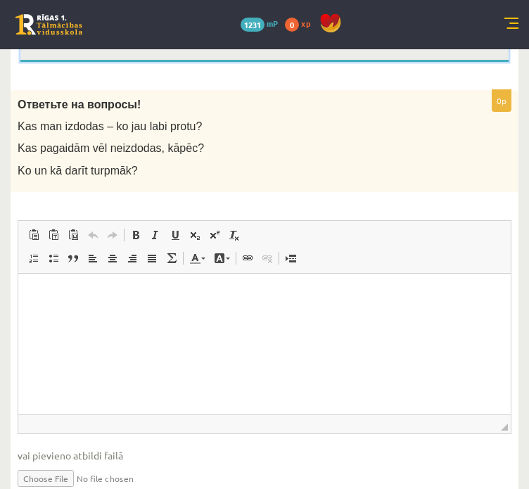
scroll to position [206, 0]
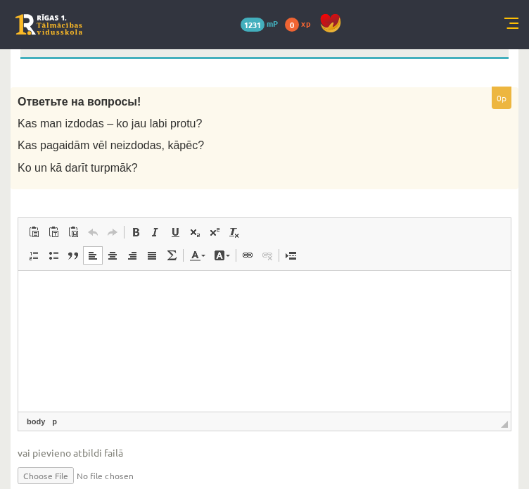
click at [125, 304] on html at bounding box center [264, 291] width 493 height 43
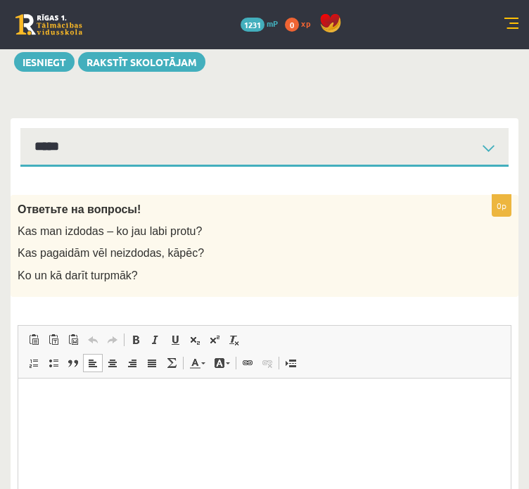
scroll to position [0, 0]
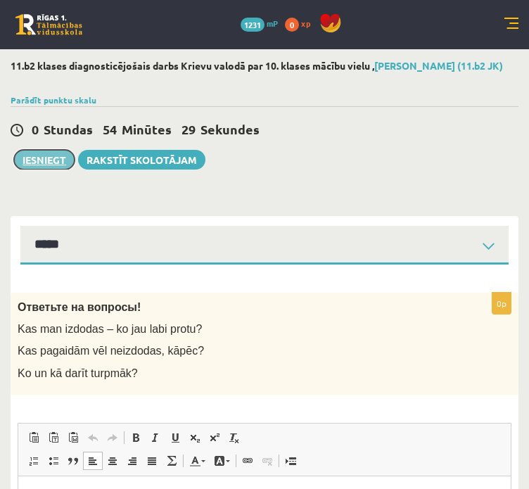
click at [45, 165] on button "Iesniegt" at bounding box center [44, 160] width 61 height 20
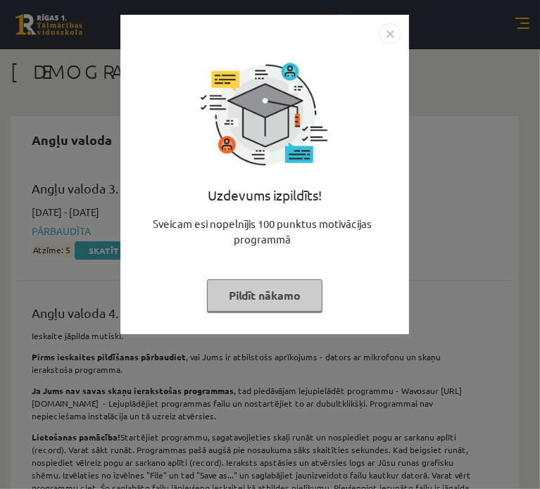
click at [293, 288] on button "Pildīt nākamo" at bounding box center [264, 295] width 115 height 32
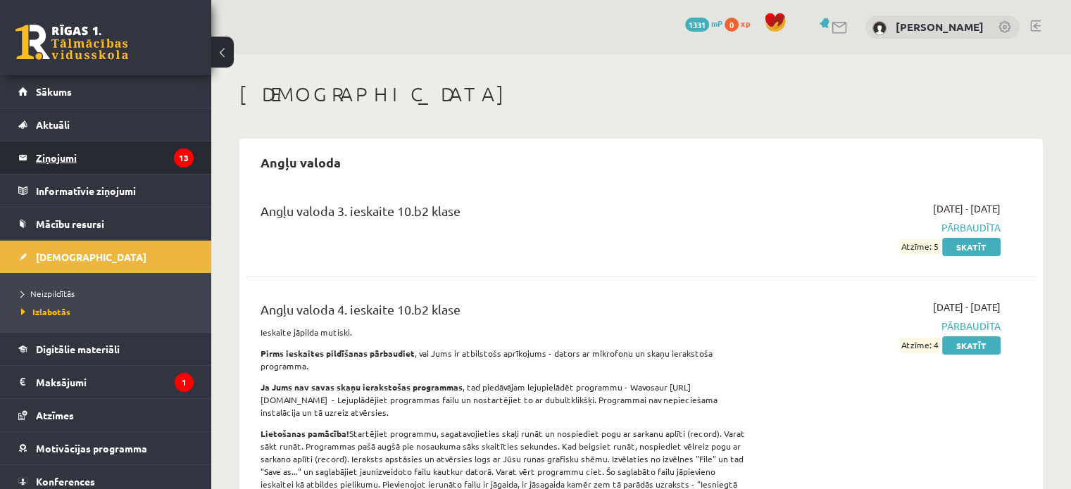
click at [141, 165] on legend "Ziņojumi 13" at bounding box center [115, 157] width 158 height 32
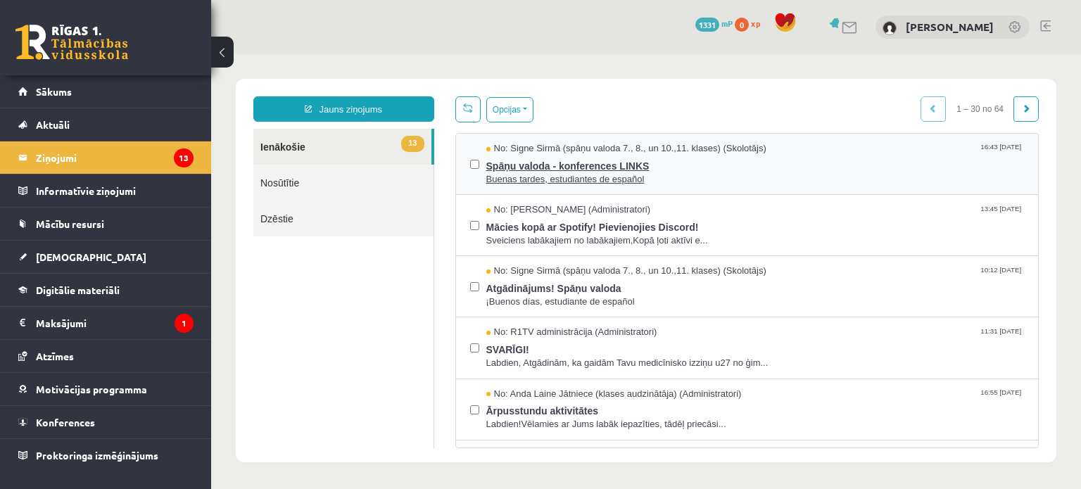
click at [530, 177] on span "Buenas tardes, estudiantes de español" at bounding box center [755, 179] width 539 height 13
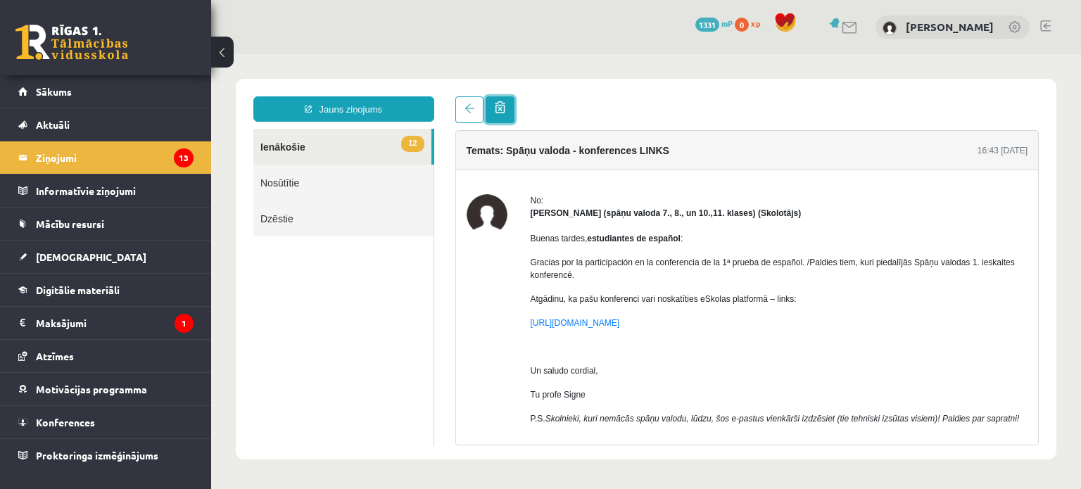
click at [502, 117] on link at bounding box center [500, 109] width 29 height 27
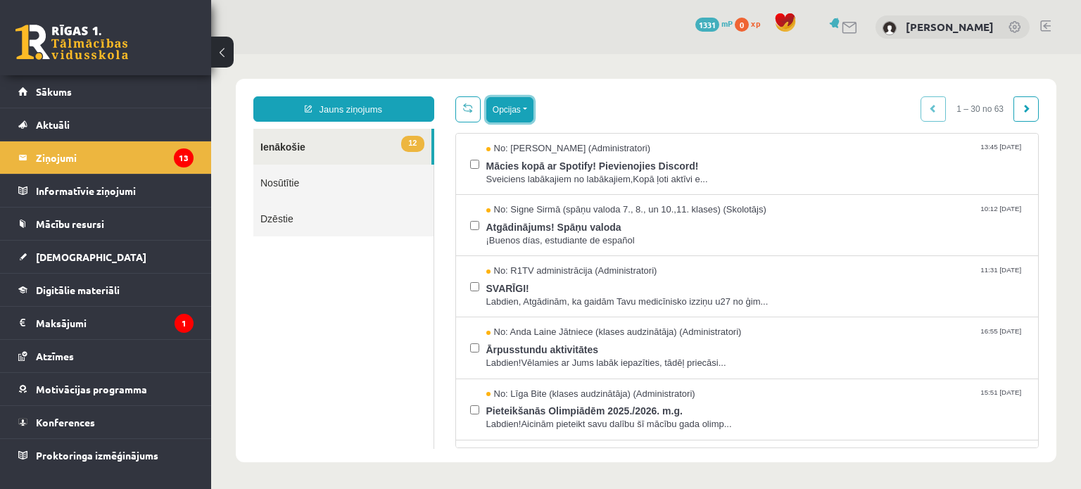
click at [505, 117] on button "Opcijas" at bounding box center [509, 109] width 47 height 25
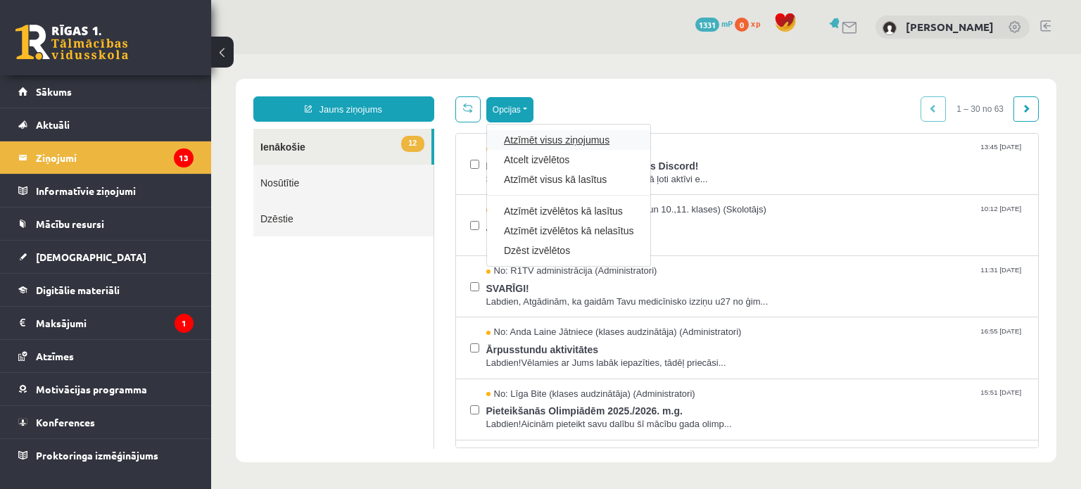
click at [514, 138] on link "Atzīmēt visus ziņojumus" at bounding box center [569, 140] width 130 height 14
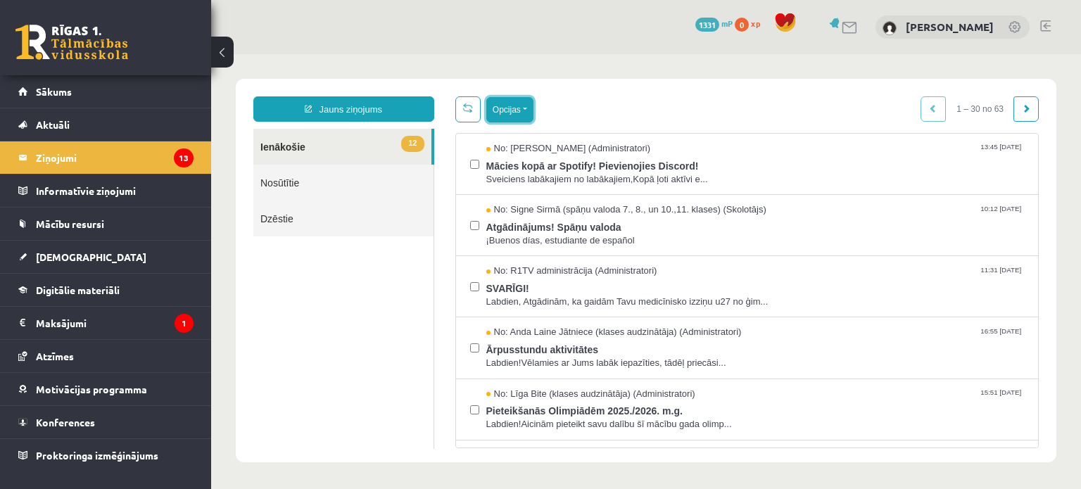
click at [510, 108] on button "Opcijas" at bounding box center [509, 109] width 47 height 25
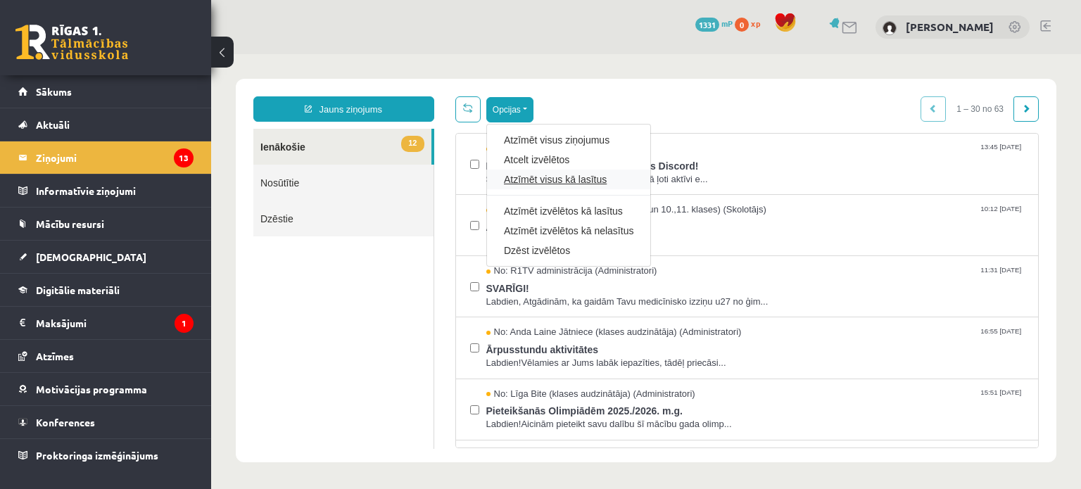
click at [539, 180] on link "Atzīmēt visus kā lasītus" at bounding box center [569, 179] width 130 height 14
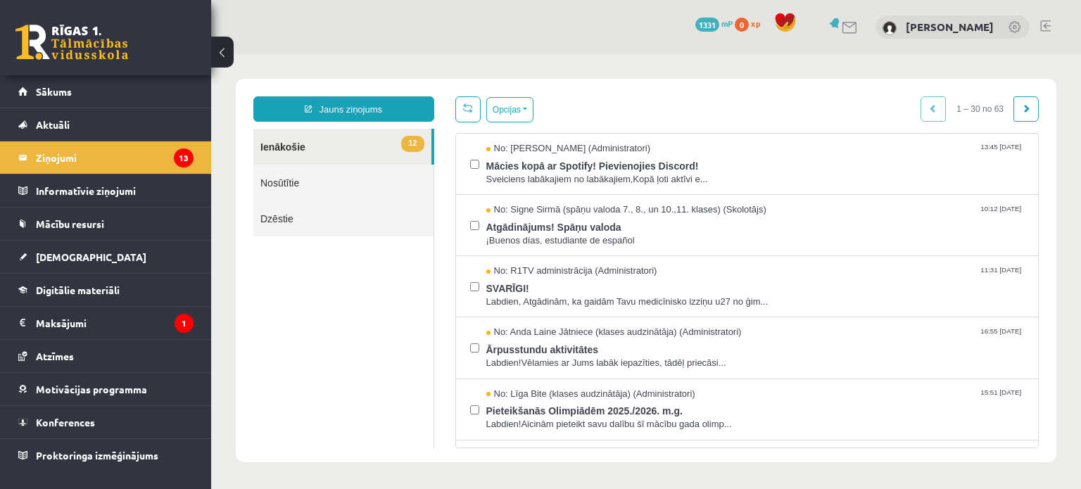
click at [374, 287] on ul "12 Ienākošie Nosūtītie Dzēstie" at bounding box center [343, 289] width 181 height 320
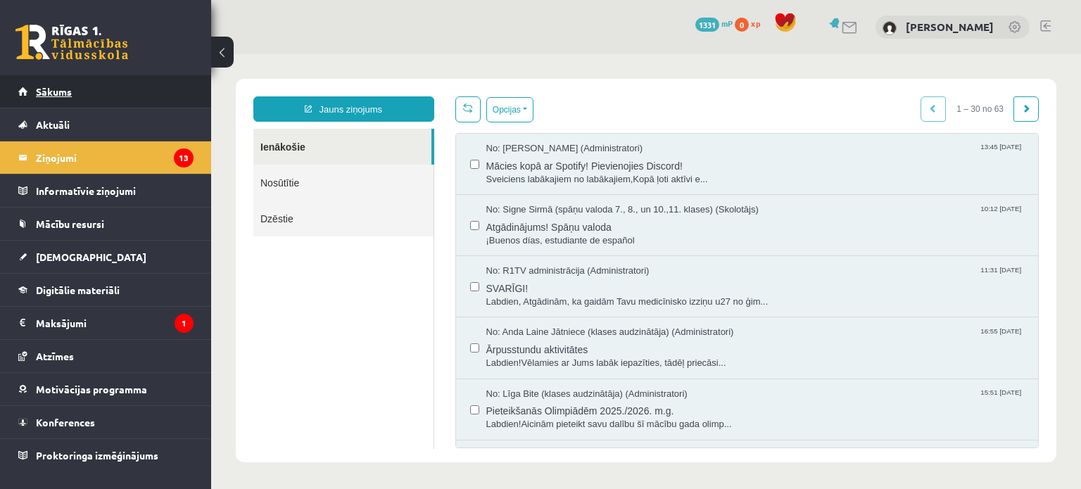
click at [51, 94] on span "Sākums" at bounding box center [54, 91] width 36 height 13
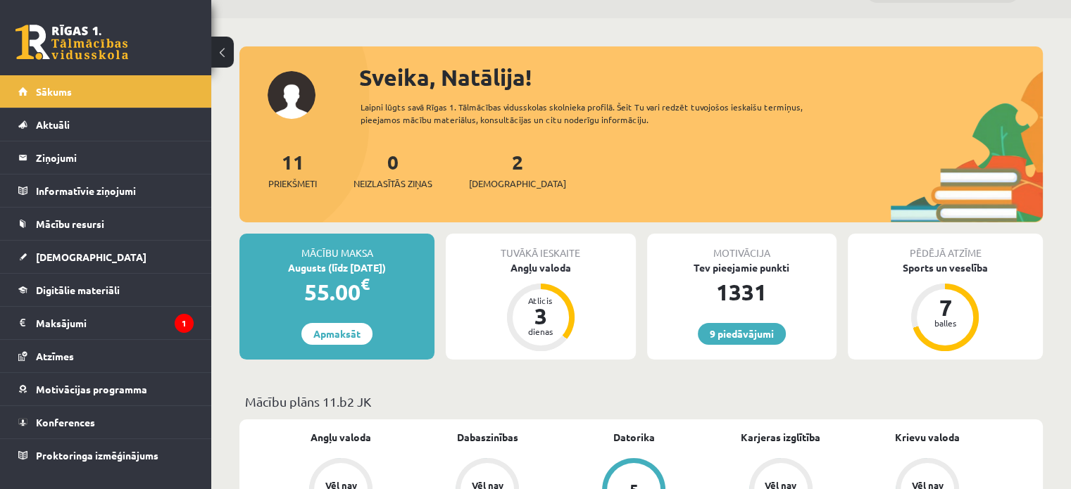
scroll to position [39, 0]
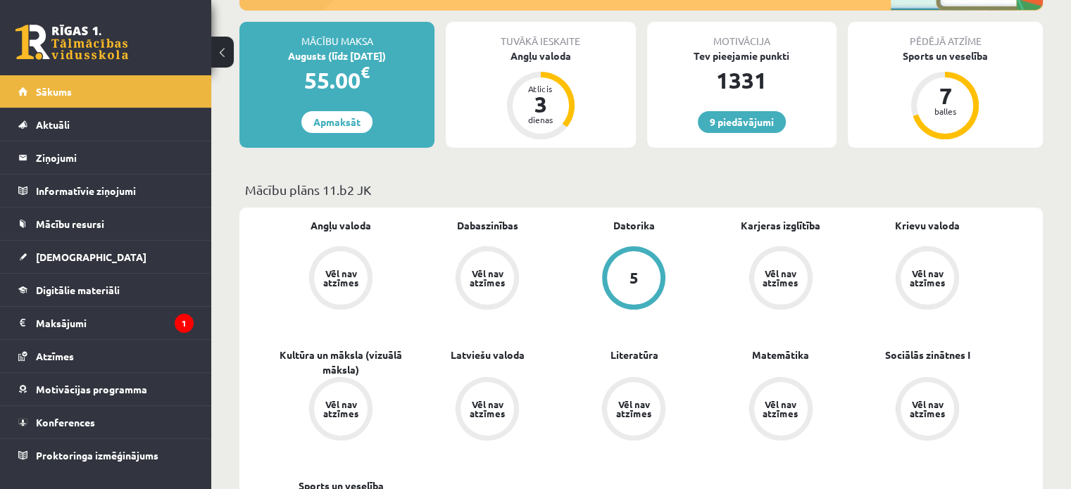
scroll to position [247, 0]
click at [539, 62] on div "Angļu valoda" at bounding box center [540, 56] width 189 height 15
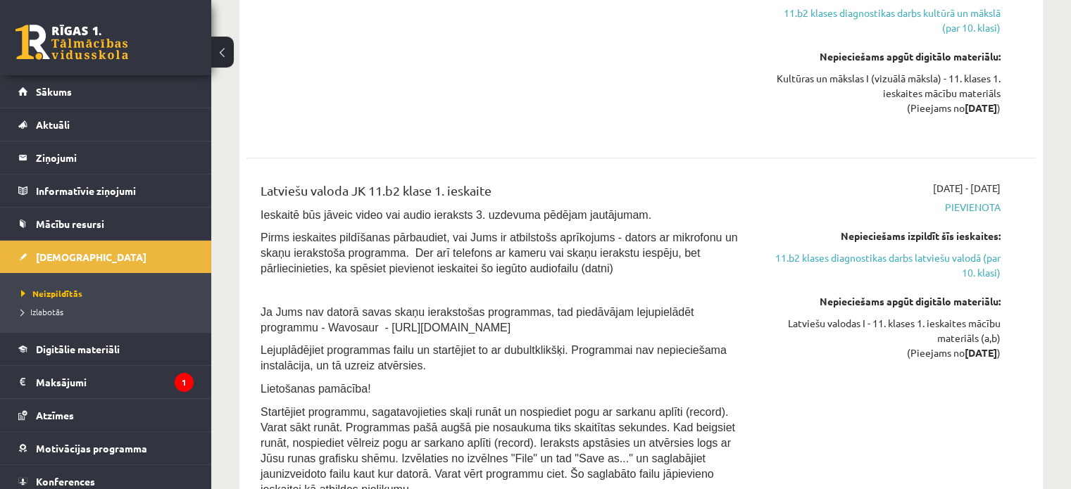
scroll to position [1639, 0]
